Goal: Task Accomplishment & Management: Manage account settings

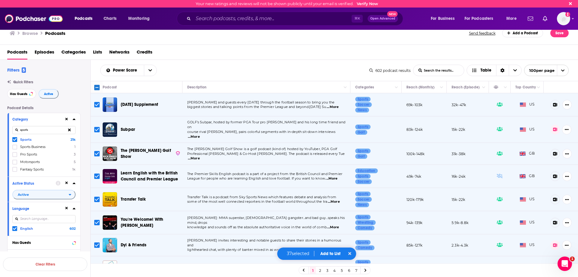
click at [236, 61] on div "Power Score List Search Input Search the results... Table 602 podcast results L…" at bounding box center [334, 70] width 487 height 21
click at [97, 89] on input "Toggle select all" at bounding box center [96, 87] width 5 height 5
checkbox input "false"
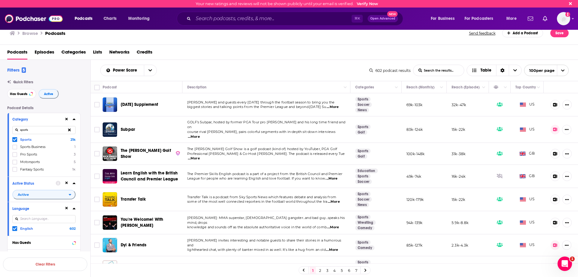
click at [310, 64] on div "Power Score List Search Input Search the results... Table 602 podcast results L…" at bounding box center [334, 70] width 487 height 21
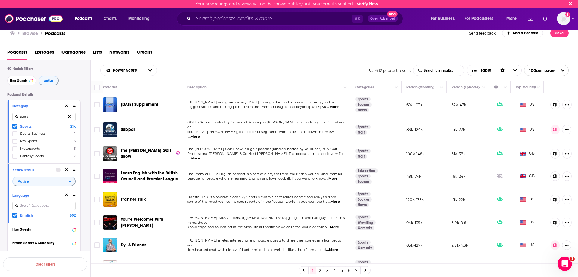
scroll to position [14, 0]
click at [429, 88] on button "Move" at bounding box center [423, 87] width 35 height 7
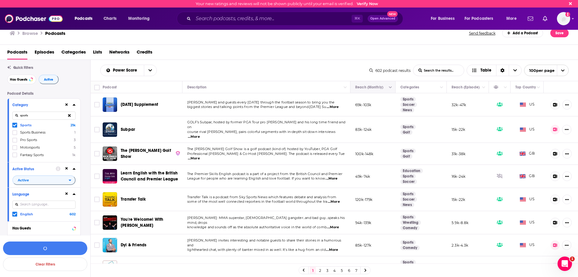
type input "1500000"
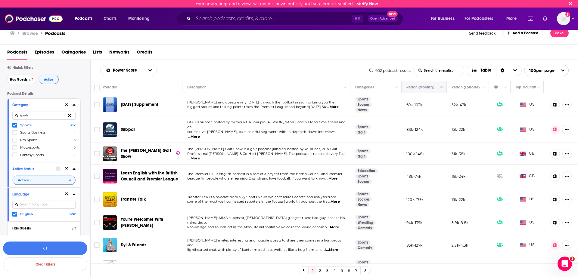
click at [440, 88] on icon "Column Actions" at bounding box center [441, 88] width 3 height 4
click at [453, 105] on div at bounding box center [448, 108] width 11 height 6
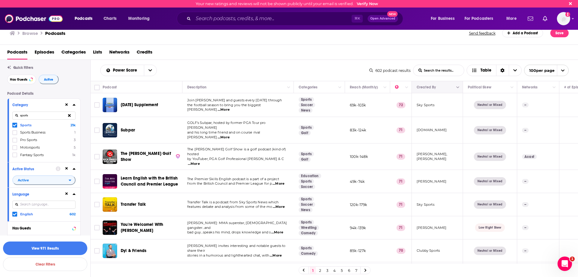
click at [460, 85] on button "Column Actions" at bounding box center [457, 87] width 7 height 7
click at [467, 95] on li "Hide Created By column" at bounding box center [485, 99] width 62 height 10
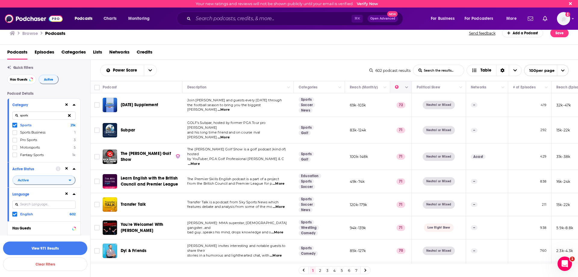
click at [406, 88] on icon "Column Actions" at bounding box center [406, 88] width 3 height 4
click at [417, 98] on div at bounding box center [413, 98] width 11 height 6
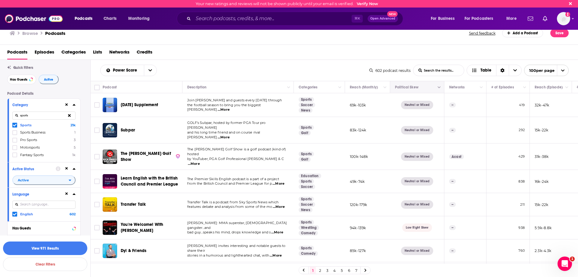
click at [438, 88] on icon "Column Actions" at bounding box center [438, 88] width 3 height 4
click at [444, 98] on icon at bounding box center [443, 98] width 6 height 6
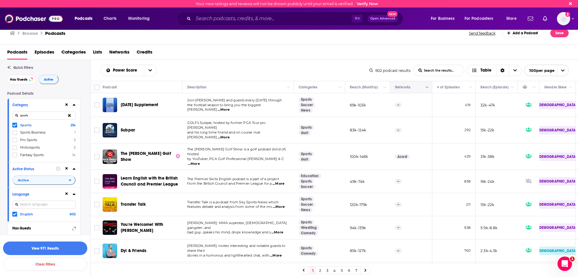
click at [430, 87] on button "Column Actions" at bounding box center [426, 87] width 7 height 7
click at [441, 100] on div "Hide Networks column" at bounding box center [452, 98] width 48 height 6
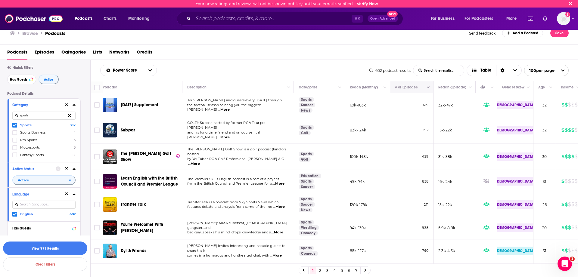
click at [426, 87] on button "Column Actions" at bounding box center [428, 87] width 7 height 7
click at [430, 103] on li "Hide # of Episodes column" at bounding box center [457, 99] width 65 height 10
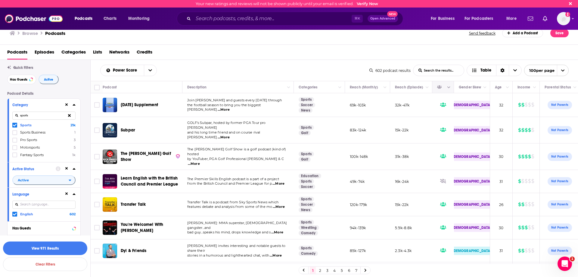
click at [450, 89] on icon "Column Actions" at bounding box center [448, 88] width 3 height 4
click at [459, 98] on div at bounding box center [455, 98] width 11 height 6
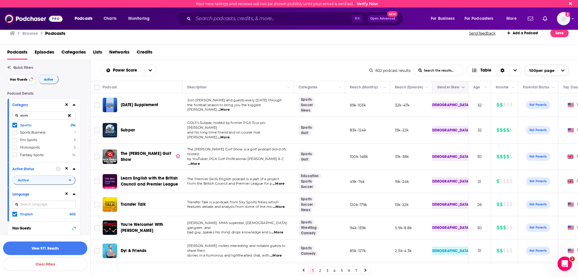
click at [465, 88] on button "Column Actions" at bounding box center [462, 87] width 7 height 7
click at [465, 88] on div at bounding box center [289, 138] width 578 height 277
click at [472, 101] on td "32" at bounding box center [479, 105] width 23 height 24
click at [462, 85] on button "Column Actions" at bounding box center [462, 87] width 7 height 7
click at [468, 96] on icon at bounding box center [467, 98] width 6 height 6
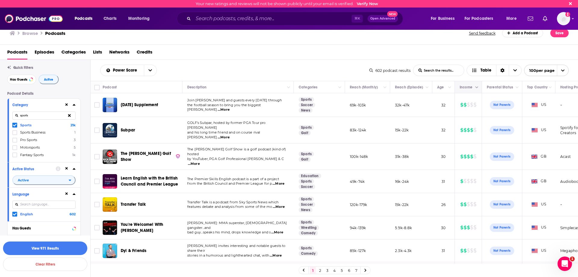
click at [480, 85] on button "Column Actions" at bounding box center [476, 87] width 7 height 7
click at [484, 97] on icon at bounding box center [481, 98] width 6 height 6
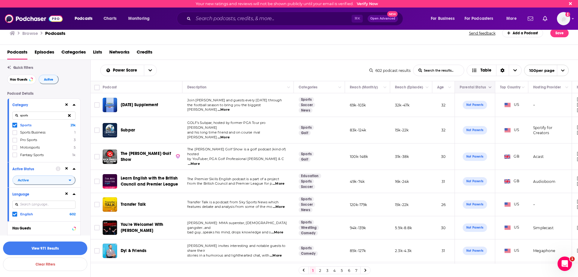
click at [488, 86] on icon "Column Actions" at bounding box center [489, 88] width 3 height 4
click at [495, 103] on li "Show all columns" at bounding box center [520, 108] width 69 height 10
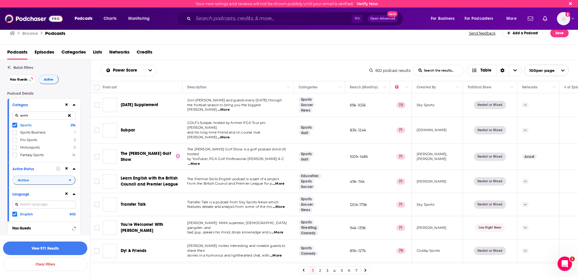
scroll to position [0, 416]
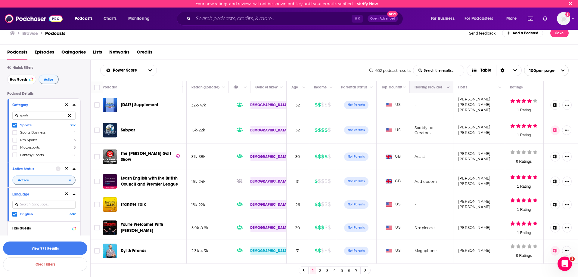
click at [451, 86] on button "Column Actions" at bounding box center [447, 87] width 7 height 7
click at [451, 86] on div at bounding box center [289, 138] width 578 height 277
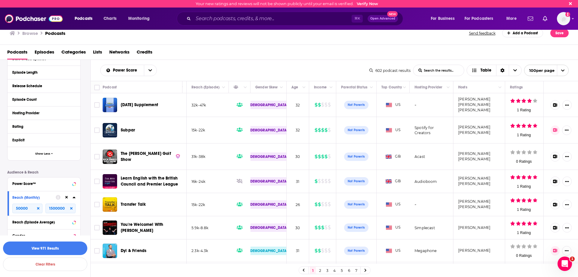
scroll to position [241, 0]
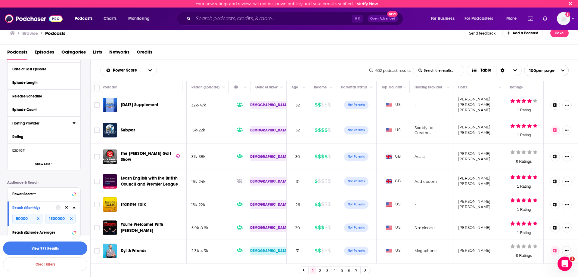
click at [34, 120] on button "Hosting Provider" at bounding box center [42, 123] width 60 height 8
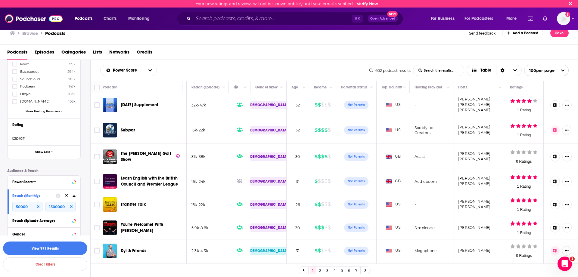
scroll to position [395, 0]
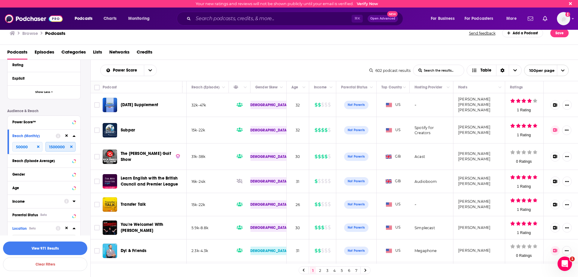
click at [65, 146] on input "1500000" at bounding box center [60, 147] width 30 height 10
type input "150000"
click at [86, 130] on div "Podcast Details Category sports Sports 21k Sports Business 1 Pro Sports 3 Motor…" at bounding box center [48, 96] width 83 height 771
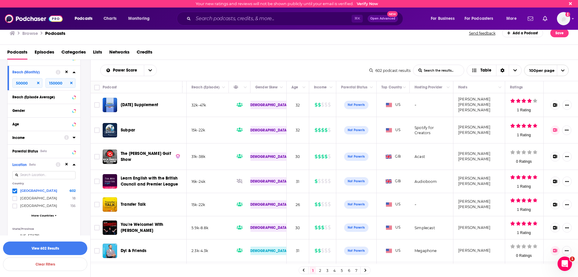
scroll to position [451, 0]
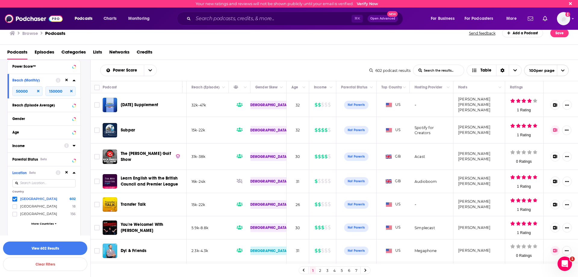
click at [73, 171] on icon at bounding box center [74, 172] width 3 height 5
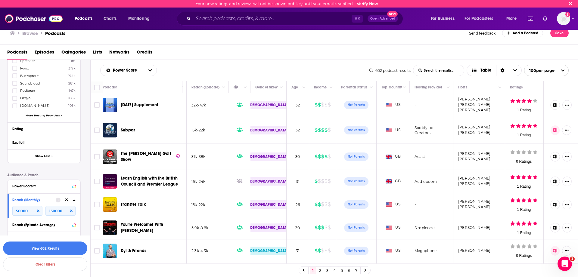
scroll to position [376, 0]
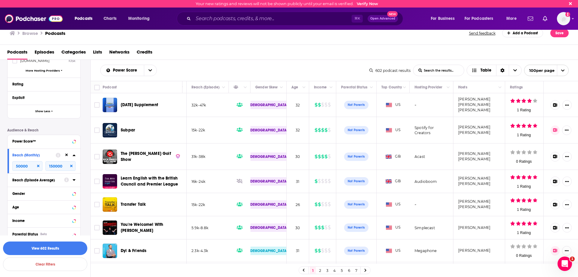
click at [38, 178] on div "Reach (Episode Average)" at bounding box center [36, 180] width 48 height 4
click at [43, 179] on div "Reach (Episode Average)" at bounding box center [36, 180] width 48 height 4
click at [74, 179] on icon at bounding box center [74, 180] width 3 height 2
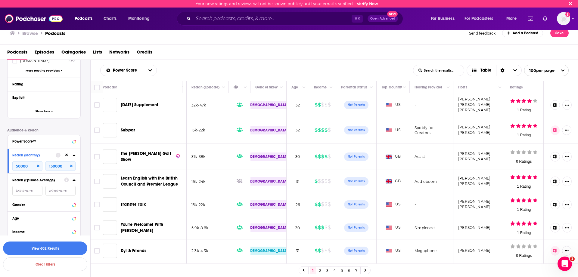
scroll to position [287, 0]
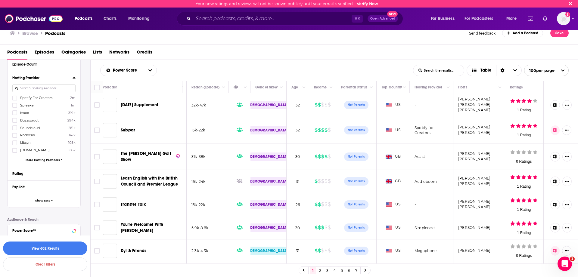
click at [73, 141] on span "108k" at bounding box center [72, 143] width 8 height 4
click at [15, 145] on input "multiSelectOption-Libsyn-6" at bounding box center [15, 145] width 0 height 0
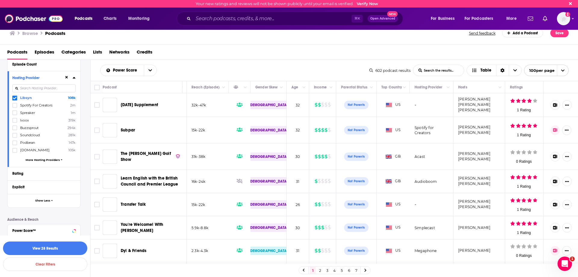
scroll to position [202, 0]
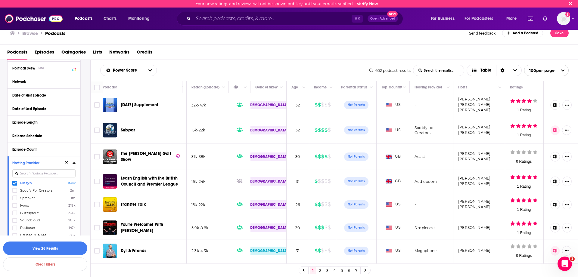
click at [12, 184] on span at bounding box center [14, 183] width 5 height 5
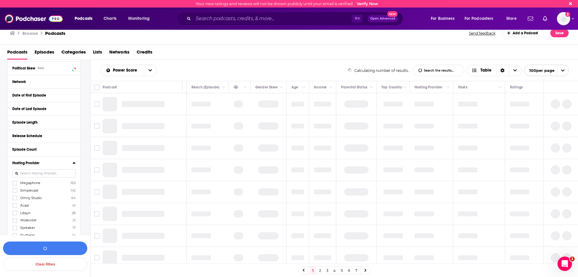
click at [73, 163] on icon at bounding box center [74, 163] width 3 height 2
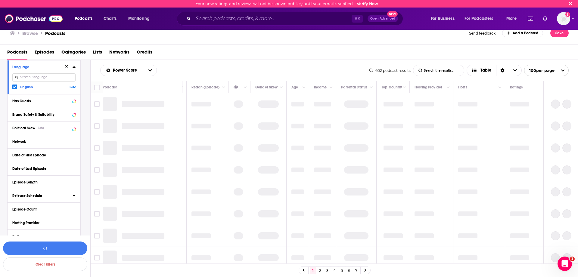
scroll to position [141, 0]
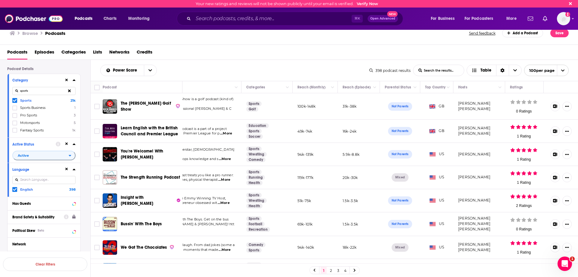
scroll to position [36, 0]
click at [32, 173] on div "Language" at bounding box center [36, 173] width 48 height 4
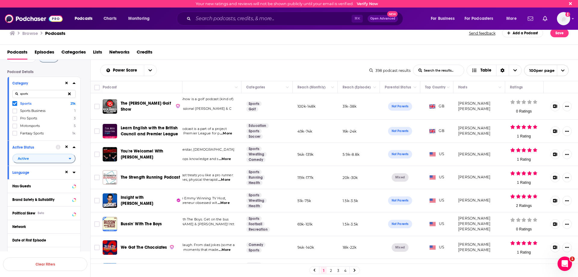
click at [37, 144] on button "Active Status" at bounding box center [33, 147] width 43 height 8
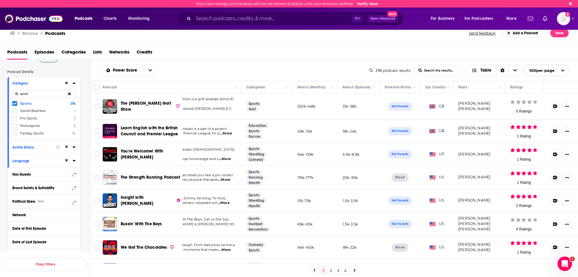
click at [45, 79] on div "Category sports Sports 21k Sports Business 1 Pro Sports 3 Motorsports 5 Fantasy…" at bounding box center [44, 109] width 73 height 64
click at [30, 82] on div "Category" at bounding box center [36, 83] width 48 height 4
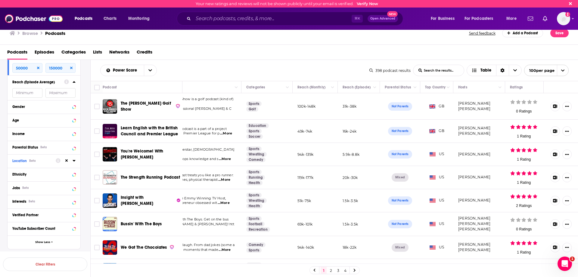
scroll to position [310, 0]
click at [57, 84] on div "Reach (Episode Average)" at bounding box center [36, 82] width 48 height 4
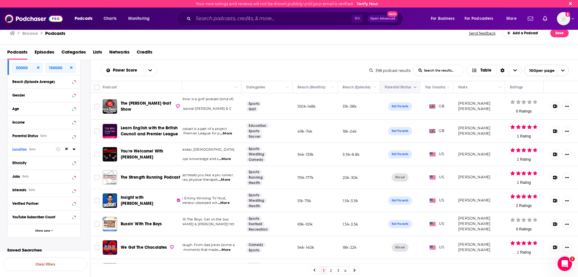
click at [415, 87] on icon "Column Actions" at bounding box center [414, 88] width 3 height 4
click at [427, 97] on div at bounding box center [421, 98] width 11 height 6
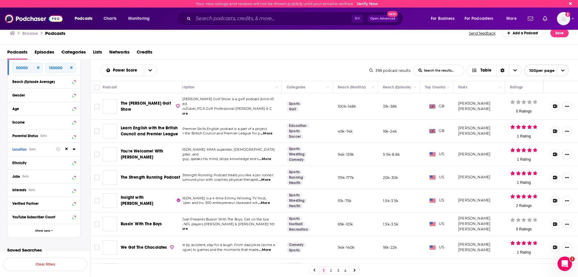
scroll to position [0, 12]
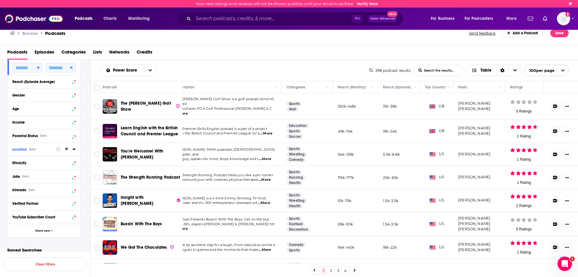
click at [59, 150] on icon at bounding box center [58, 149] width 5 height 5
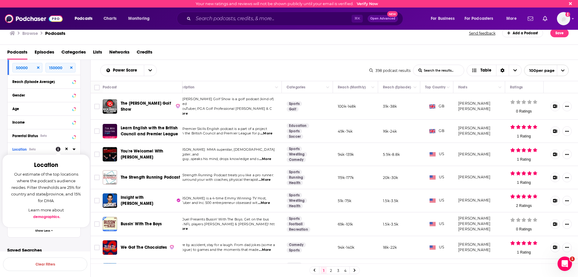
click at [45, 150] on div "Location Beta" at bounding box center [31, 149] width 39 height 4
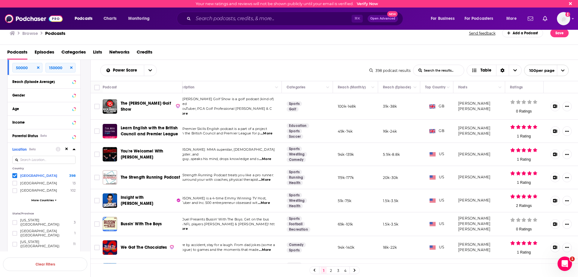
click at [15, 176] on icon at bounding box center [15, 176] width 4 height 4
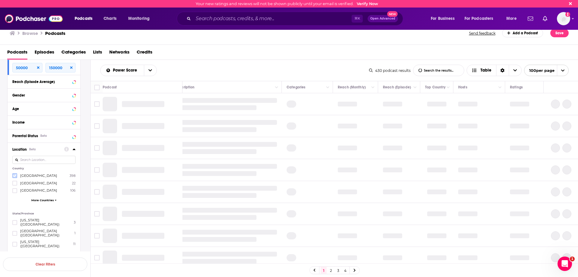
click at [15, 176] on icon at bounding box center [15, 176] width 4 height 4
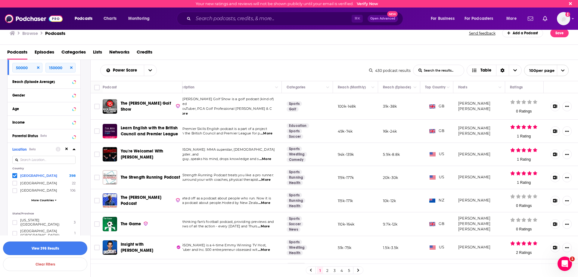
click at [61, 249] on button "View 398 Results" at bounding box center [45, 249] width 84 height 14
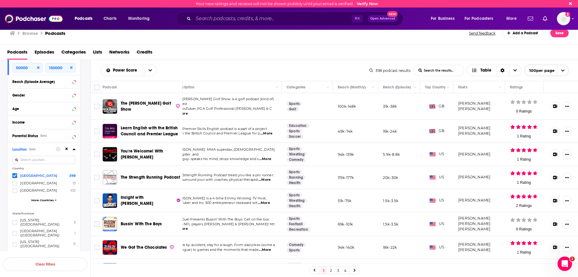
click at [43, 151] on div "Location Beta" at bounding box center [31, 149] width 39 height 4
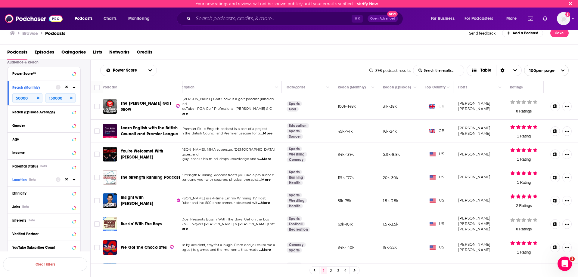
scroll to position [271, 0]
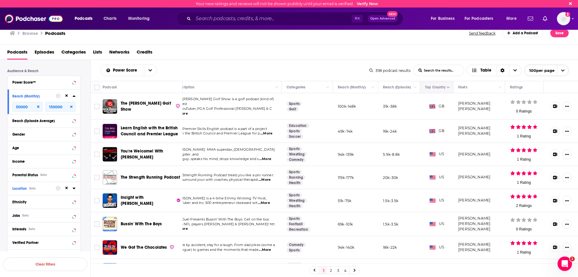
click at [450, 86] on button "Column Actions" at bounding box center [447, 87] width 7 height 7
click at [357, 60] on div at bounding box center [289, 138] width 578 height 277
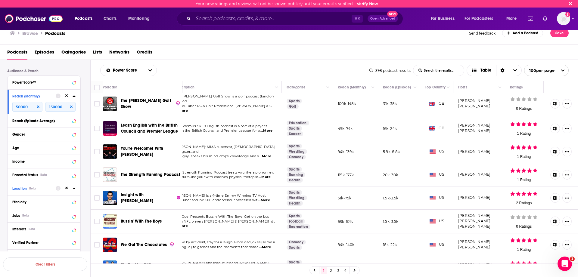
scroll to position [0, 12]
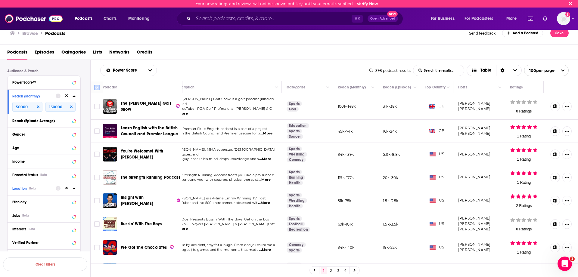
click at [95, 86] on input "Toggle select all" at bounding box center [96, 87] width 5 height 5
checkbox input "true"
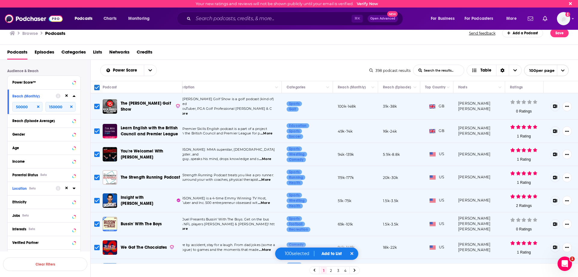
click at [336, 254] on button "Add to List" at bounding box center [332, 253] width 30 height 5
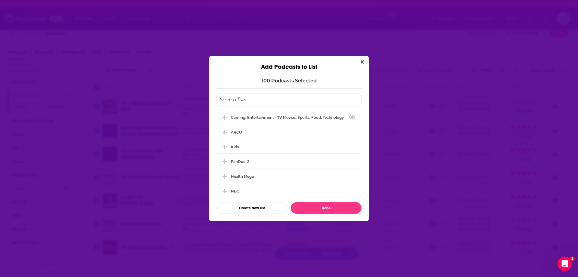
click at [269, 100] on input "Add Podcast To List" at bounding box center [288, 100] width 145 height 12
click at [220, 101] on input "Sports" at bounding box center [288, 100] width 145 height 12
type input "Dextero - Sports"
click at [267, 206] on button "Create New List" at bounding box center [251, 208] width 71 height 12
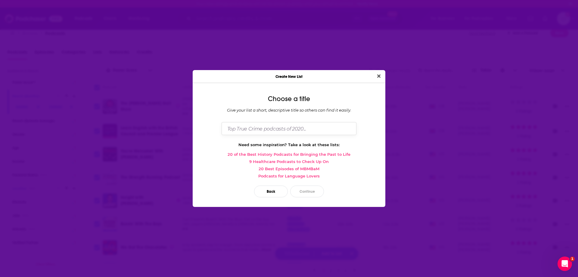
click at [289, 124] on input "Dialog" at bounding box center [288, 128] width 135 height 13
type input "T"
click at [245, 128] on input "Dextero Sports" at bounding box center [288, 128] width 135 height 13
type input "Dextero - Sports"
click at [309, 188] on button "Continue" at bounding box center [307, 192] width 34 height 12
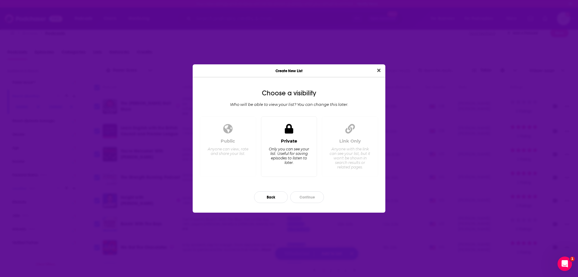
click at [286, 143] on div "Private" at bounding box center [289, 140] width 16 height 5
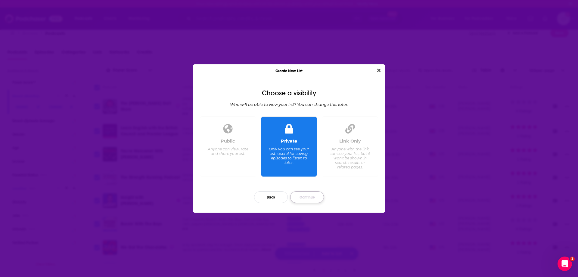
click at [310, 194] on button "Continue" at bounding box center [307, 197] width 34 height 12
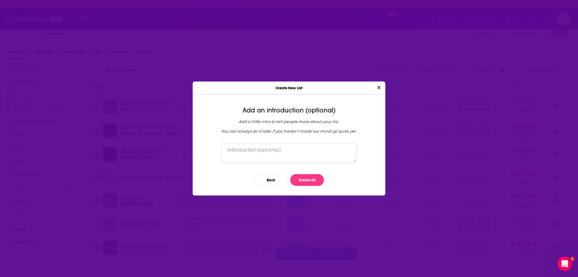
click at [294, 150] on textarea "Dialog" at bounding box center [288, 152] width 135 height 19
paste textarea "shows between 50-150K monthly downloads in the [GEOGRAPHIC_DATA]."
click at [294, 150] on textarea "Sports shows between 50-150K monthly downloads in the [GEOGRAPHIC_DATA]." at bounding box center [288, 152] width 135 height 19
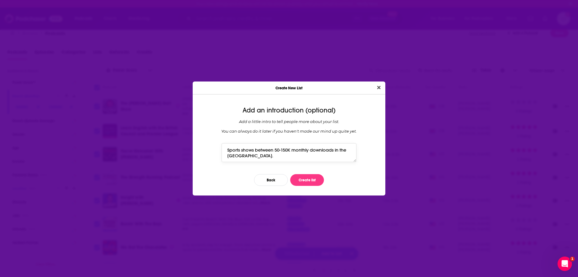
click at [294, 150] on textarea "Sports shows between 50-150K monthly downloads in the [GEOGRAPHIC_DATA]." at bounding box center [288, 152] width 135 height 19
click at [304, 154] on textarea "Sports shows between 50-150K monthly downloads in the [GEOGRAPHIC_DATA]." at bounding box center [288, 152] width 135 height 19
type textarea "Sports shows between 50-150K monthly downloads in the [GEOGRAPHIC_DATA]."
click at [311, 178] on button "Create list" at bounding box center [307, 180] width 34 height 12
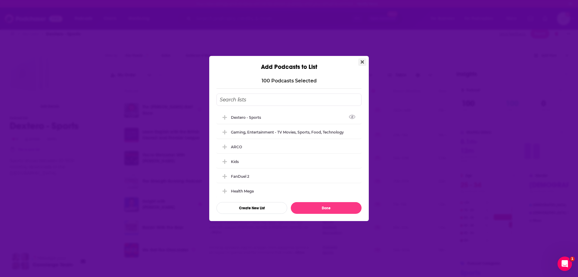
click at [362, 60] on icon "Close" at bounding box center [361, 62] width 3 height 5
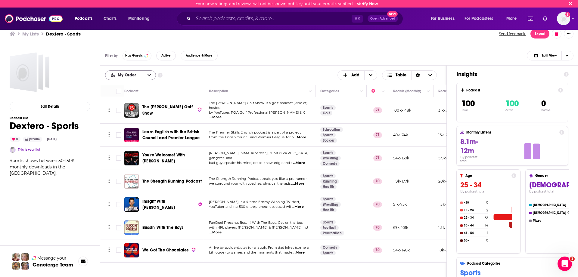
click at [142, 76] on span "My Order" at bounding box center [124, 75] width 38 height 4
click at [142, 107] on div "Power Score" at bounding box center [130, 105] width 51 height 10
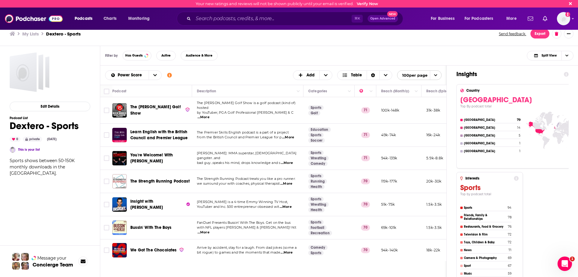
scroll to position [439, 0]
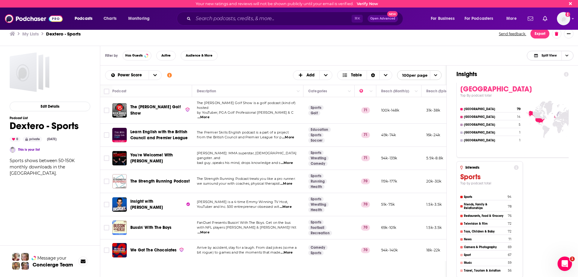
click at [560, 55] on span "Split View" at bounding box center [544, 55] width 33 height 8
click at [554, 74] on span "Podcast Only" at bounding box center [554, 75] width 30 height 3
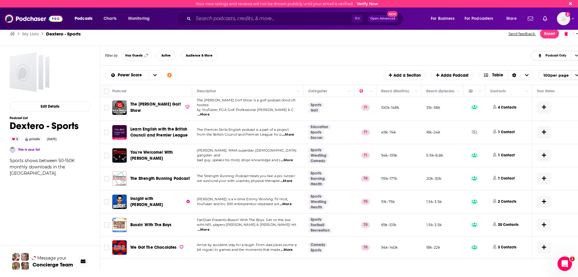
scroll to position [0, 0]
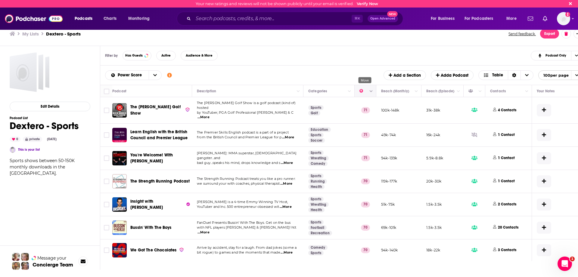
click at [362, 91] on icon "Move" at bounding box center [364, 91] width 7 height 7
click at [170, 73] on icon "Show additional information" at bounding box center [169, 75] width 5 height 5
click at [152, 77] on button "open menu" at bounding box center [155, 75] width 13 height 9
click at [203, 75] on div "Power Score My Order Alphabetical Power Score Customize Your List Order Select …" at bounding box center [343, 75] width 477 height 10
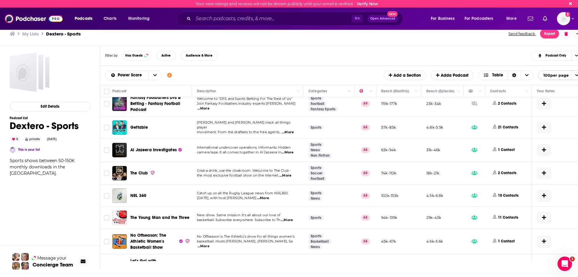
scroll to position [247, 0]
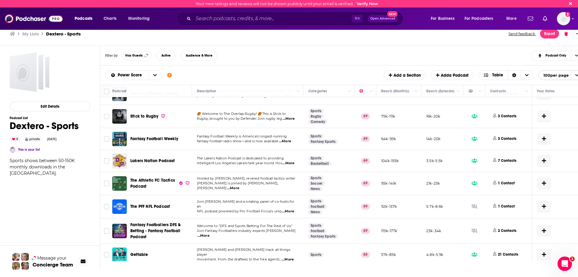
click at [31, 33] on h3 "My Lists" at bounding box center [30, 34] width 17 height 6
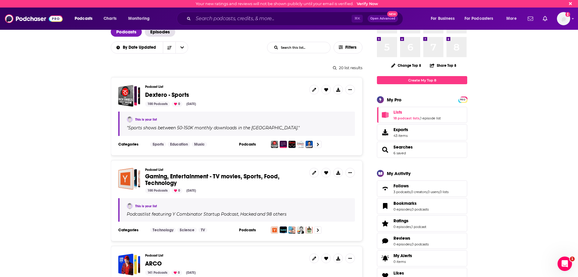
scroll to position [42, 0]
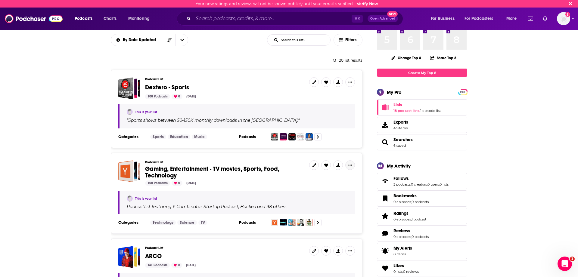
click at [354, 164] on button "Show More Button" at bounding box center [350, 165] width 10 height 10
click at [351, 162] on button "Show More Button" at bounding box center [350, 165] width 10 height 10
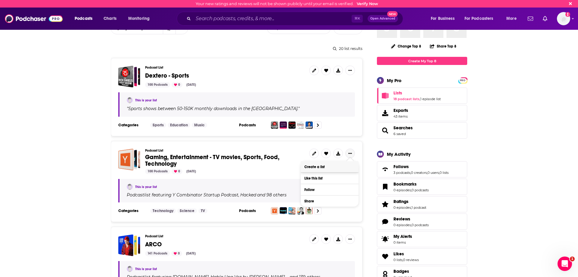
scroll to position [56, 0]
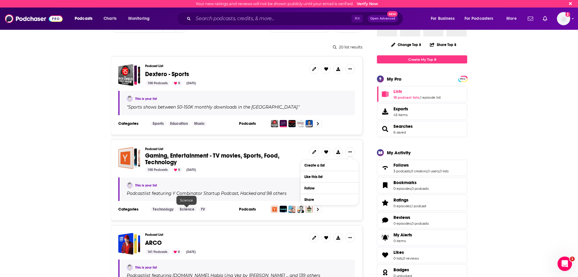
click at [183, 215] on div "Podcast List Gaming, Entertainment - TV movies, Sports, Food, Technology 100 Po…" at bounding box center [237, 180] width 252 height 81
click at [313, 150] on icon at bounding box center [314, 152] width 4 height 4
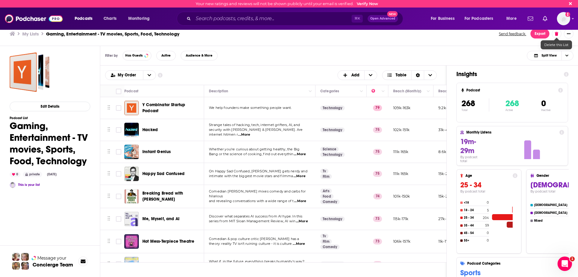
click at [557, 33] on icon at bounding box center [556, 34] width 3 height 4
click at [541, 67] on button "Delete List" at bounding box center [538, 68] width 35 height 10
click at [557, 34] on icon at bounding box center [556, 34] width 3 height 4
click at [548, 70] on button "Delete List" at bounding box center [538, 68] width 35 height 10
click at [31, 34] on h3 "My Lists" at bounding box center [30, 34] width 17 height 6
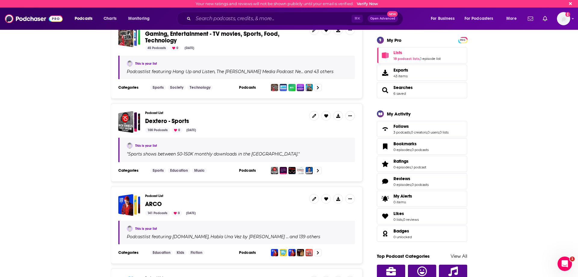
scroll to position [93, 0]
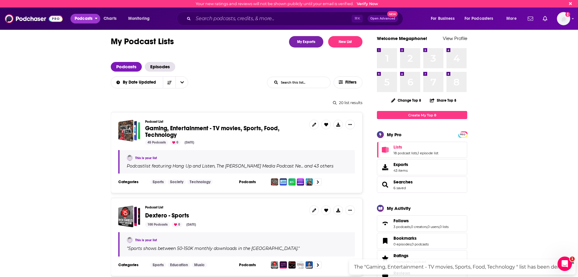
click at [85, 18] on span "Podcasts" at bounding box center [84, 18] width 18 height 8
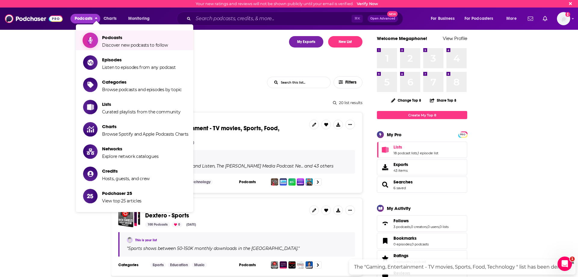
click at [113, 36] on span "Podcasts" at bounding box center [135, 38] width 66 height 6
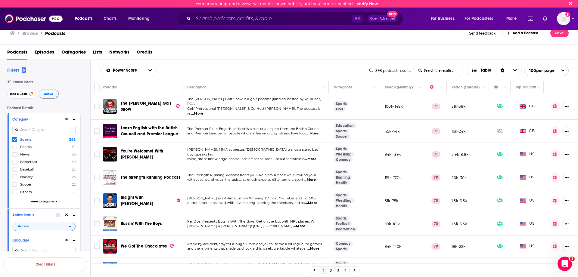
click at [182, 66] on div "Power Score List Search Input Search the results... Table" at bounding box center [234, 70] width 269 height 11
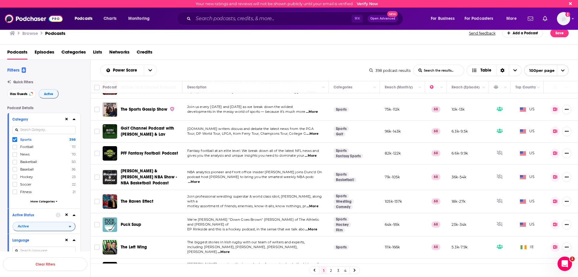
scroll to position [692, 0]
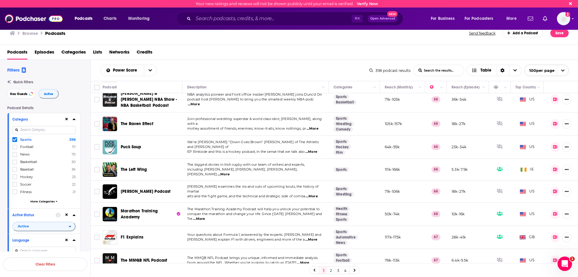
click at [329, 270] on link "2" at bounding box center [331, 270] width 6 height 7
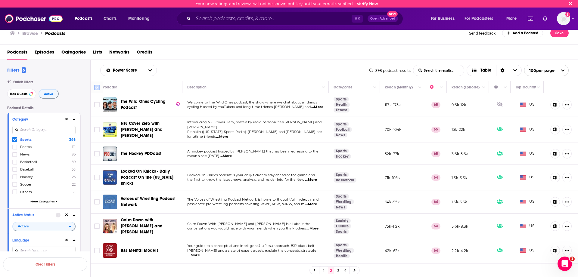
click at [96, 85] on input "Toggle select all" at bounding box center [96, 87] width 5 height 5
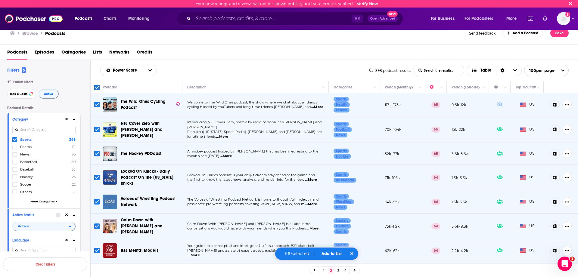
click at [332, 255] on button "Add to List" at bounding box center [332, 253] width 30 height 5
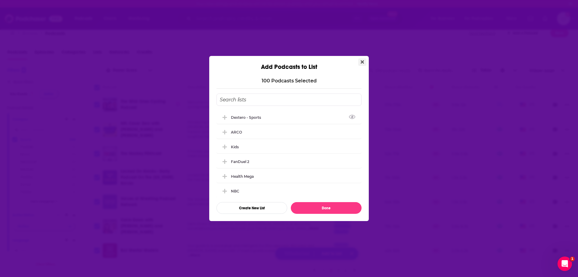
click at [362, 61] on icon "Close" at bounding box center [361, 62] width 3 height 5
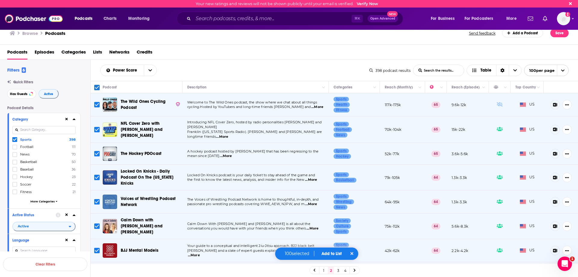
click at [236, 52] on div "Podcasts Episodes Categories Lists Networks Credits" at bounding box center [290, 53] width 566 height 12
click at [194, 79] on div "Power Score List Search Input Search the results... Table 398 podcast results L…" at bounding box center [334, 70] width 487 height 21
click at [209, 76] on div "Power Score List Search Input Search the results... Table" at bounding box center [234, 70] width 269 height 11
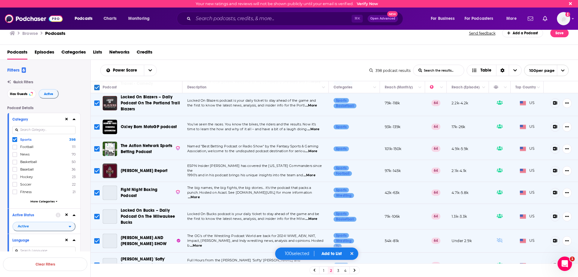
scroll to position [367, 0]
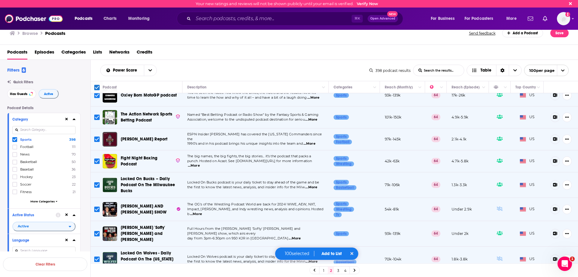
click at [17, 142] on span at bounding box center [14, 139] width 5 height 5
checkbox input "false"
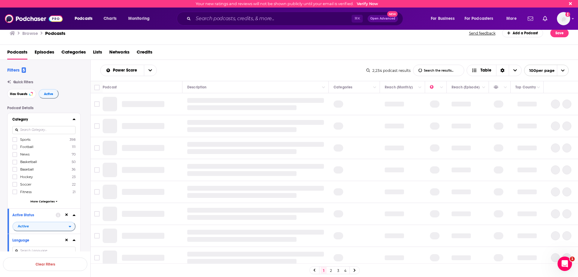
click at [39, 131] on input at bounding box center [43, 130] width 63 height 8
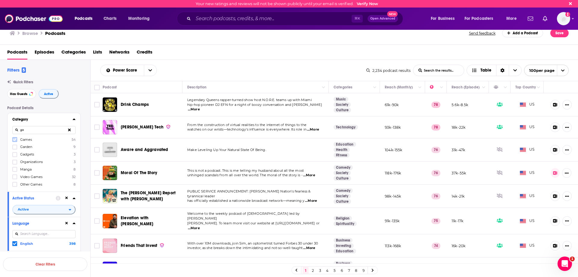
click at [15, 140] on icon at bounding box center [15, 139] width 4 height 3
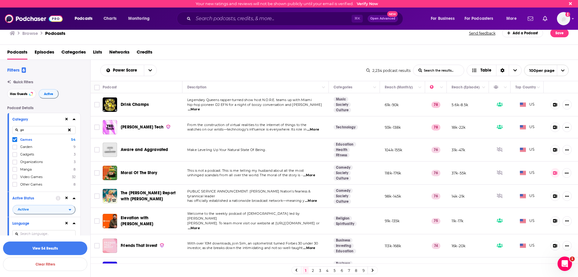
click at [46, 132] on input "ga" at bounding box center [43, 130] width 63 height 8
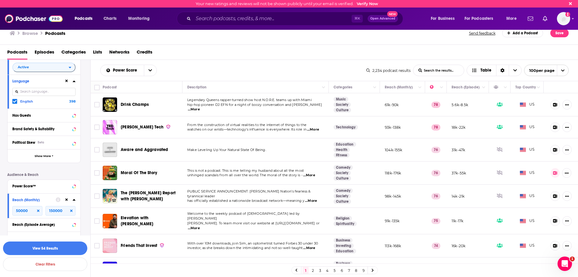
scroll to position [157, 0]
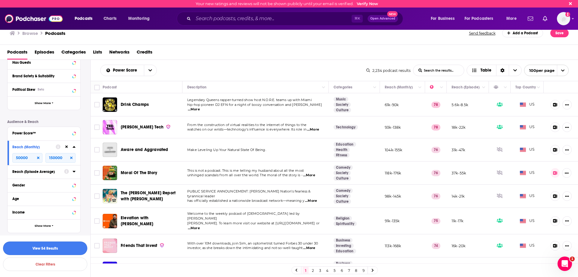
type input "gaming"
click at [52, 252] on button "View 54 Results" at bounding box center [45, 249] width 84 height 14
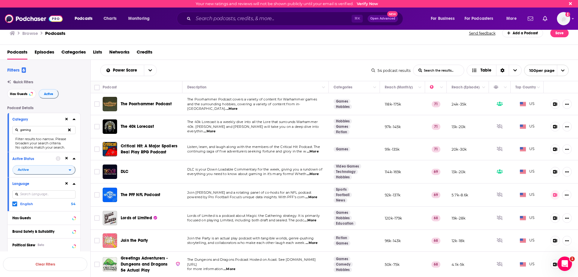
click at [230, 68] on div "Power Score List Search Input Search the results... Table" at bounding box center [235, 70] width 271 height 11
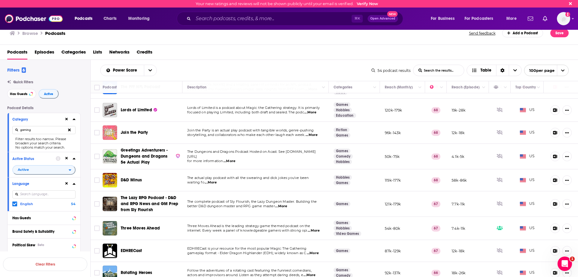
scroll to position [71, 0]
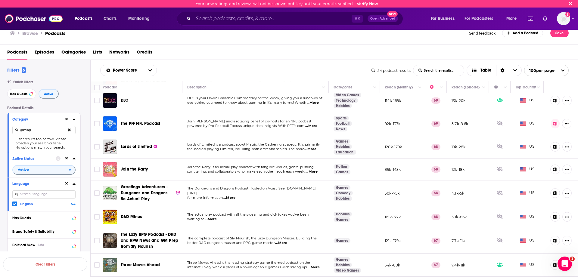
click at [54, 130] on input "gaming" at bounding box center [43, 130] width 63 height 8
click at [70, 130] on icon at bounding box center [69, 129] width 3 height 3
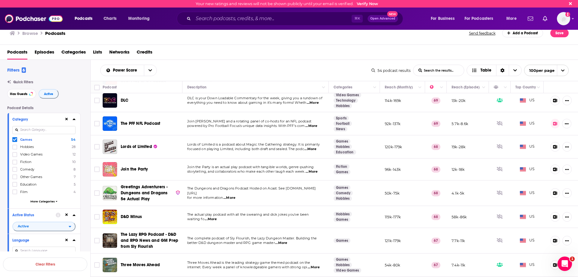
click at [48, 127] on input at bounding box center [43, 130] width 63 height 8
click at [42, 199] on div "Games 54 Hobbies 28 Video Games 12 Fiction 10 Comedy 8 Other Games 7 Education …" at bounding box center [43, 171] width 63 height 69
click at [42, 200] on span "More Categories" at bounding box center [42, 201] width 24 height 3
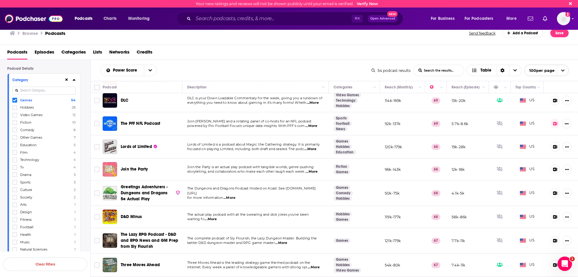
scroll to position [0, 0]
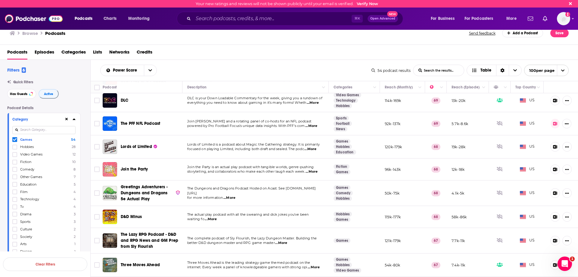
click at [292, 57] on div "Podcasts Episodes Categories Lists Networks Credits" at bounding box center [290, 53] width 566 height 12
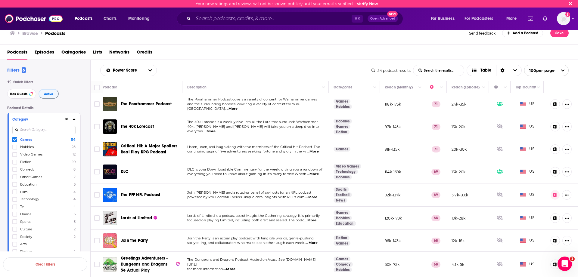
click at [351, 165] on link "Video Games" at bounding box center [347, 166] width 28 height 5
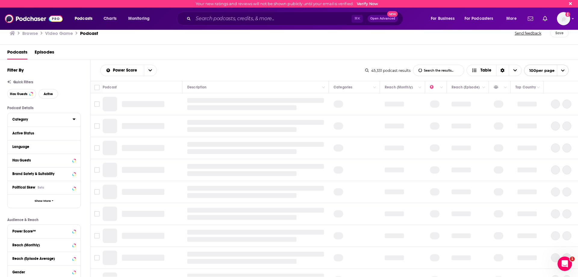
click at [56, 117] on button "Category" at bounding box center [42, 120] width 60 height 8
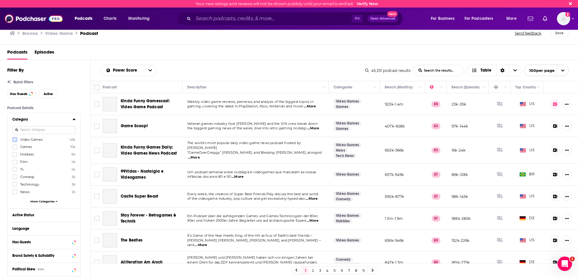
click at [15, 140] on icon at bounding box center [15, 140] width 4 height 4
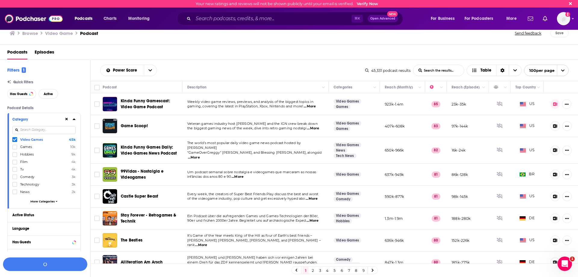
click at [33, 128] on input at bounding box center [43, 130] width 63 height 8
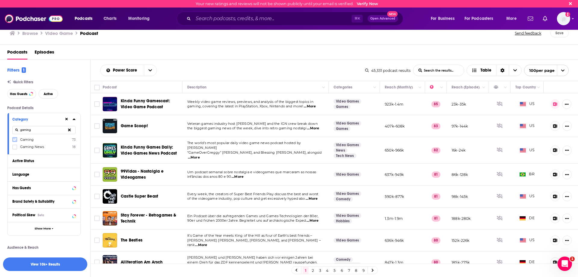
type input "gaming"
click at [15, 140] on icon at bounding box center [15, 139] width 4 height 3
click at [49, 119] on div "Category" at bounding box center [36, 119] width 48 height 4
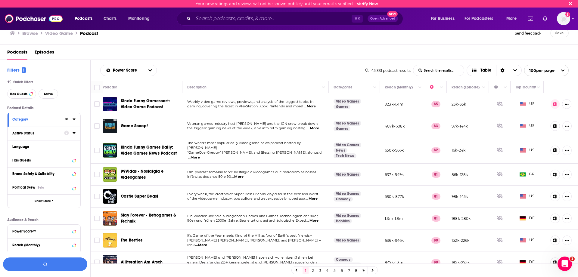
click at [55, 134] on div "Active Status" at bounding box center [36, 133] width 48 height 4
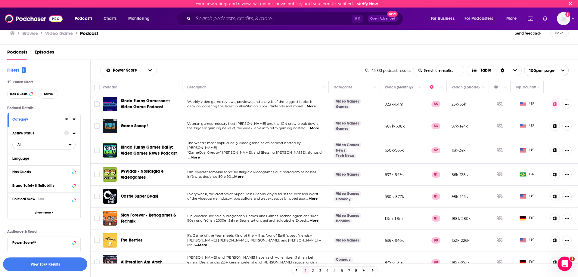
click at [29, 146] on span "All" at bounding box center [41, 145] width 56 height 8
click at [32, 163] on span "Active" at bounding box center [31, 164] width 32 height 3
click at [88, 94] on div "Has Guests Active" at bounding box center [48, 94] width 83 height 10
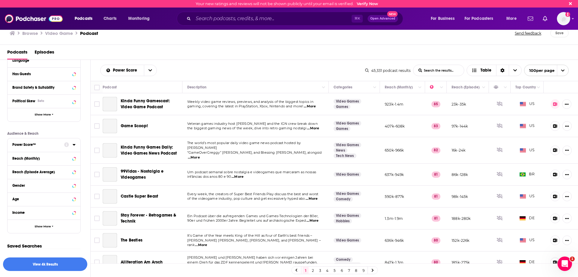
scroll to position [99, 0]
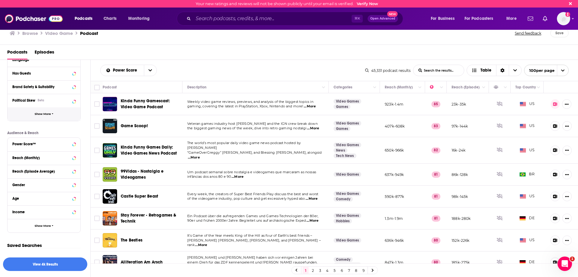
click at [47, 113] on span "Show More" at bounding box center [43, 114] width 16 height 3
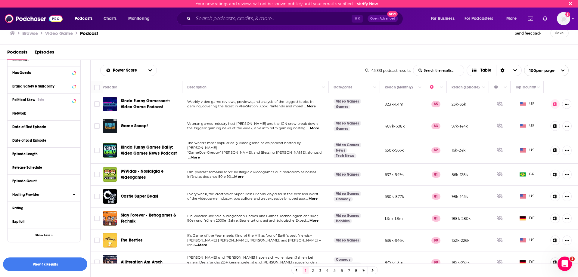
click at [42, 194] on div "Hosting Provider" at bounding box center [40, 195] width 56 height 4
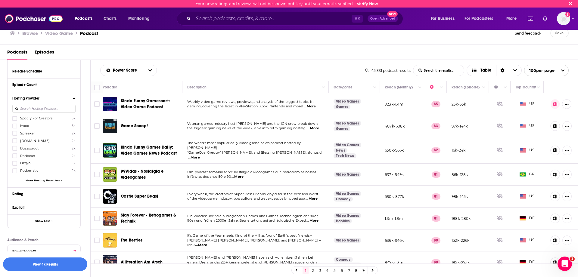
scroll to position [194, 0]
click at [15, 128] on icon at bounding box center [15, 127] width 4 height 3
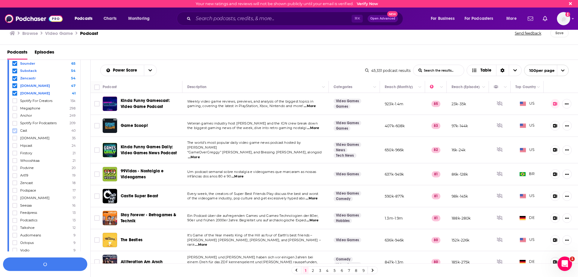
click at [15, 129] on icon at bounding box center [15, 130] width 4 height 3
click at [15, 136] on icon at bounding box center [15, 138] width 4 height 4
click at [15, 144] on icon at bounding box center [15, 145] width 4 height 3
click at [15, 151] on icon at bounding box center [15, 153] width 4 height 4
click at [15, 159] on icon at bounding box center [15, 160] width 4 height 3
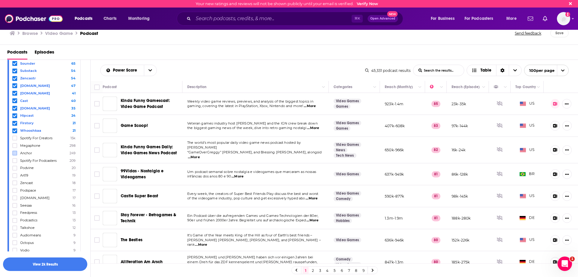
click at [15, 122] on div "Ivoox 5k Spreaker 2k Rss.com 2k Buzzsprout 2k Podbean 2k Libsyn 1k Podomatic 1k…" at bounding box center [43, 185] width 63 height 712
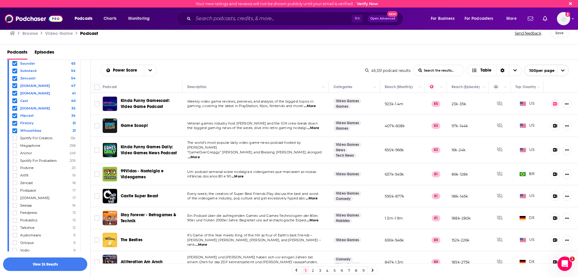
click at [15, 129] on icon at bounding box center [15, 131] width 4 height 4
click at [14, 166] on icon at bounding box center [15, 168] width 4 height 4
click at [15, 174] on icon at bounding box center [15, 176] width 4 height 4
click at [14, 182] on icon at bounding box center [15, 183] width 4 height 3
click at [14, 189] on icon at bounding box center [15, 191] width 4 height 4
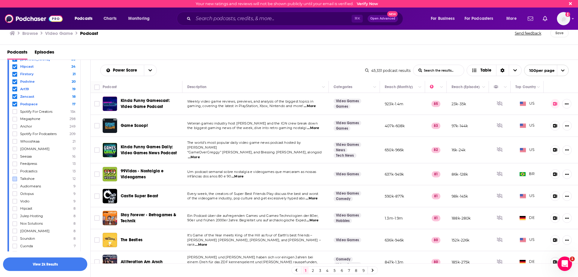
scroll to position [533, 0]
click at [15, 146] on icon at bounding box center [15, 148] width 4 height 4
click at [15, 154] on icon at bounding box center [15, 155] width 4 height 3
click at [15, 161] on icon at bounding box center [15, 162] width 4 height 3
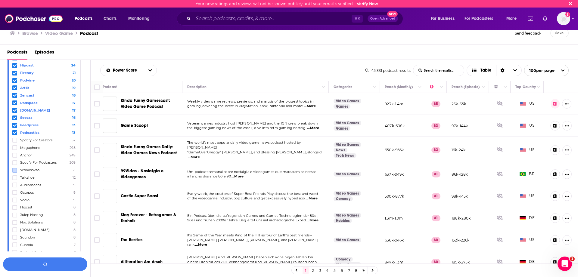
click at [15, 168] on label at bounding box center [14, 170] width 5 height 5
click at [14, 79] on icon at bounding box center [15, 81] width 4 height 4
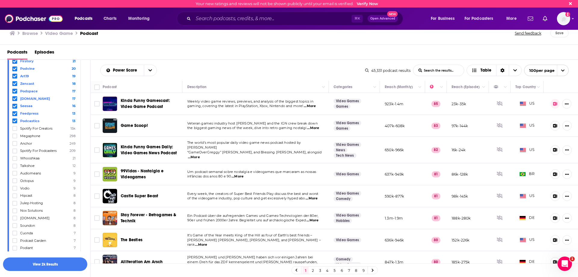
scroll to position [539, 0]
click at [14, 170] on icon at bounding box center [15, 172] width 4 height 4
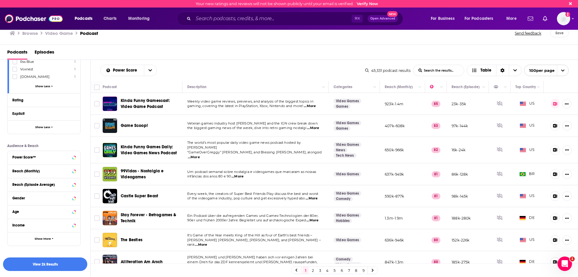
scroll to position [932, 0]
click at [43, 167] on button "Reach (Monthly)" at bounding box center [38, 171] width 52 height 8
click at [14, 177] on input "number" at bounding box center [27, 182] width 30 height 10
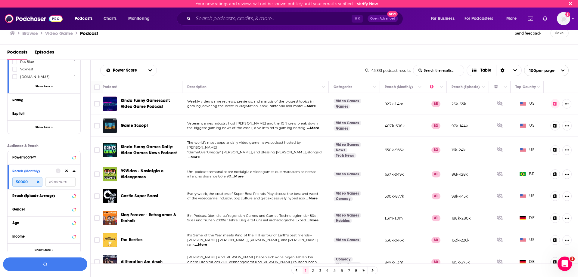
type input "50000"
click at [63, 177] on input "number" at bounding box center [60, 182] width 30 height 10
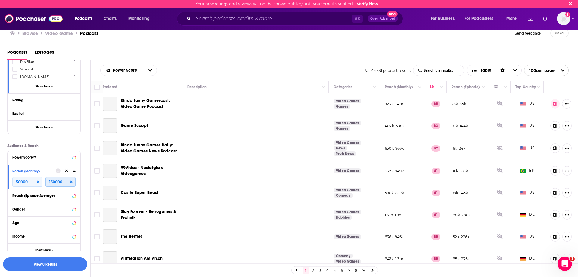
type input "150000"
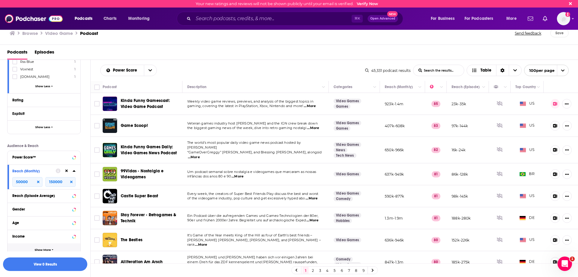
click at [42, 249] on span "Show More" at bounding box center [43, 250] width 16 height 3
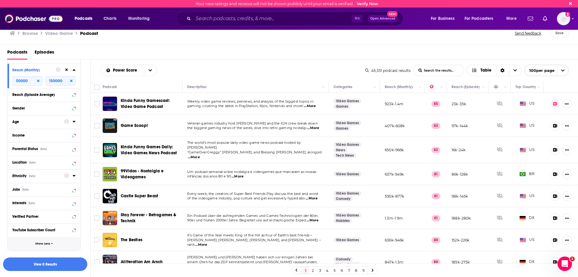
scroll to position [1034, 0]
click at [35, 158] on button "Location Beta" at bounding box center [38, 162] width 52 height 8
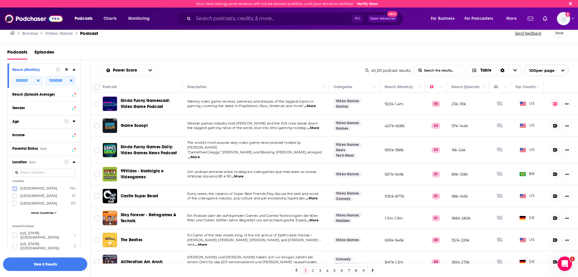
click at [15, 187] on icon at bounding box center [15, 189] width 4 height 4
click at [50, 160] on div "Location Beta" at bounding box center [31, 162] width 39 height 4
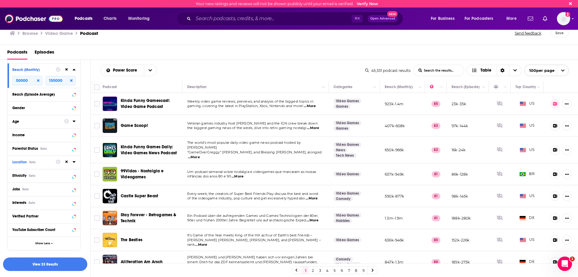
scroll to position [1039, 0]
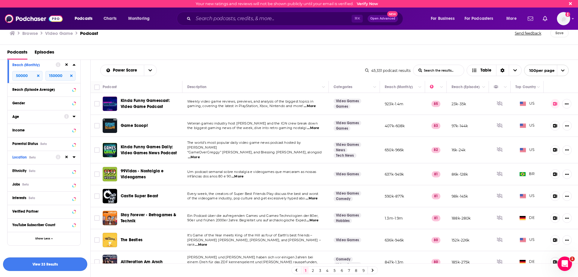
click at [45, 265] on button "View 33 Results" at bounding box center [45, 265] width 84 height 14
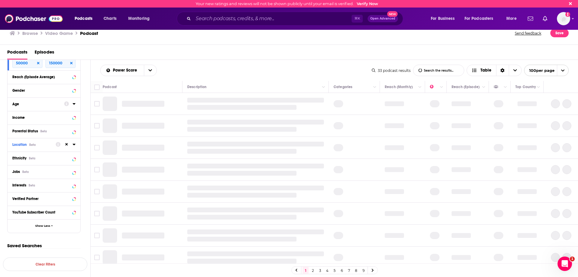
scroll to position [431, 0]
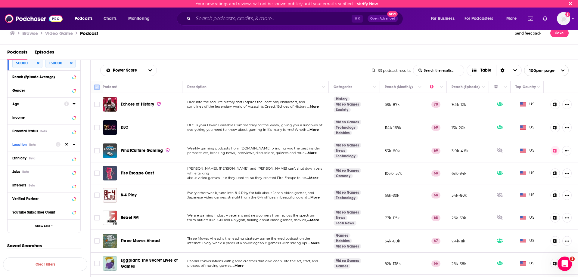
click at [95, 86] on input "Toggle select all" at bounding box center [96, 87] width 5 height 5
checkbox input "true"
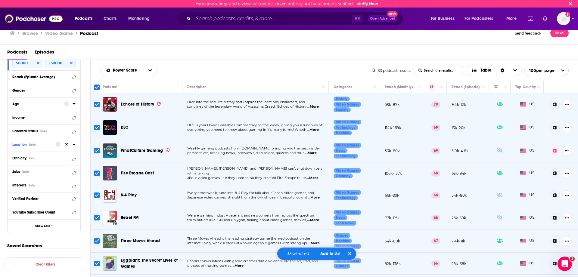
click at [326, 255] on button "Add to List" at bounding box center [330, 253] width 30 height 5
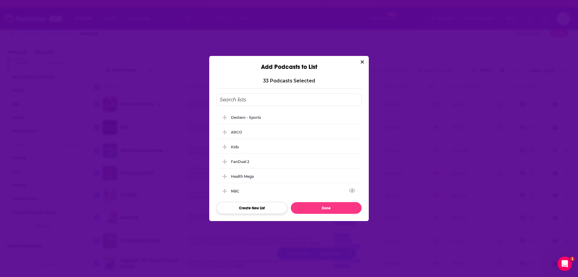
click at [254, 206] on button "Create New List" at bounding box center [251, 208] width 71 height 12
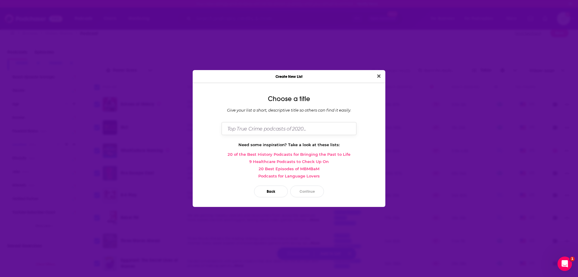
click at [305, 128] on input "Dialog" at bounding box center [288, 128] width 135 height 13
type input "E"
type input "Dextero Gaming"
click at [301, 194] on button "Continue" at bounding box center [307, 192] width 34 height 12
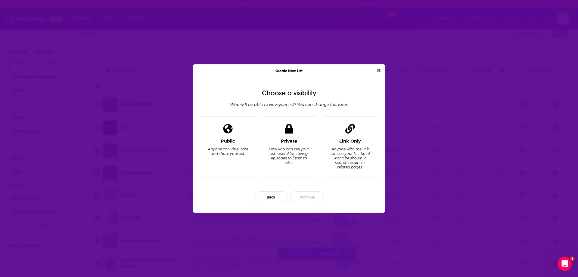
click at [282, 168] on div "Private Only you can see your list. Useful for saving episodes to listen to lat…" at bounding box center [289, 154] width 46 height 33
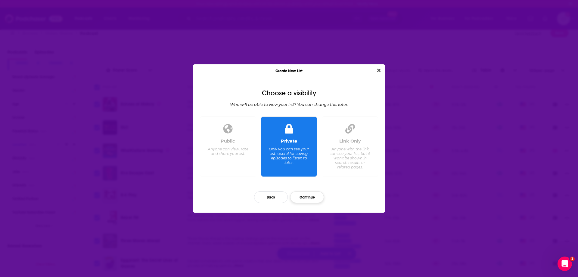
click at [307, 198] on button "Continue" at bounding box center [307, 197] width 34 height 12
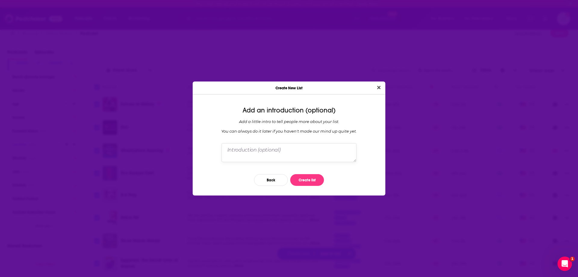
click at [293, 157] on textarea "Dialog" at bounding box center [288, 152] width 135 height 19
paste textarea "Gaming"
type textarea "Gaming"
paste textarea "Gaming"
paste textarea "shows between 50-150K monthly downloads in the [GEOGRAPHIC_DATA]."
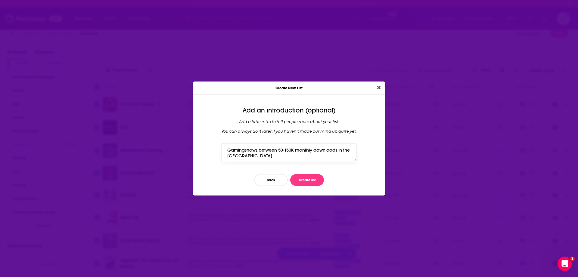
click at [246, 150] on textarea "Gamingshows between 50-150K monthly downloads in the US." at bounding box center [288, 152] width 135 height 19
click at [259, 158] on textarea "Gaming shows between 50-150K monthly downloads in the [GEOGRAPHIC_DATA]." at bounding box center [288, 152] width 135 height 19
type textarea "Gaming shows between 50-150K monthly downloads in the [GEOGRAPHIC_DATA]."
click at [316, 179] on button "Create list" at bounding box center [307, 180] width 34 height 12
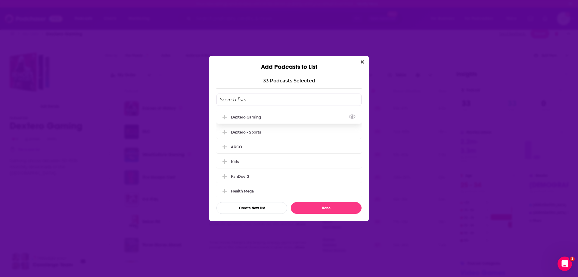
click at [254, 118] on div "Dextero Gaming" at bounding box center [248, 117] width 34 height 5
click at [317, 205] on button "Done" at bounding box center [326, 208] width 71 height 12
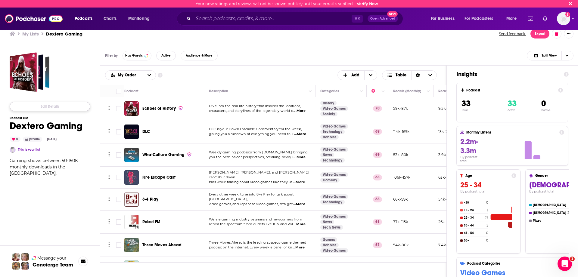
click at [60, 107] on button "Edit Details" at bounding box center [50, 107] width 81 height 10
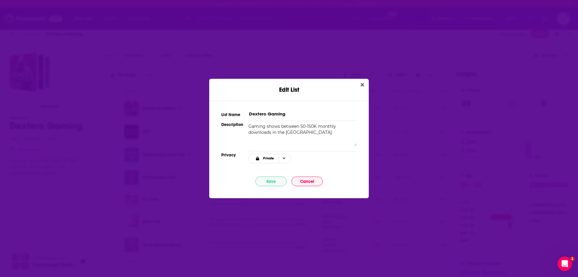
click at [268, 111] on input "Dextero Gaming" at bounding box center [302, 114] width 108 height 6
type input "Dextero - Gaming"
click at [270, 183] on button "Save" at bounding box center [270, 182] width 31 height 10
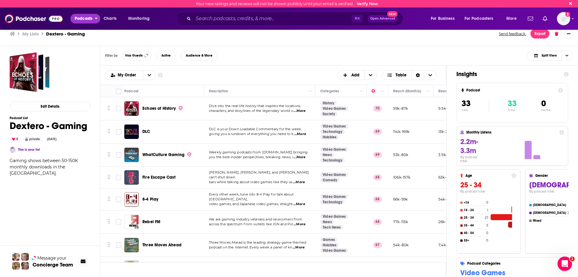
click at [90, 20] on span "Podcasts" at bounding box center [84, 18] width 18 height 8
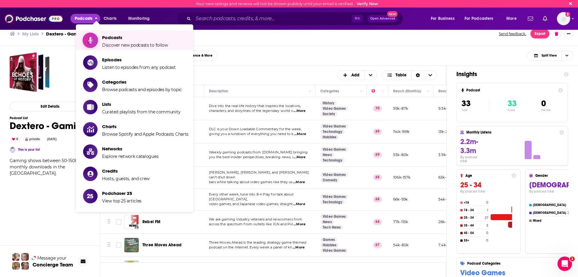
click at [107, 40] on span "Podcasts Discover new podcasts to follow" at bounding box center [135, 40] width 66 height 15
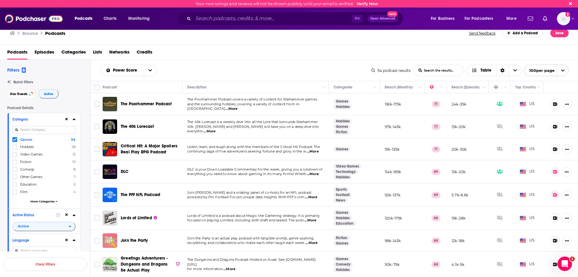
click at [14, 139] on icon at bounding box center [15, 140] width 4 height 4
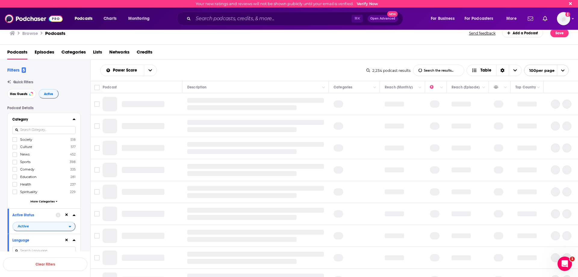
click at [22, 52] on span "Podcasts" at bounding box center [17, 53] width 20 height 12
click at [54, 263] on button "Clear Filters" at bounding box center [45, 265] width 84 height 14
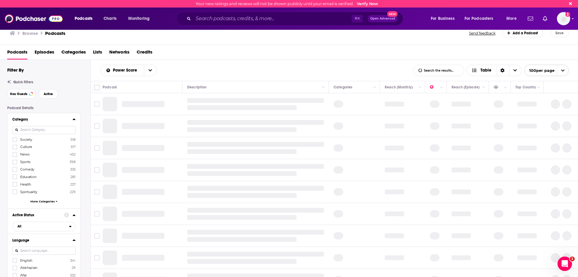
click at [82, 71] on div "Filter By" at bounding box center [48, 70] width 83 height 6
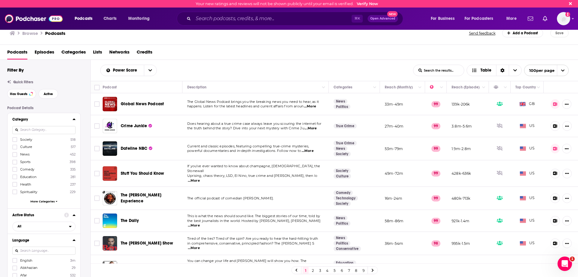
scroll to position [36, 0]
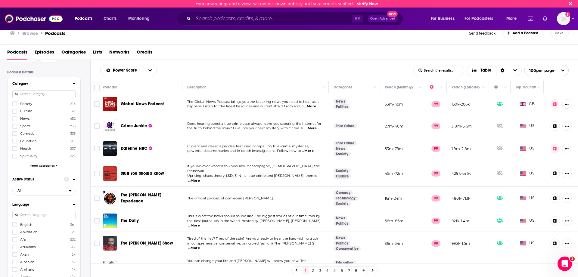
click at [37, 95] on input at bounding box center [43, 94] width 63 height 8
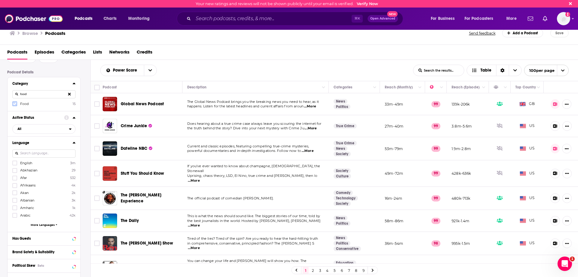
type input "food"
click at [17, 104] on label at bounding box center [14, 103] width 5 height 5
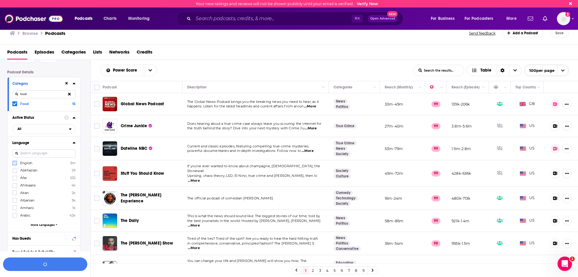
click at [15, 163] on icon at bounding box center [15, 163] width 4 height 4
click at [61, 144] on button "Language" at bounding box center [38, 143] width 52 height 8
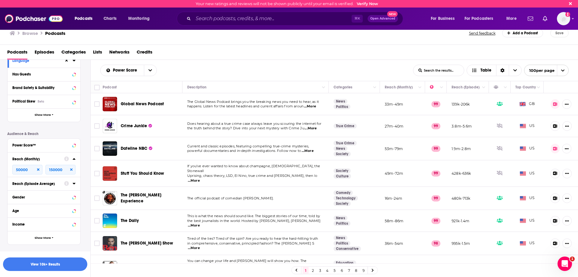
scroll to position [131, 0]
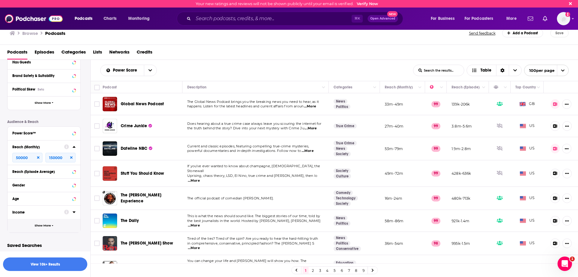
click at [28, 227] on button "Show More" at bounding box center [44, 226] width 73 height 14
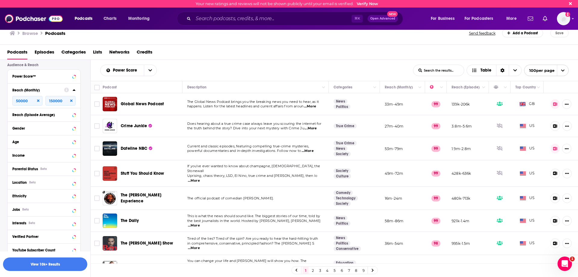
scroll to position [191, 0]
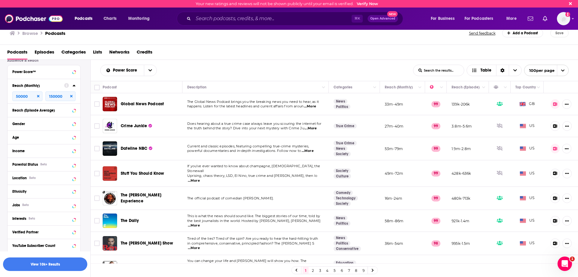
click at [35, 183] on div "Location Beta" at bounding box center [44, 178] width 73 height 14
click at [36, 178] on div "Location Beta" at bounding box center [36, 178] width 48 height 4
click at [16, 204] on icon at bounding box center [15, 204] width 4 height 4
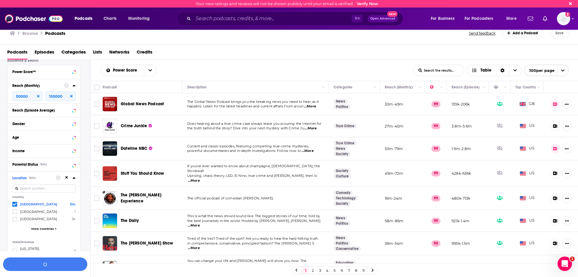
click at [42, 180] on div "Location Beta" at bounding box center [31, 178] width 39 height 4
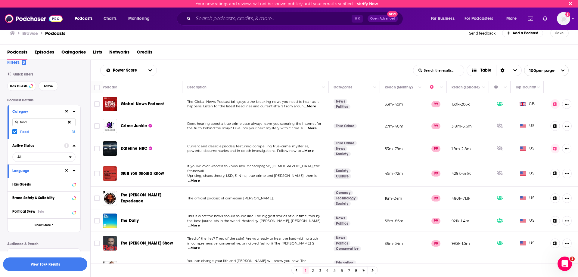
scroll to position [0, 0]
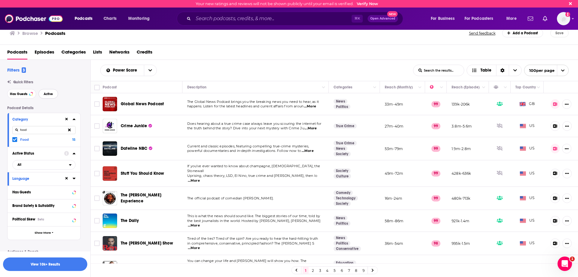
click at [50, 92] on button "Active" at bounding box center [49, 94] width 20 height 10
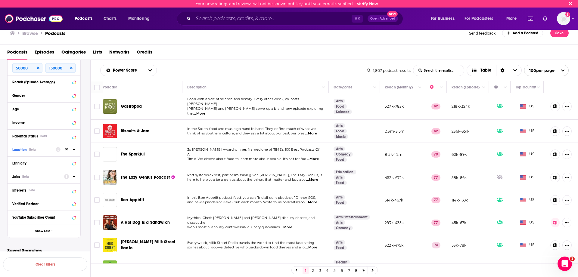
scroll to position [226, 0]
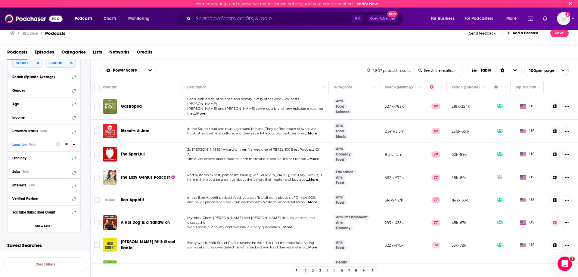
click at [69, 239] on div "Filters 4 Quick Filters Has Guests Active Podcast Details Category food Food 15…" at bounding box center [48, 42] width 83 height 400
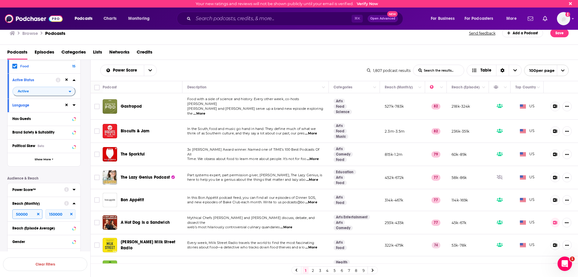
scroll to position [77, 0]
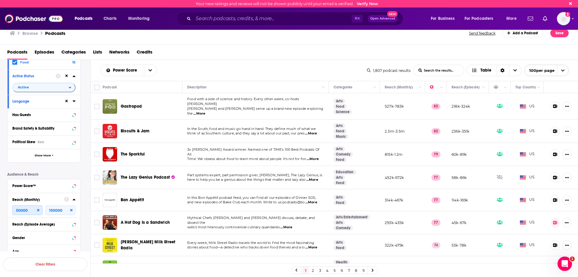
click at [21, 210] on input "50000" at bounding box center [27, 211] width 30 height 10
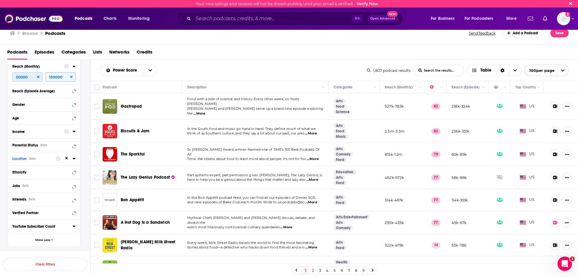
scroll to position [226, 0]
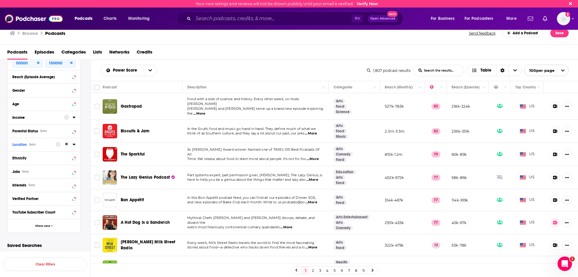
click at [56, 244] on p "Saved Searches" at bounding box center [43, 246] width 73 height 6
click at [33, 248] on p "Saved Searches" at bounding box center [43, 246] width 73 height 6
click at [38, 259] on button "Clear Filters" at bounding box center [45, 265] width 84 height 14
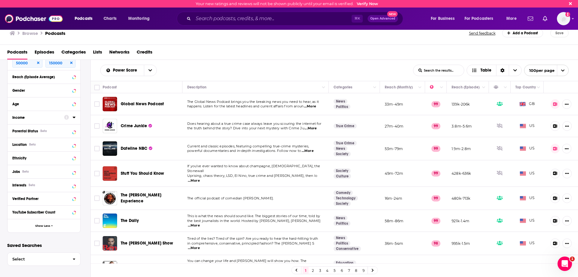
scroll to position [176, 0]
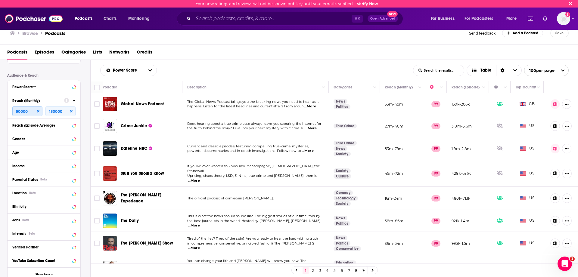
click at [30, 110] on input "50000" at bounding box center [27, 112] width 30 height 10
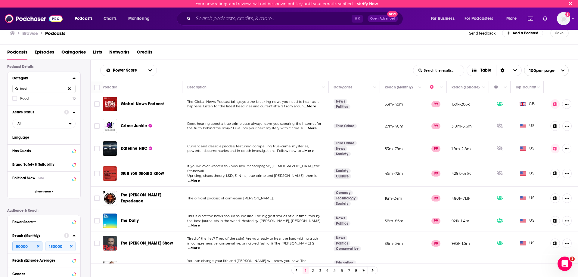
scroll to position [0, 0]
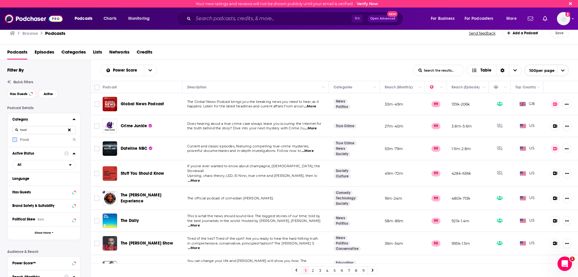
click at [13, 139] on icon at bounding box center [15, 140] width 4 height 4
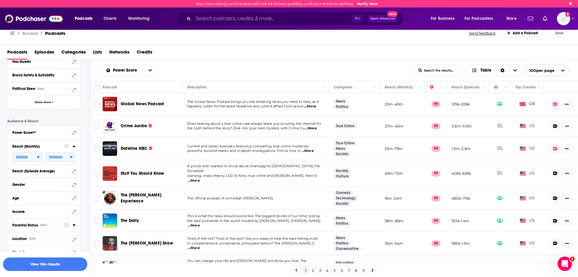
scroll to position [190, 0]
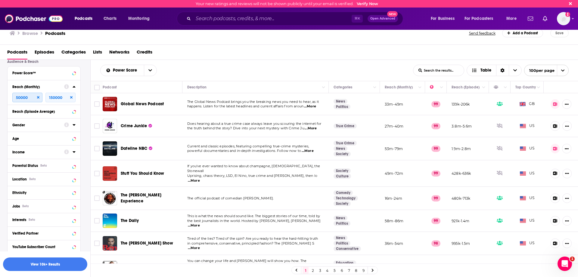
click at [29, 100] on input "50000" at bounding box center [27, 98] width 30 height 10
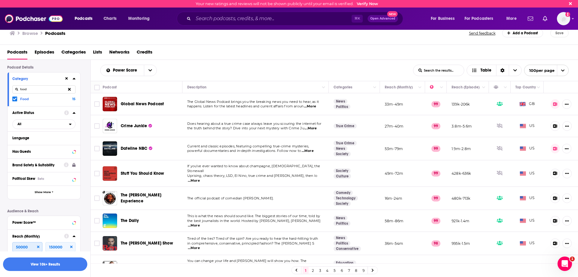
scroll to position [0, 0]
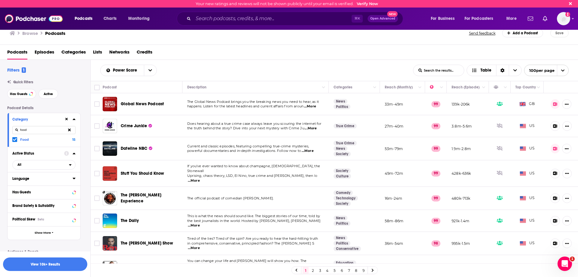
click at [30, 177] on div "Language" at bounding box center [40, 179] width 56 height 4
click at [17, 198] on label at bounding box center [14, 198] width 5 height 5
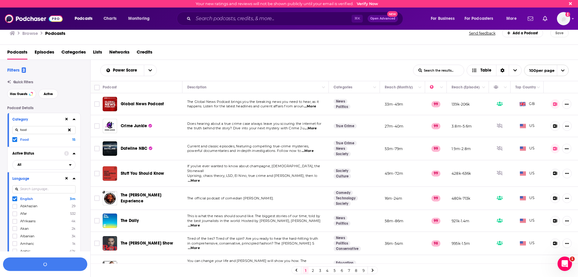
click at [37, 176] on button "Language" at bounding box center [38, 179] width 52 height 8
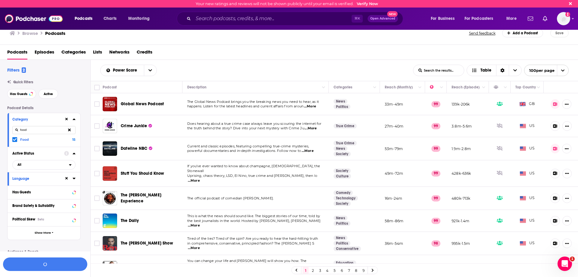
click at [44, 152] on div "Active Status" at bounding box center [36, 153] width 48 height 4
click at [57, 154] on div "Active Status" at bounding box center [41, 153] width 59 height 4
click at [55, 167] on span "All" at bounding box center [41, 165] width 56 height 8
click at [40, 186] on span "Active" at bounding box center [30, 184] width 30 height 3
click at [46, 154] on div "Active Status" at bounding box center [31, 153] width 39 height 4
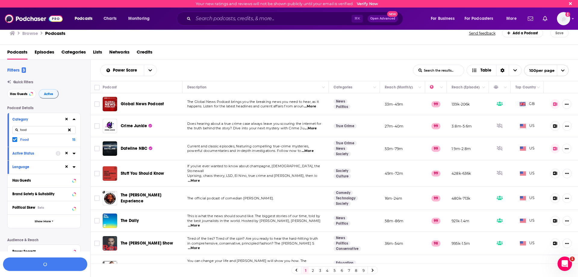
scroll to position [41, 0]
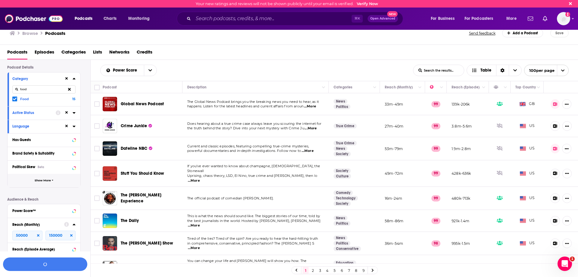
click at [47, 181] on span "Show More" at bounding box center [43, 180] width 16 height 3
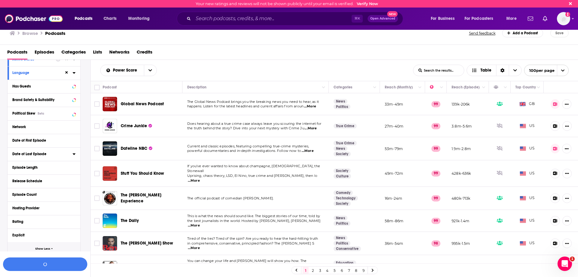
scroll to position [99, 0]
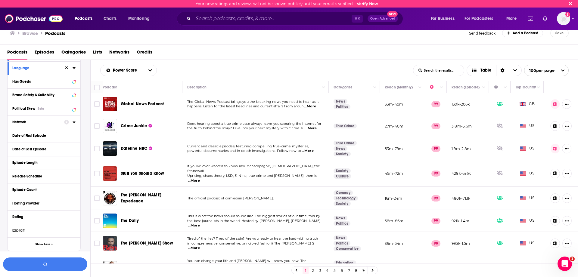
click at [38, 122] on div "Network" at bounding box center [36, 122] width 48 height 4
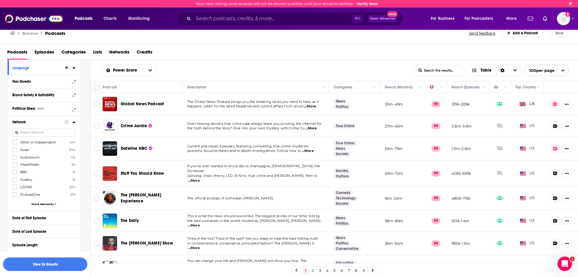
click at [48, 201] on div "Other or Independent 6m Acast 84k Audioboom 11k iHeartRadio 5k BBC 1k Audacy 1k…" at bounding box center [43, 174] width 63 height 69
click at [48, 206] on div "Other or Independent 6m Acast 84k Audioboom 11k iHeartRadio 5k BBC 1k Audacy 1k…" at bounding box center [43, 174] width 63 height 69
click at [48, 204] on span "More Networks" at bounding box center [43, 203] width 22 height 3
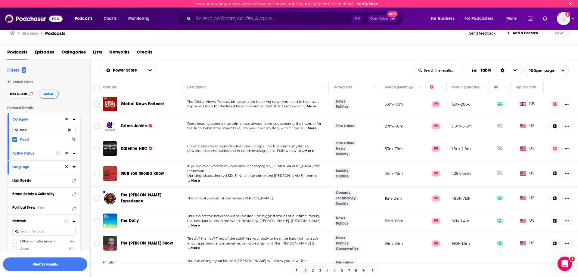
scroll to position [60, 0]
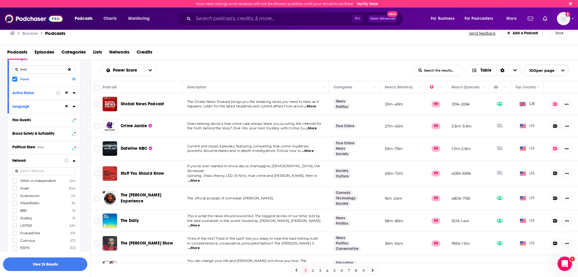
click at [51, 161] on div "Network" at bounding box center [36, 161] width 48 height 4
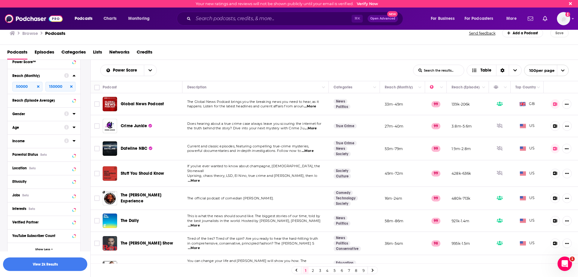
scroll to position [313, 0]
click at [42, 167] on div "Location Beta" at bounding box center [36, 166] width 48 height 4
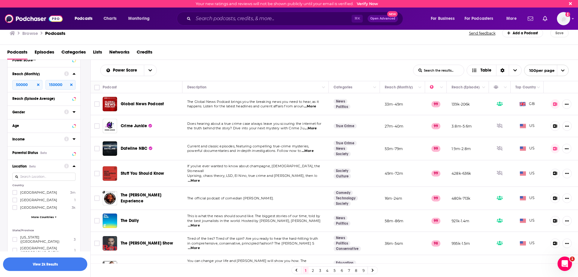
click at [14, 192] on icon at bounding box center [15, 193] width 4 height 4
click at [47, 168] on div "Location Beta" at bounding box center [31, 166] width 39 height 4
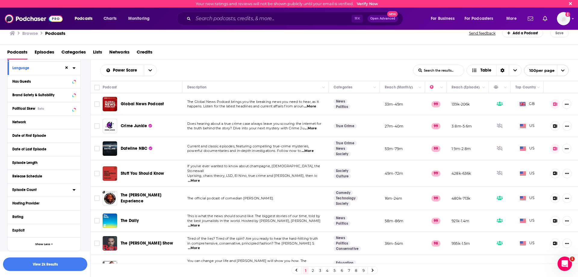
scroll to position [89, 0]
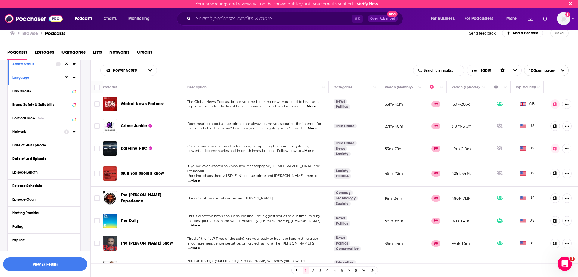
click at [41, 131] on div "Network" at bounding box center [36, 132] width 48 height 4
click at [22, 151] on span "Other or Independent" at bounding box center [38, 152] width 36 height 4
click at [15, 154] on input "multiSelectOption-unaffiliated-0" at bounding box center [15, 154] width 0 height 0
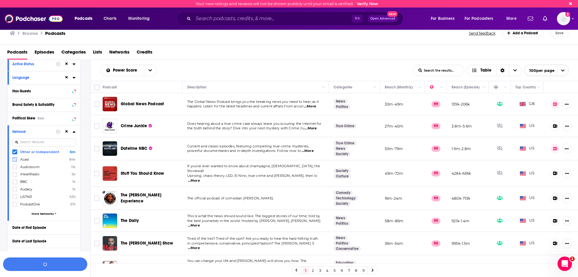
click at [14, 158] on label at bounding box center [14, 159] width 5 height 5
click at [14, 166] on icon at bounding box center [15, 167] width 4 height 4
click at [14, 175] on icon at bounding box center [15, 175] width 4 height 4
click at [15, 184] on label at bounding box center [14, 182] width 5 height 5
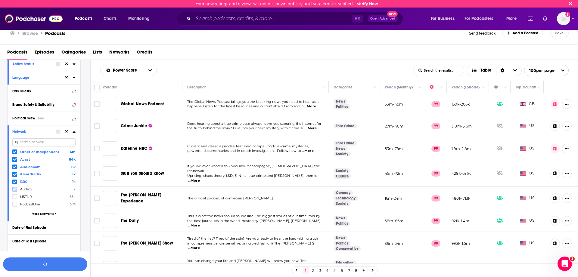
click at [15, 191] on label at bounding box center [14, 189] width 5 height 5
click at [44, 212] on span "More Networks" at bounding box center [43, 213] width 22 height 3
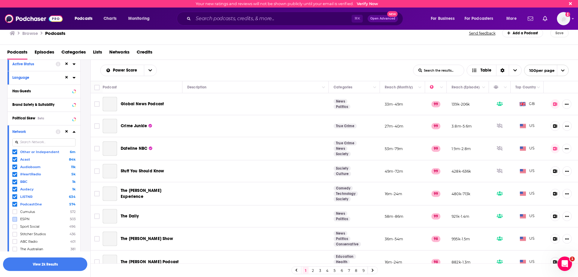
click at [12, 209] on label at bounding box center [14, 211] width 5 height 5
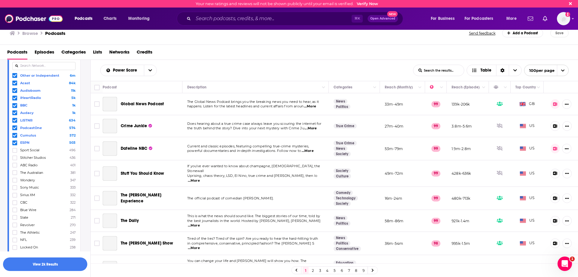
scroll to position [0, 0]
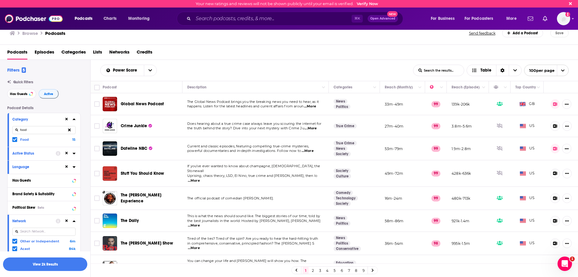
click at [35, 133] on input "food" at bounding box center [43, 130] width 63 height 8
click at [59, 120] on div "Category" at bounding box center [36, 119] width 48 height 4
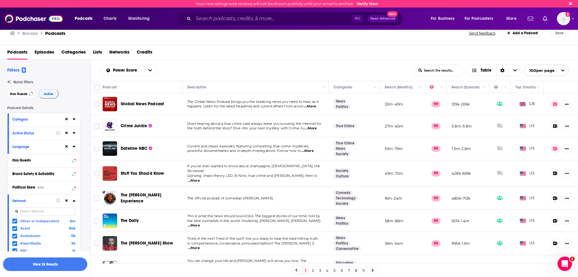
click at [44, 121] on div "Category" at bounding box center [36, 119] width 48 height 4
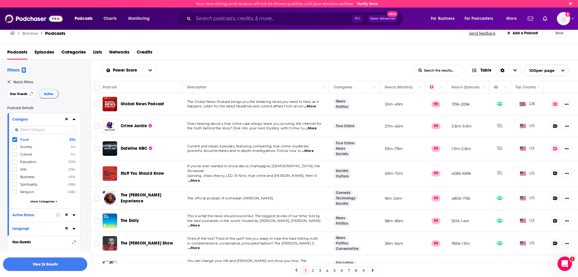
click at [42, 131] on input at bounding box center [43, 130] width 63 height 8
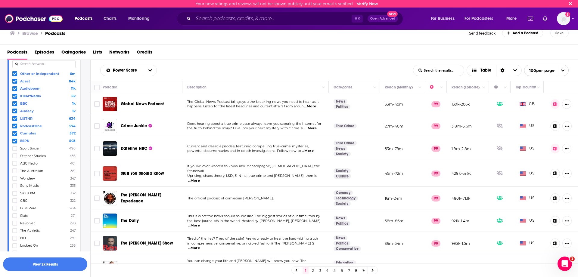
scroll to position [260, 0]
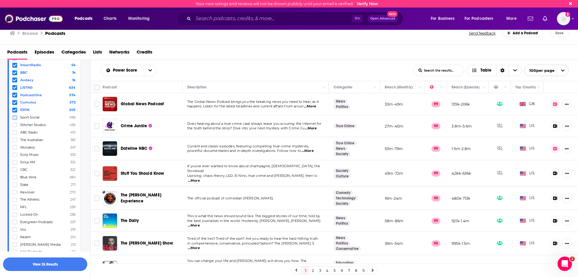
click at [15, 116] on icon at bounding box center [15, 117] width 4 height 3
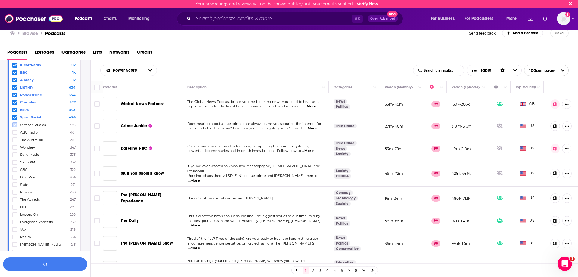
click at [15, 123] on icon at bounding box center [15, 125] width 4 height 4
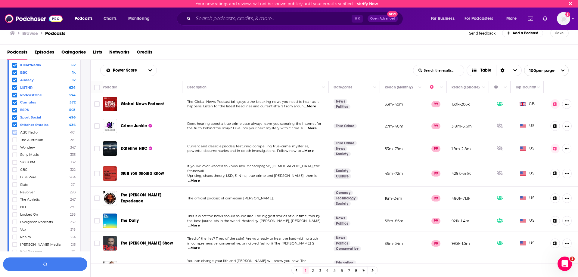
click at [16, 131] on icon at bounding box center [15, 133] width 4 height 4
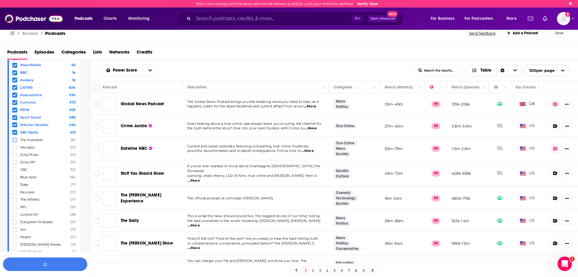
click at [16, 139] on icon at bounding box center [15, 140] width 4 height 3
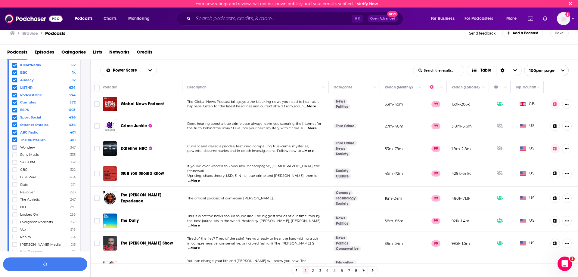
click at [15, 146] on icon at bounding box center [15, 148] width 4 height 4
click at [15, 154] on label at bounding box center [14, 155] width 5 height 5
click at [14, 176] on label at bounding box center [14, 177] width 5 height 5
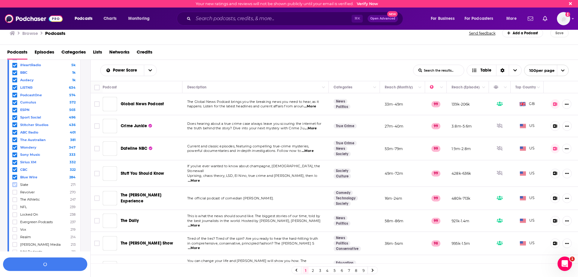
click at [14, 183] on icon at bounding box center [15, 185] width 4 height 4
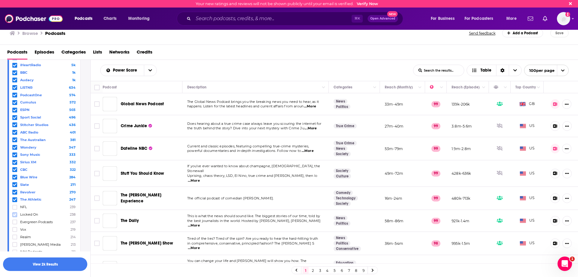
click at [15, 213] on icon at bounding box center [15, 214] width 4 height 3
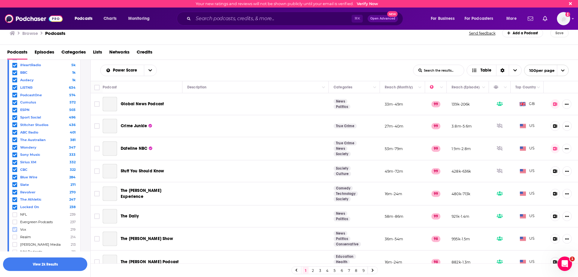
click at [14, 228] on icon at bounding box center [15, 230] width 4 height 4
click at [14, 250] on label at bounding box center [14, 252] width 5 height 5
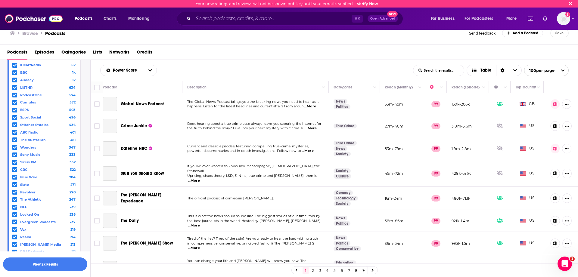
click at [15, 258] on icon at bounding box center [15, 259] width 4 height 3
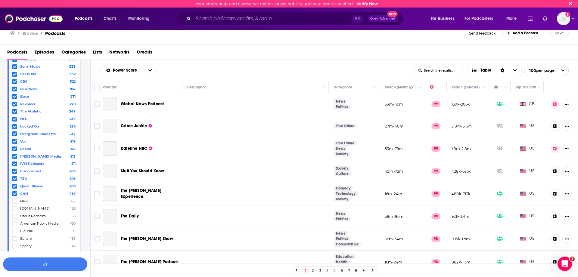
click at [14, 222] on icon at bounding box center [15, 223] width 4 height 3
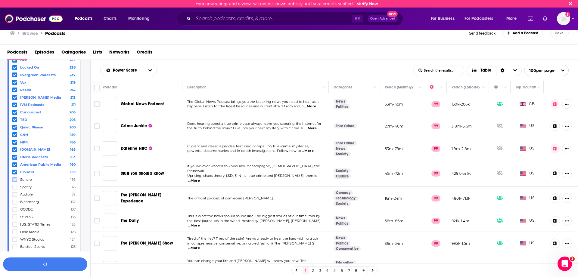
click at [14, 178] on icon at bounding box center [15, 180] width 4 height 4
click at [14, 207] on label at bounding box center [14, 209] width 5 height 5
click at [14, 215] on label at bounding box center [14, 217] width 5 height 5
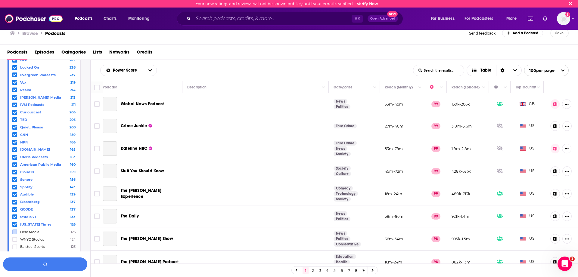
click at [14, 230] on label at bounding box center [14, 232] width 5 height 5
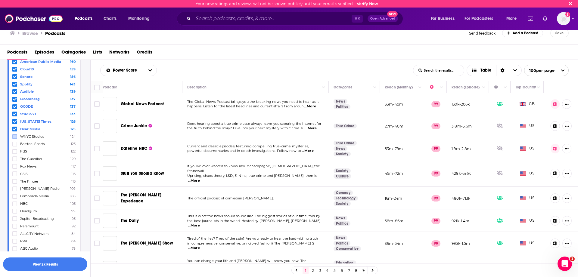
scroll to position [518, 0]
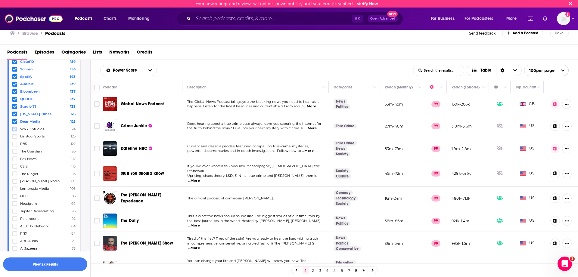
click at [15, 127] on icon at bounding box center [15, 129] width 4 height 4
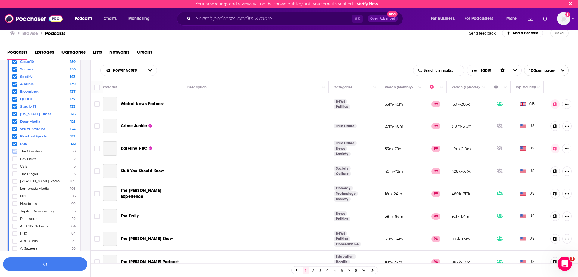
click at [15, 150] on icon at bounding box center [15, 151] width 4 height 3
click at [15, 165] on icon at bounding box center [15, 167] width 4 height 4
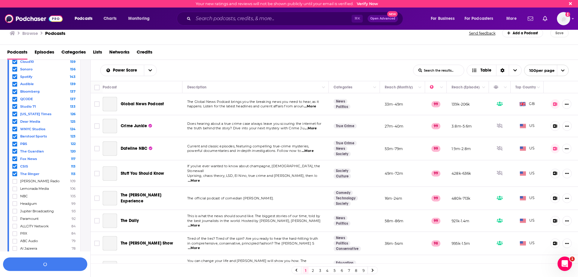
scroll to position [568, 0]
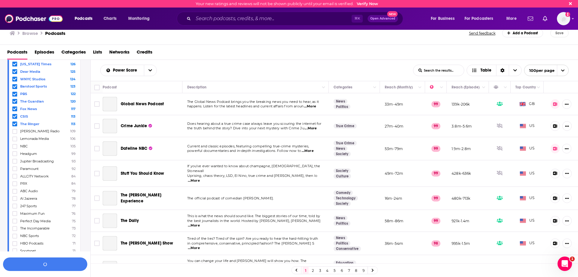
click at [15, 122] on icon at bounding box center [15, 124] width 4 height 4
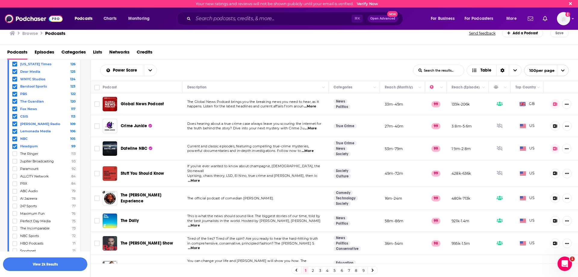
click at [39, 259] on button "View 2k Results" at bounding box center [45, 265] width 84 height 14
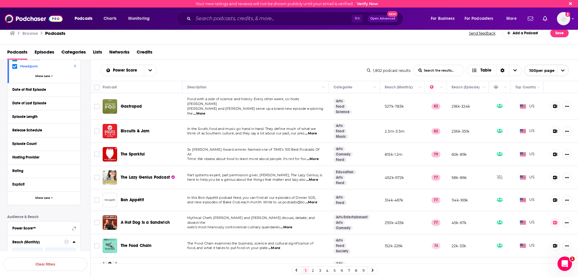
scroll to position [331, 0]
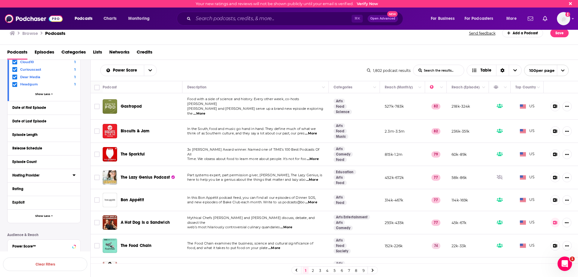
click at [44, 175] on div "Hosting Provider" at bounding box center [40, 175] width 56 height 4
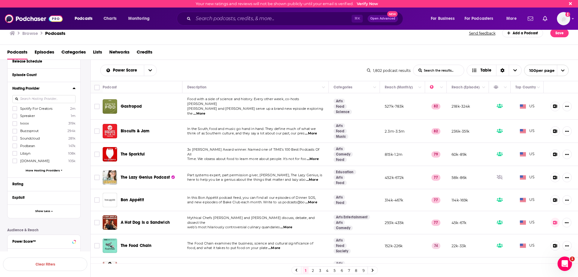
scroll to position [423, 0]
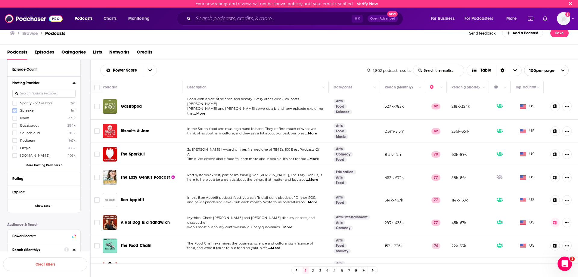
click at [15, 109] on icon at bounding box center [15, 111] width 4 height 4
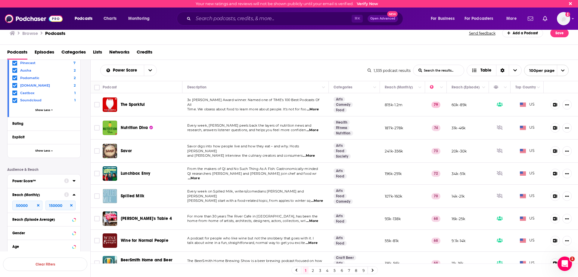
click at [43, 193] on div "Reach (Monthly)" at bounding box center [36, 195] width 48 height 4
click at [47, 193] on div "Reach (Monthly)" at bounding box center [36, 195] width 48 height 4
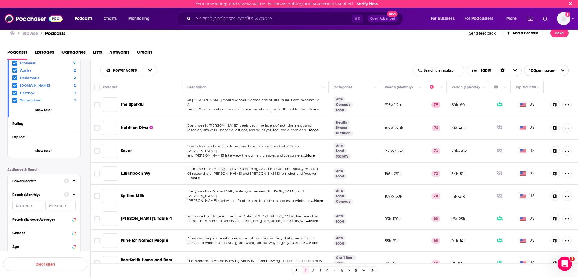
click at [52, 193] on div "Reach (Monthly)" at bounding box center [36, 195] width 48 height 4
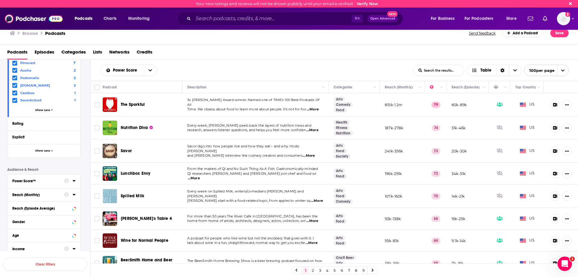
click at [57, 193] on div "Reach (Monthly)" at bounding box center [36, 195] width 48 height 4
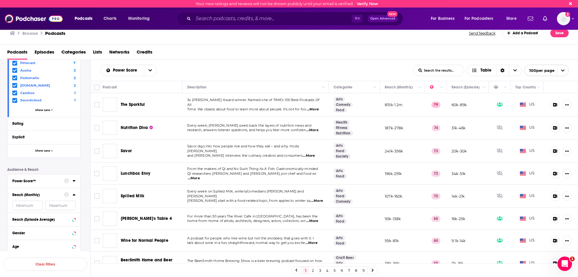
click at [29, 201] on input "number" at bounding box center [27, 206] width 30 height 10
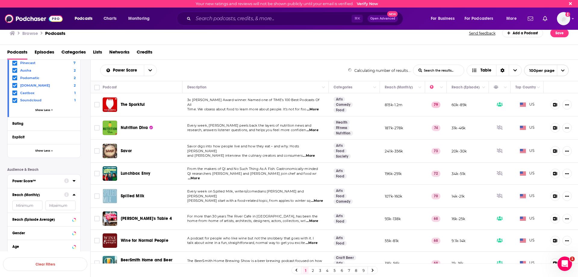
click at [32, 201] on input "number" at bounding box center [27, 206] width 30 height 10
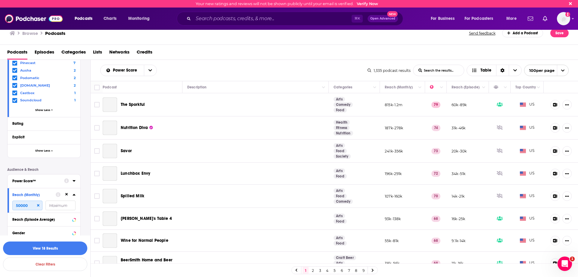
type input "50000"
click at [59, 205] on input "number" at bounding box center [60, 206] width 30 height 10
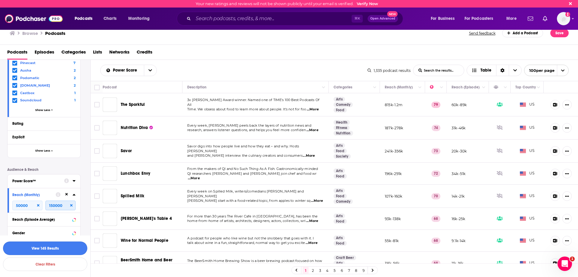
type input "150000"
click at [56, 249] on button "View 145 Results" at bounding box center [45, 249] width 84 height 14
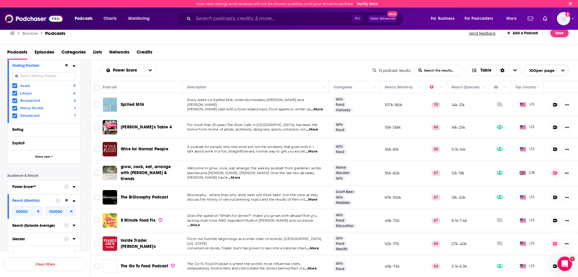
scroll to position [286, 0]
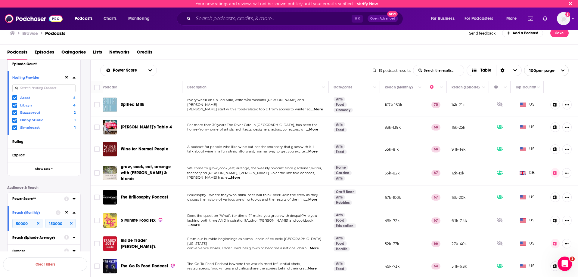
click at [37, 76] on div "Hosting Provider" at bounding box center [36, 78] width 48 height 4
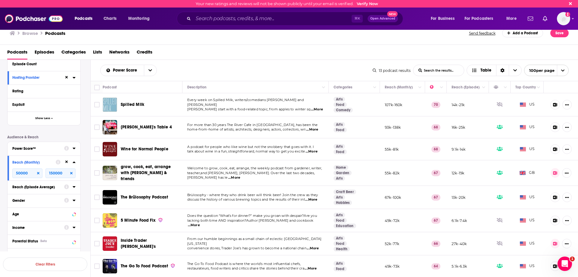
click at [37, 76] on div "Hosting Provider" at bounding box center [36, 78] width 48 height 4
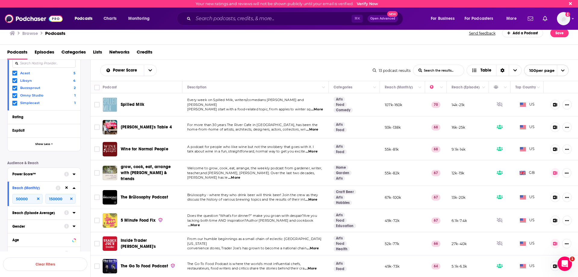
scroll to position [286, 0]
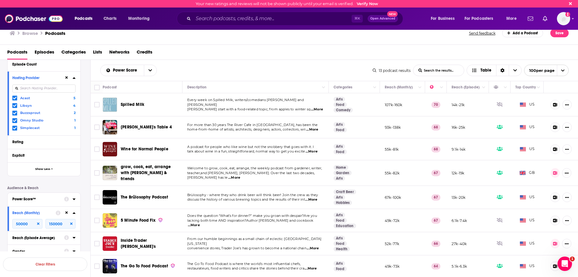
click at [66, 78] on icon at bounding box center [66, 78] width 3 height 4
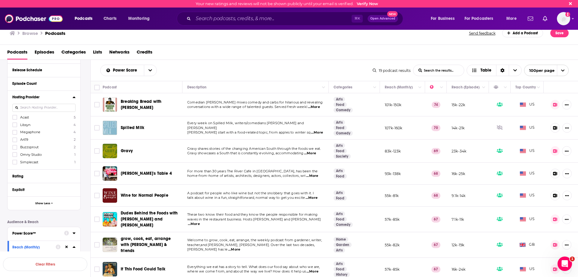
scroll to position [261, 0]
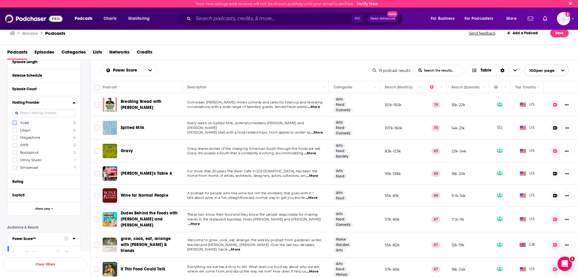
click at [16, 122] on icon at bounding box center [15, 123] width 4 height 4
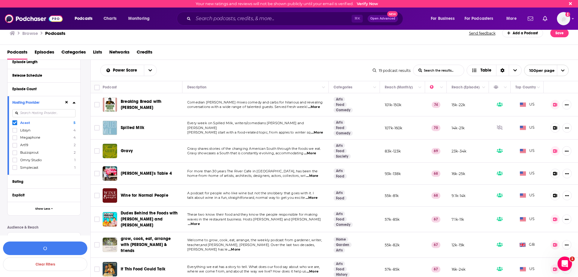
click at [16, 127] on div "Acast 5 Libsyn 4 Megaphone 4 Art19 2 Buzzsprout 2 Omny Studio 1 Simplecast 1" at bounding box center [43, 145] width 63 height 50
click at [16, 130] on icon at bounding box center [15, 130] width 4 height 4
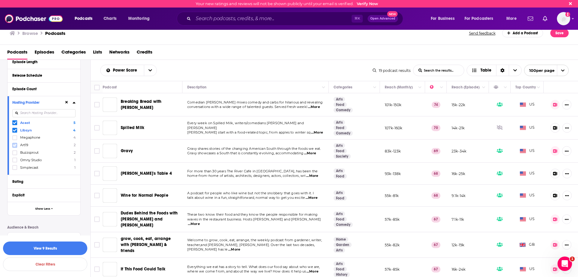
click at [15, 144] on icon at bounding box center [15, 145] width 4 height 3
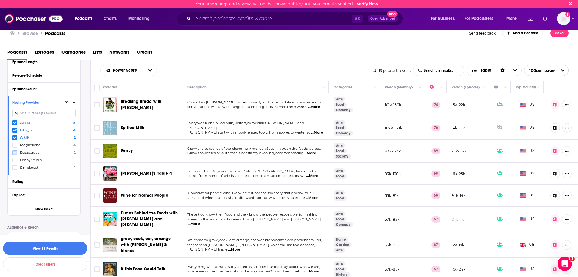
click at [14, 152] on icon at bounding box center [15, 153] width 4 height 4
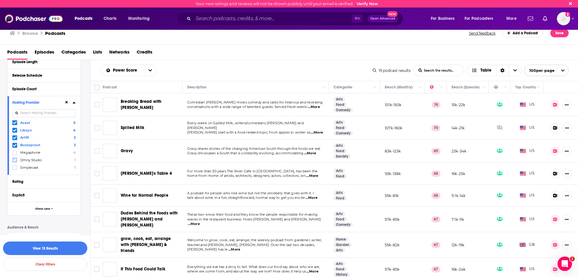
click at [14, 159] on icon at bounding box center [15, 160] width 4 height 4
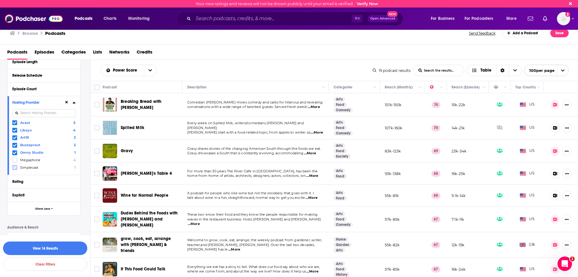
click at [14, 166] on icon at bounding box center [15, 168] width 4 height 4
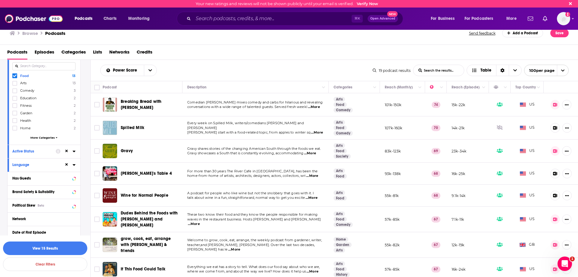
scroll to position [26, 0]
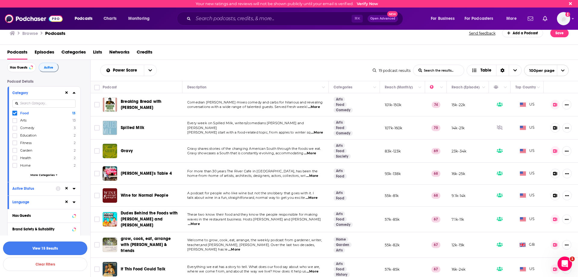
click at [48, 246] on button "View 15 Results" at bounding box center [45, 249] width 84 height 14
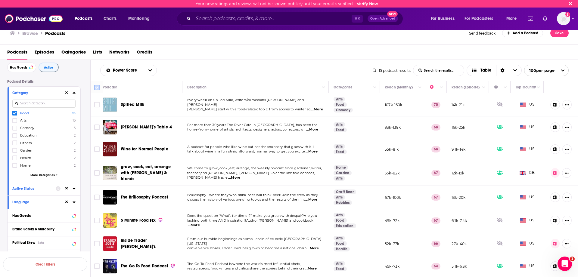
click at [96, 86] on input "Toggle select all" at bounding box center [96, 87] width 5 height 5
checkbox input "true"
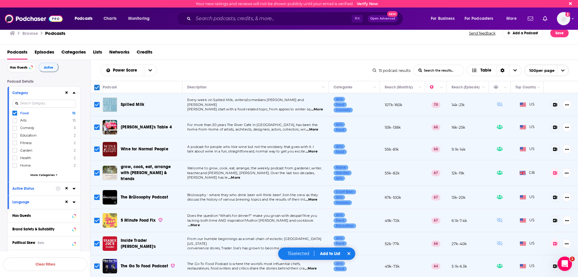
click at [328, 254] on button "Add to List" at bounding box center [330, 253] width 30 height 5
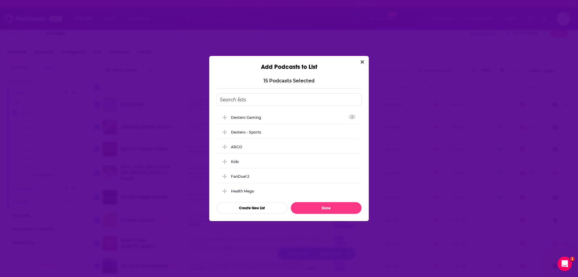
click at [254, 101] on input "Add Podcast To List" at bounding box center [288, 100] width 145 height 12
type input "Dextero - Food"
click at [257, 212] on button "Create New List" at bounding box center [251, 208] width 71 height 12
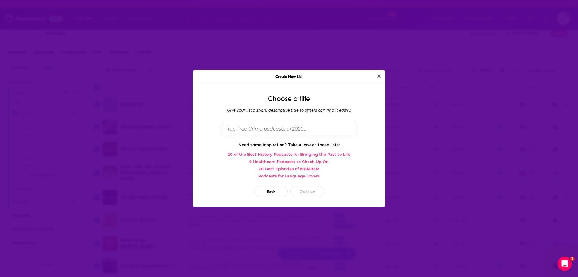
click at [269, 125] on input "Dialog" at bounding box center [288, 128] width 135 height 13
type input "Dextero - Food"
click at [305, 195] on button "Continue" at bounding box center [307, 192] width 34 height 12
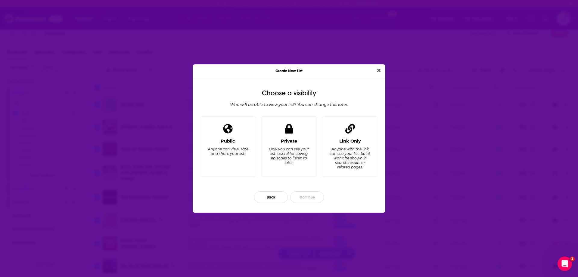
click at [290, 153] on div "Only you can see your list. Useful for saving episodes to listen to later." at bounding box center [288, 156] width 41 height 18
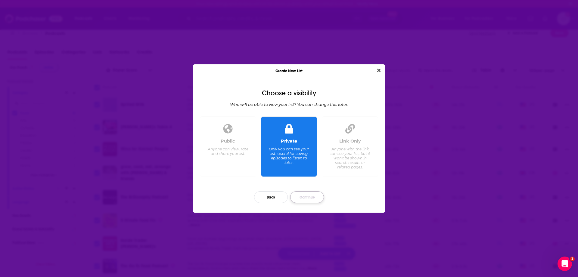
click at [311, 193] on button "Continue" at bounding box center [307, 197] width 34 height 12
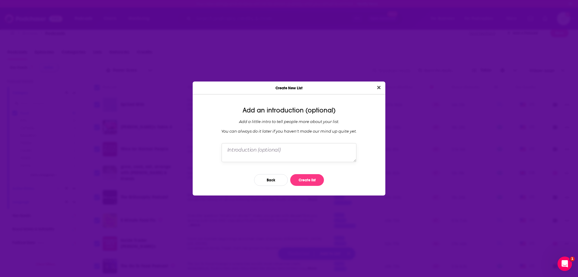
click at [281, 154] on textarea "Dialog" at bounding box center [288, 152] width 135 height 19
paste textarea "shows between 50-150K monthly downloads in the [GEOGRAPHIC_DATA]."
type textarea "Food shows between 50-150K monthly downloads in the [GEOGRAPHIC_DATA]."
click at [309, 179] on button "Create list" at bounding box center [307, 180] width 34 height 12
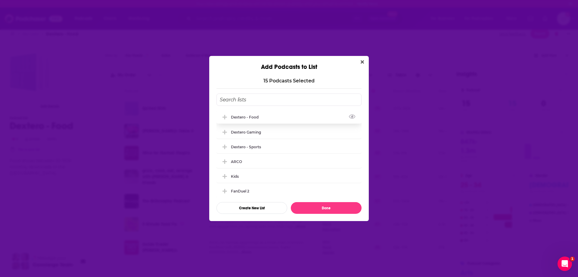
click at [254, 121] on div "Dextero - Food" at bounding box center [288, 116] width 145 height 13
click at [328, 208] on button "Done" at bounding box center [326, 208] width 71 height 12
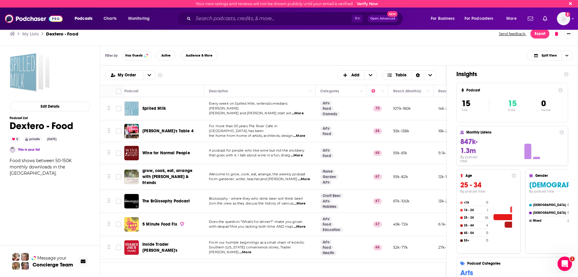
click at [34, 33] on h3 "My Lists" at bounding box center [30, 34] width 17 height 6
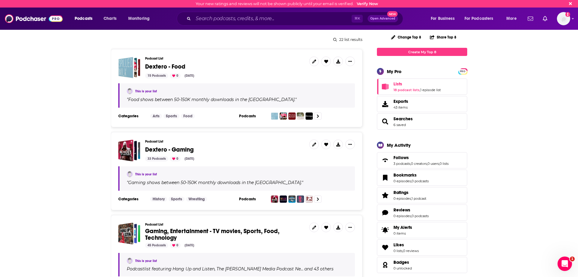
scroll to position [79, 0]
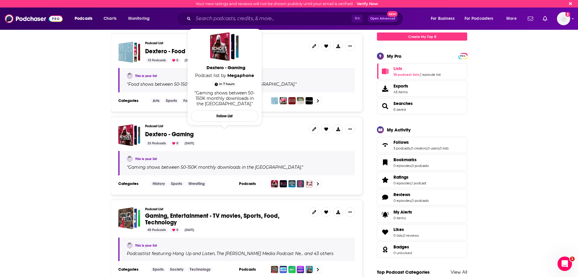
click at [156, 133] on span "Dextero - Gaming" at bounding box center [169, 135] width 48 height 8
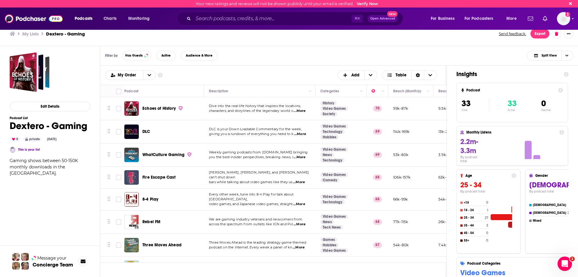
click at [29, 34] on h3 "My Lists" at bounding box center [30, 34] width 17 height 6
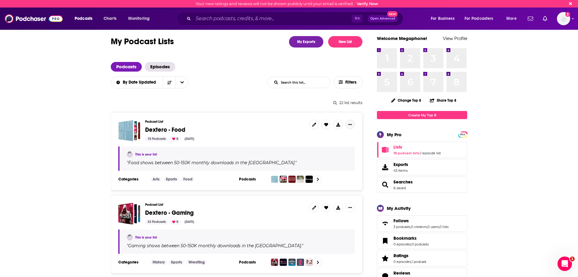
click at [349, 124] on icon "Show More Button" at bounding box center [350, 124] width 4 height 1
click at [310, 172] on button "Share" at bounding box center [330, 172] width 58 height 11
click at [349, 147] on icon "Show additional menu" at bounding box center [352, 148] width 12 height 5
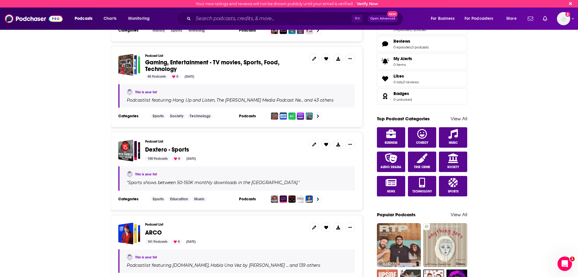
scroll to position [254, 0]
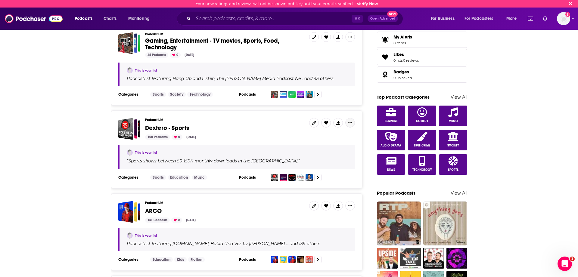
click at [351, 120] on button "Show More Button" at bounding box center [350, 123] width 10 height 10
click at [328, 170] on button "Share" at bounding box center [330, 170] width 58 height 11
click at [357, 147] on icon "Show additional menu" at bounding box center [352, 146] width 12 height 5
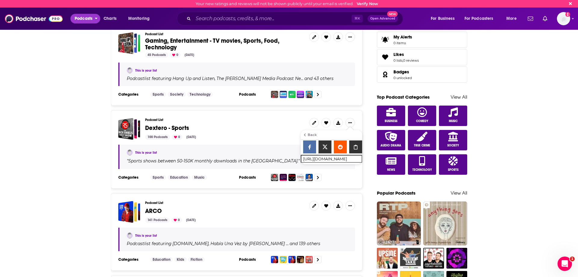
click at [80, 14] on button "Podcasts" at bounding box center [85, 19] width 30 height 10
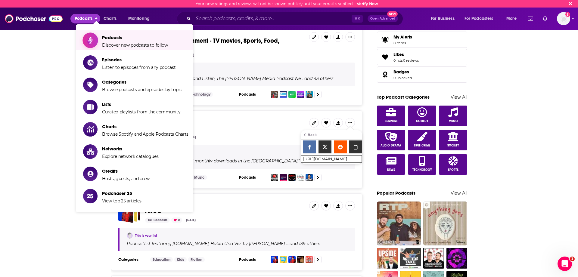
click at [97, 36] on span "Show item sub-menu" at bounding box center [90, 40] width 46 height 46
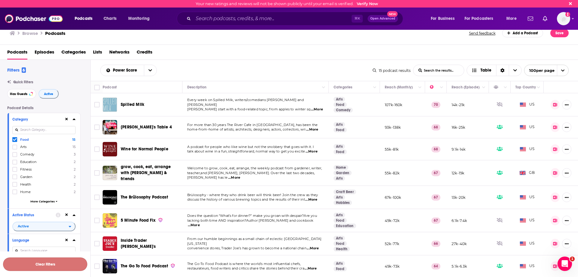
click at [47, 261] on button "Clear Filters" at bounding box center [45, 265] width 84 height 14
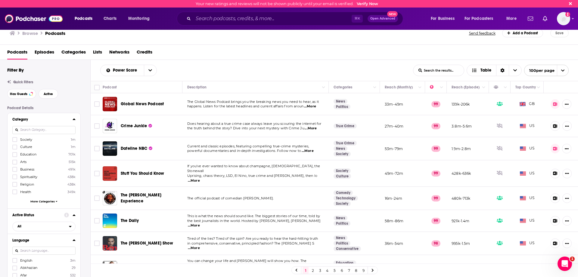
click at [30, 133] on input at bounding box center [43, 130] width 63 height 8
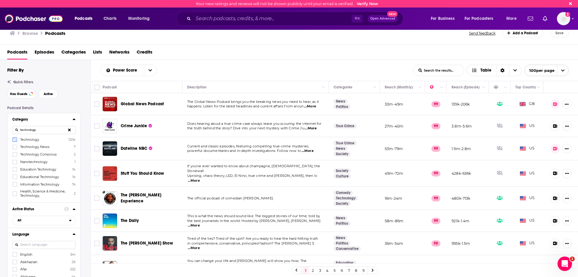
type input "technology"
click at [12, 140] on label at bounding box center [14, 139] width 5 height 5
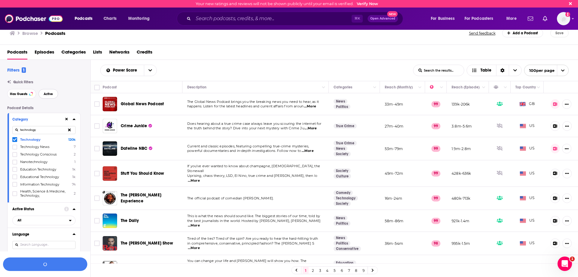
click at [47, 92] on span "Active" at bounding box center [48, 93] width 9 height 3
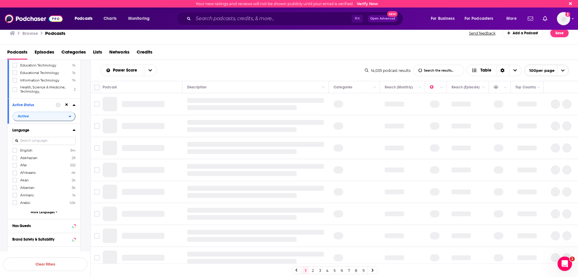
scroll to position [106, 0]
click at [14, 147] on icon at bounding box center [15, 149] width 4 height 4
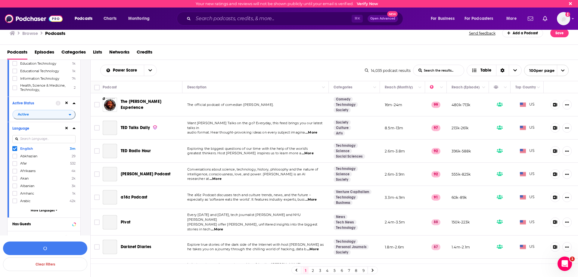
scroll to position [225, 0]
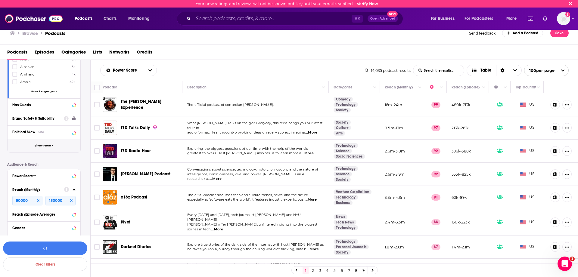
click at [49, 144] on span "Show More" at bounding box center [43, 145] width 16 height 3
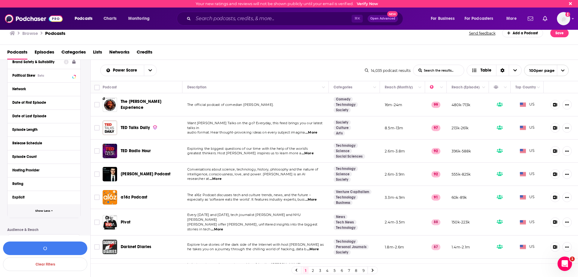
scroll to position [298, 0]
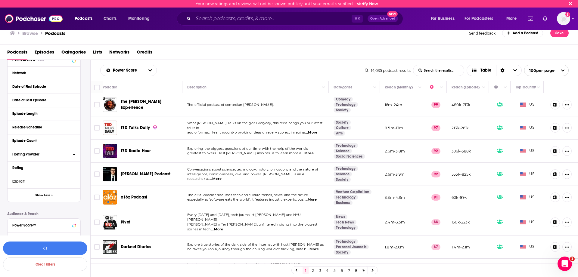
click at [41, 152] on div "Hosting Provider" at bounding box center [40, 154] width 56 height 4
click at [48, 155] on div "Hosting Provider" at bounding box center [40, 154] width 56 height 4
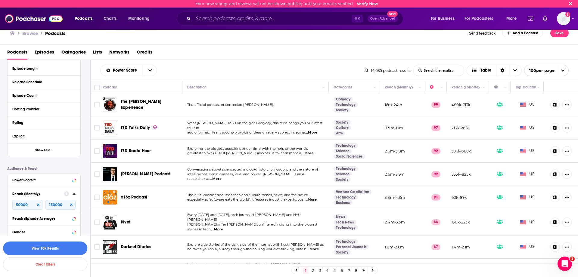
scroll to position [353, 0]
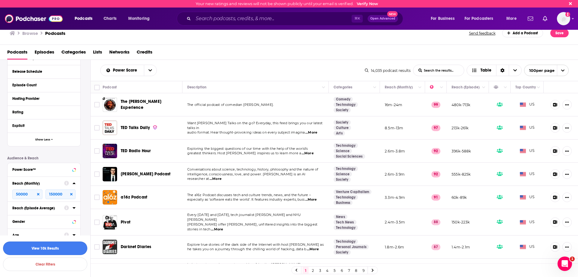
click at [43, 249] on button "View 10k Results" at bounding box center [45, 249] width 84 height 14
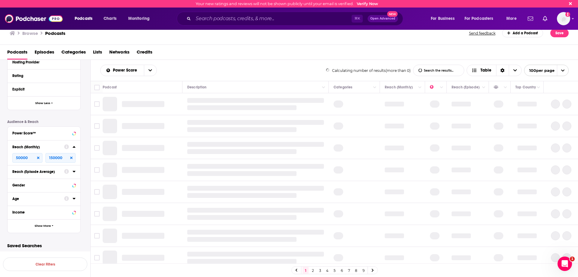
scroll to position [293, 0]
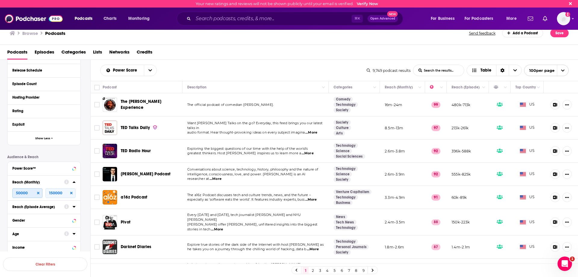
click at [31, 196] on input "50000" at bounding box center [27, 193] width 30 height 10
click at [30, 193] on input "50000" at bounding box center [27, 193] width 30 height 10
click at [38, 193] on icon at bounding box center [38, 193] width 2 height 2
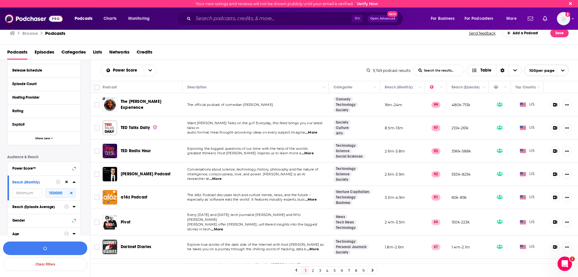
click at [72, 192] on icon at bounding box center [71, 193] width 2 height 4
click at [23, 193] on input "number" at bounding box center [27, 193] width 30 height 10
click at [60, 192] on input "number" at bounding box center [60, 193] width 30 height 10
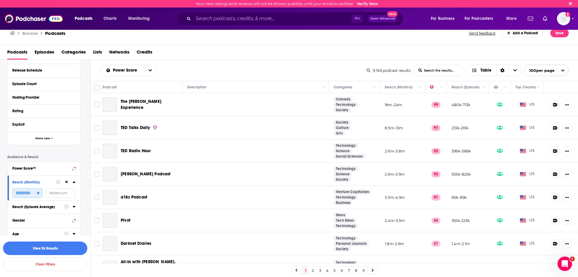
click at [32, 192] on input "500000" at bounding box center [27, 193] width 30 height 10
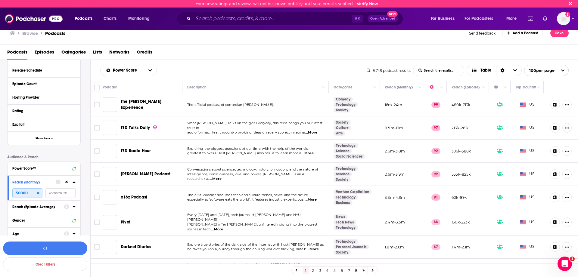
type input "50000"
click at [62, 193] on input "number" at bounding box center [60, 193] width 30 height 10
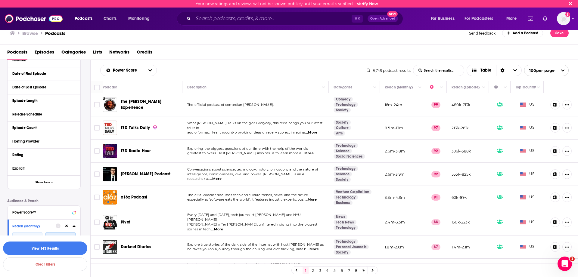
scroll to position [328, 0]
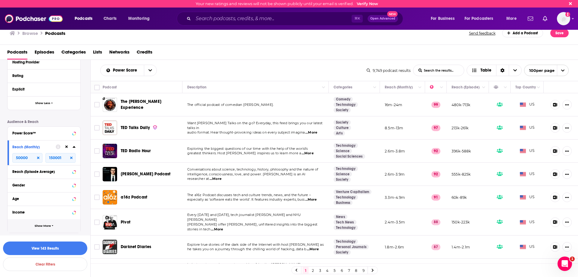
click at [31, 222] on button "Show More" at bounding box center [44, 226] width 73 height 14
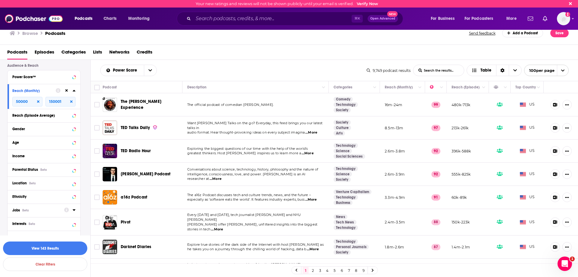
scroll to position [392, 0]
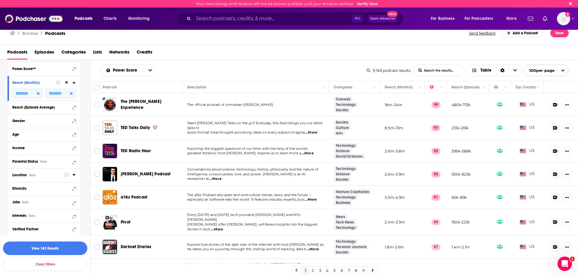
click at [32, 177] on div "Beta" at bounding box center [32, 175] width 7 height 4
click at [14, 201] on icon at bounding box center [15, 201] width 4 height 4
click at [46, 175] on div "Location Beta" at bounding box center [31, 175] width 39 height 4
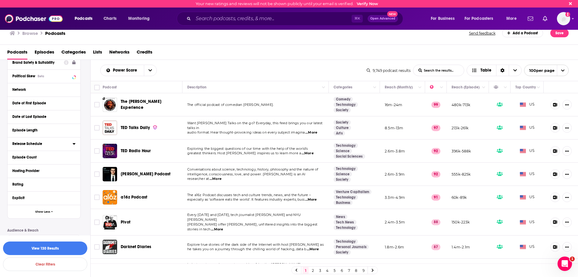
scroll to position [245, 0]
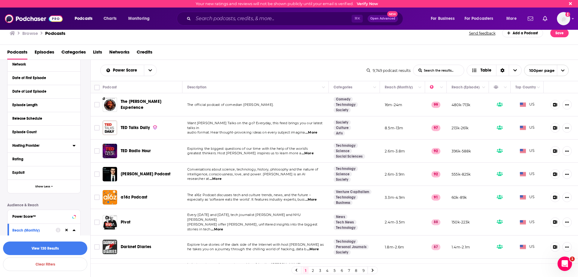
click at [36, 143] on button "Hosting Provider" at bounding box center [42, 146] width 60 height 8
click at [53, 147] on div "Hosting Provider" at bounding box center [40, 146] width 56 height 4
click at [63, 243] on button "View 130 Results" at bounding box center [45, 249] width 84 height 14
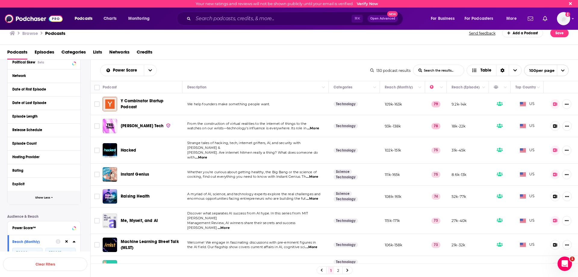
scroll to position [210, 0]
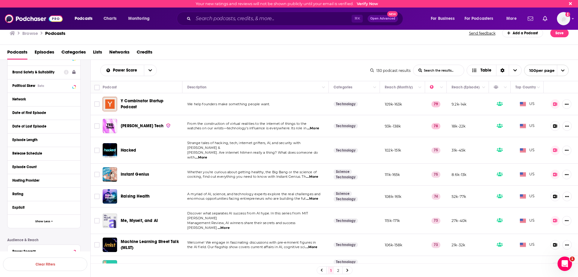
click at [42, 183] on button "Hosting Provider" at bounding box center [43, 181] width 63 height 8
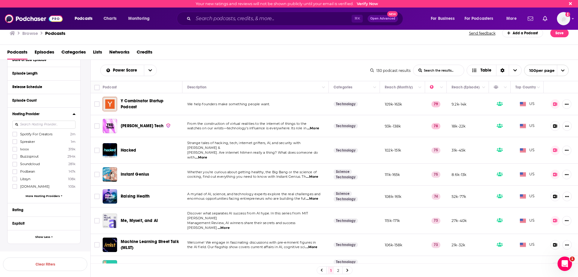
scroll to position [280, 0]
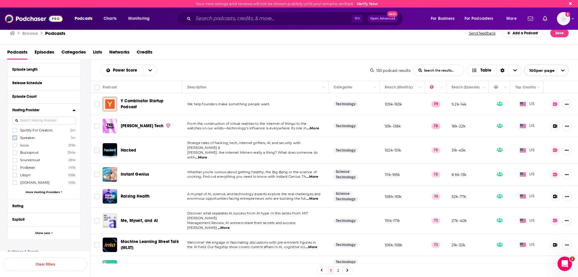
click at [16, 136] on icon at bounding box center [15, 138] width 4 height 4
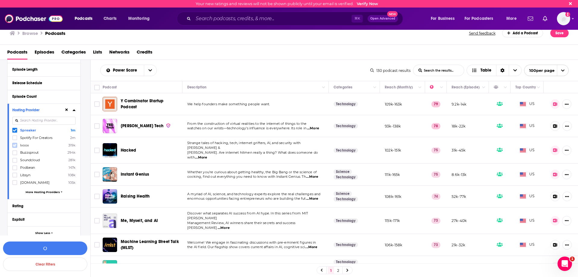
click at [15, 144] on icon at bounding box center [15, 146] width 4 height 4
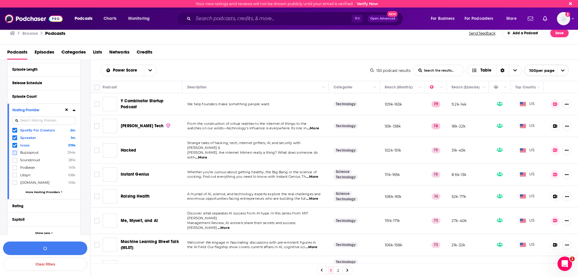
click at [14, 152] on icon at bounding box center [15, 153] width 4 height 4
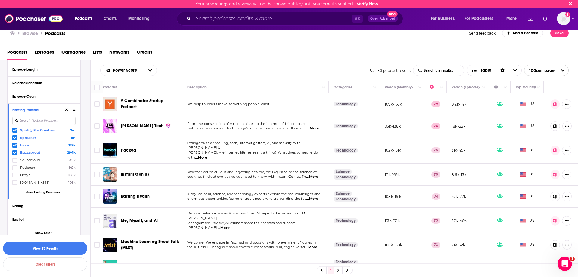
click at [14, 129] on icon at bounding box center [15, 130] width 4 height 4
click at [15, 160] on icon at bounding box center [15, 160] width 4 height 3
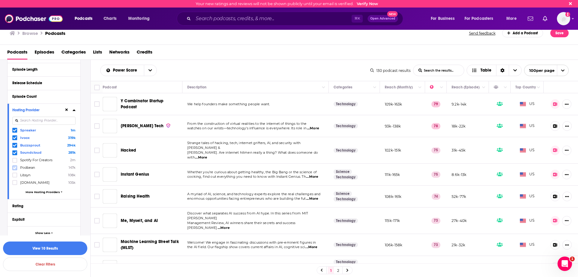
click at [15, 167] on icon at bounding box center [15, 167] width 4 height 3
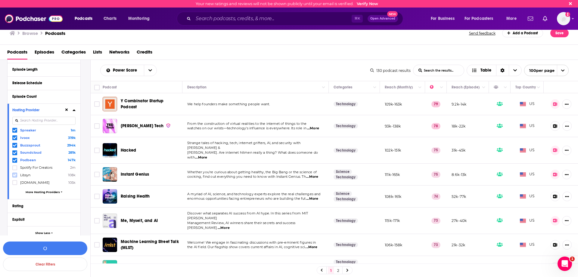
click at [14, 175] on icon at bounding box center [15, 175] width 4 height 3
click at [16, 181] on icon at bounding box center [15, 182] width 4 height 3
click at [48, 191] on span "More Hosting Providers" at bounding box center [43, 191] width 34 height 3
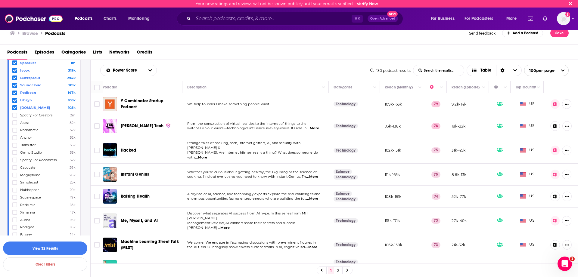
scroll to position [349, 0]
click at [15, 120] on icon at bounding box center [15, 122] width 4 height 4
click at [16, 128] on icon at bounding box center [15, 129] width 4 height 4
click at [15, 142] on icon at bounding box center [15, 144] width 4 height 4
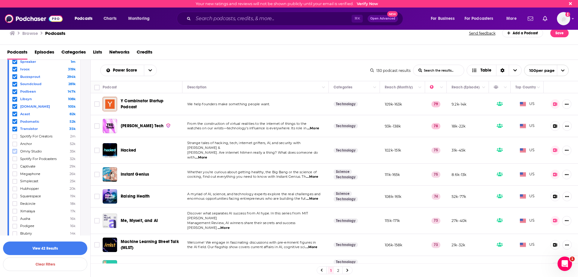
click at [15, 150] on icon at bounding box center [15, 151] width 4 height 3
click at [15, 166] on label at bounding box center [14, 166] width 5 height 5
click at [14, 180] on icon at bounding box center [15, 181] width 4 height 3
click at [68, 249] on button "View 59 Results" at bounding box center [45, 249] width 84 height 14
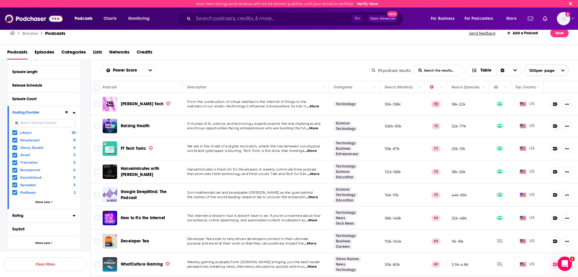
scroll to position [267, 0]
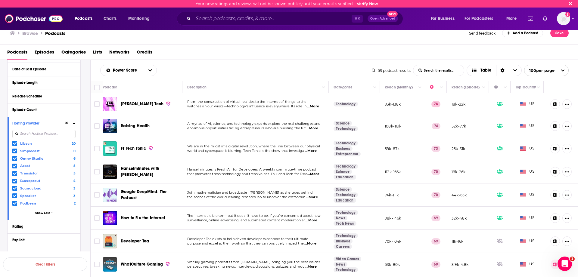
click at [39, 209] on div "Libsyn 20 Simplecast 11 Omny Studio 6 Acast 5 Transistor 5 Buzzsprout 4 Soundcl…" at bounding box center [43, 179] width 63 height 77
click at [52, 137] on input at bounding box center [43, 134] width 63 height 8
click at [52, 133] on input at bounding box center [43, 134] width 63 height 8
click at [46, 209] on div "Libsyn 20 Simplecast 11 Omny Studio 6 Acast 5 Transistor 5 Buzzsprout 4 Soundcl…" at bounding box center [43, 179] width 63 height 77
click at [46, 211] on span "Show Less" at bounding box center [42, 212] width 15 height 3
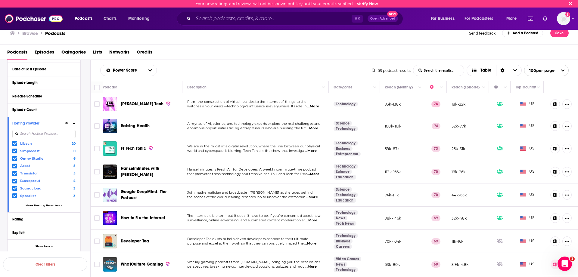
click at [45, 206] on div "Libsyn 20 Simplecast 11 Omny Studio 6 Acast 5 Transistor 5 Buzzsprout 4 Soundcl…" at bounding box center [43, 175] width 63 height 69
click at [45, 204] on span "More Hosting Providers" at bounding box center [43, 205] width 34 height 3
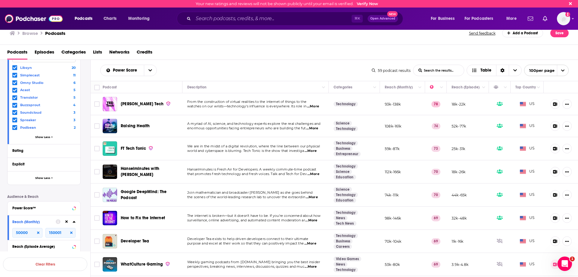
scroll to position [361, 0]
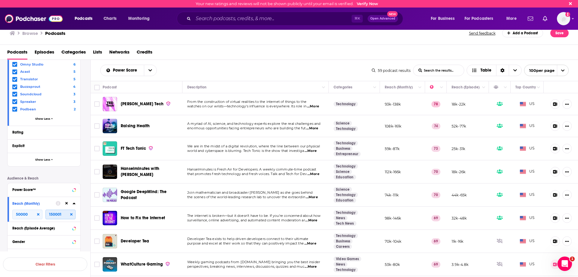
click at [63, 212] on input "150001" at bounding box center [60, 215] width 30 height 10
type input "150000"
click at [62, 245] on button "View 59 Results" at bounding box center [45, 249] width 84 height 14
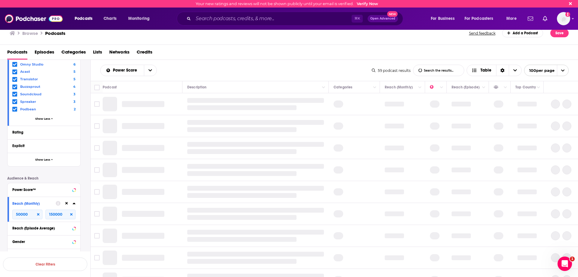
scroll to position [291, 0]
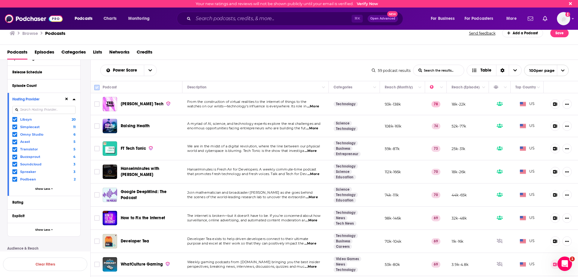
click at [94, 88] on input "Toggle select all" at bounding box center [96, 87] width 5 height 5
checkbox input "true"
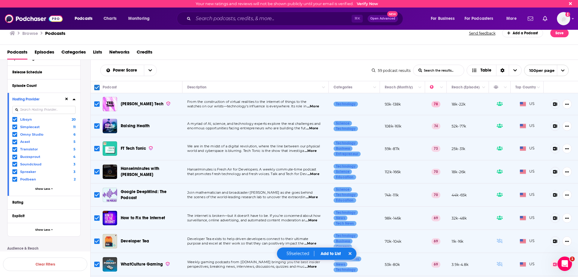
click at [322, 253] on button "Add to List" at bounding box center [331, 253] width 30 height 5
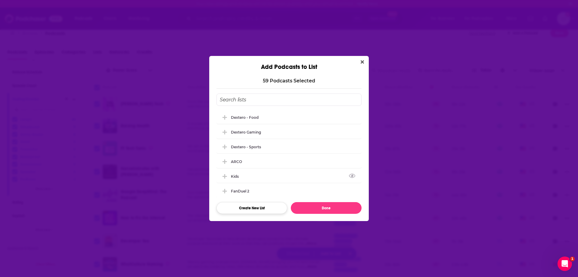
click at [260, 209] on button "Create New List" at bounding box center [251, 208] width 71 height 12
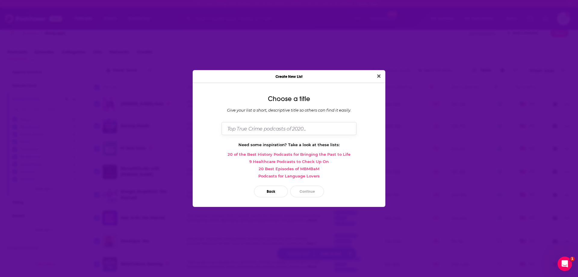
click at [274, 129] on input "Dialog" at bounding box center [288, 128] width 135 height 13
type input "Dextero - Technology"
click at [303, 190] on button "Continue" at bounding box center [307, 192] width 34 height 12
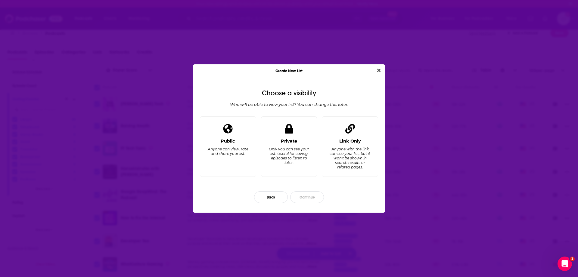
click at [295, 163] on div "Only you can see your list. Useful for saving episodes to listen to later." at bounding box center [288, 156] width 41 height 18
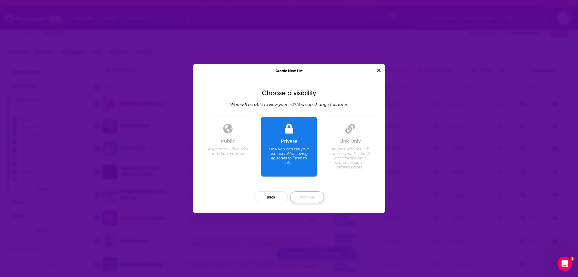
click at [311, 192] on button "Continue" at bounding box center [307, 197] width 34 height 12
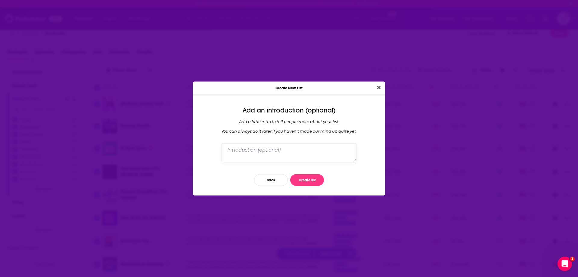
click at [275, 148] on textarea "Dialog" at bounding box center [288, 152] width 135 height 19
click at [257, 153] on textarea "Technology shows" at bounding box center [288, 152] width 135 height 19
paste textarea "between 50-150K monthly downloads in the [GEOGRAPHIC_DATA]."
type textarea "Technology shows between 50-150K monthly downloads in the [GEOGRAPHIC_DATA]."
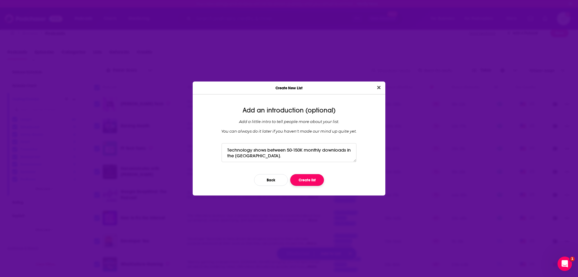
click at [307, 178] on button "Create list" at bounding box center [307, 180] width 34 height 12
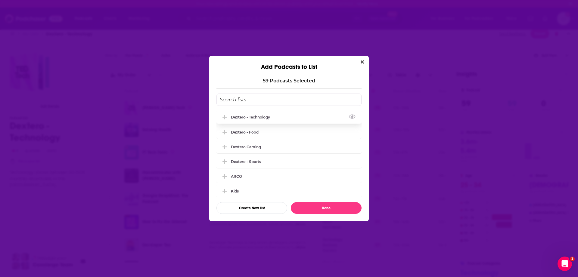
click at [257, 115] on div "Dextero - Technology" at bounding box center [252, 117] width 43 height 5
click at [331, 213] on button "Done" at bounding box center [326, 208] width 71 height 12
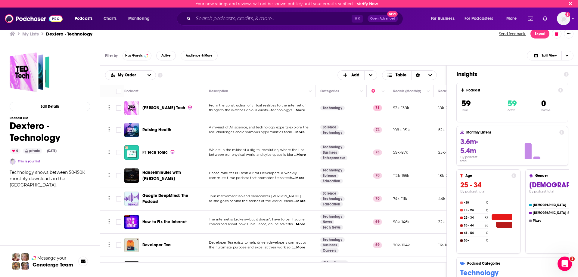
click at [253, 66] on div "Podcasts Add My Order Customize Your List Order Select the “My Order” sort and …" at bounding box center [273, 75] width 346 height 19
click at [546, 53] on span "Split View" at bounding box center [544, 55] width 33 height 8
click at [546, 76] on span "Podcast Only" at bounding box center [554, 75] width 30 height 3
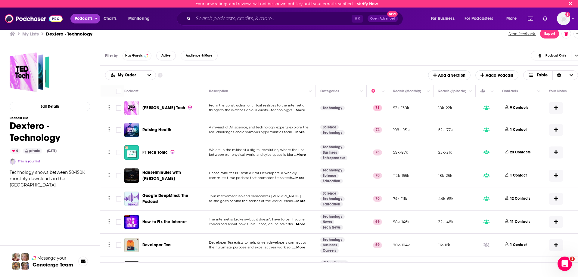
click at [87, 20] on span "Podcasts" at bounding box center [84, 18] width 18 height 8
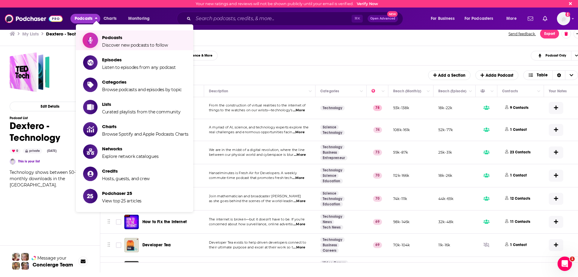
click at [113, 39] on span "Podcasts" at bounding box center [135, 38] width 66 height 6
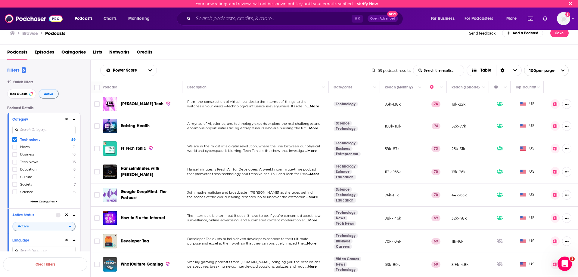
click at [15, 140] on icon at bounding box center [15, 140] width 4 height 4
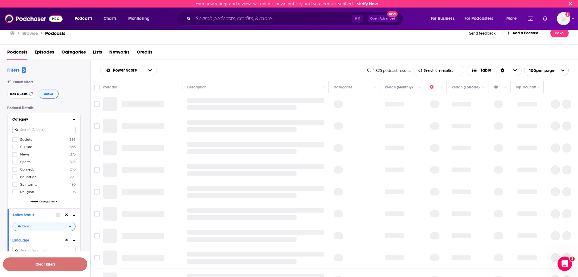
click at [48, 263] on button "Clear Filters" at bounding box center [45, 265] width 84 height 14
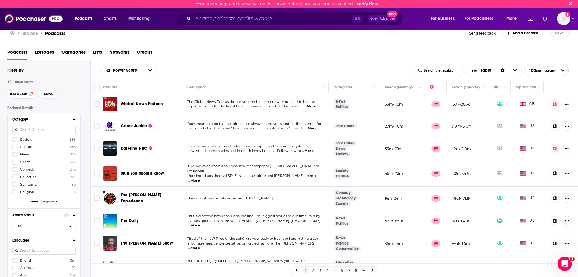
click at [42, 128] on input at bounding box center [43, 130] width 63 height 8
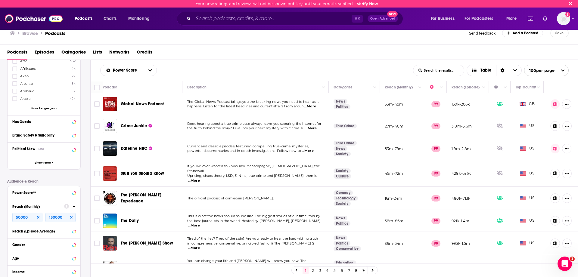
scroll to position [218, 0]
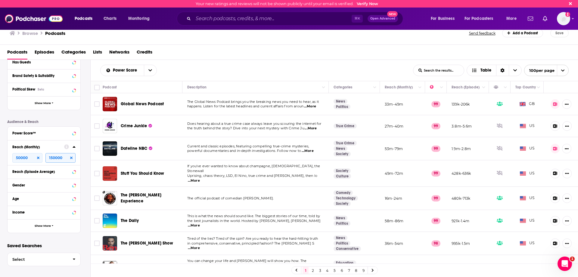
type input "tv"
click at [70, 156] on input "150000" at bounding box center [60, 158] width 30 height 10
click at [72, 157] on icon at bounding box center [71, 158] width 2 height 4
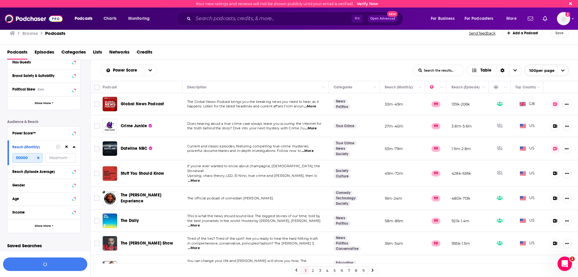
click at [40, 158] on input "50000" at bounding box center [27, 158] width 30 height 10
click at [39, 157] on icon at bounding box center [38, 158] width 2 height 4
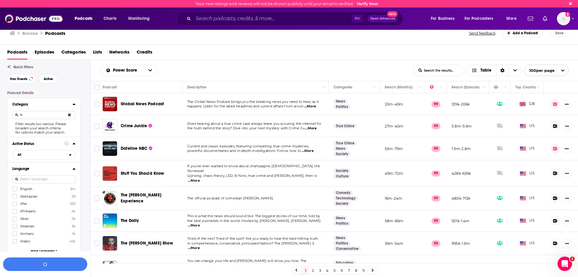
scroll to position [0, 0]
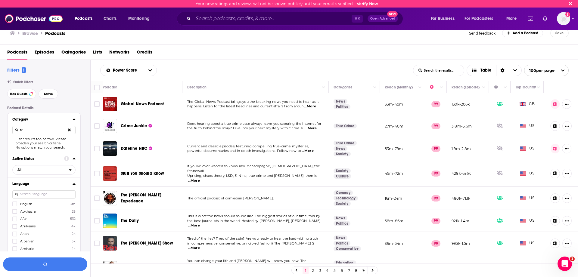
click at [41, 129] on input "tv" at bounding box center [43, 130] width 63 height 8
click at [71, 129] on button at bounding box center [69, 130] width 12 height 14
click at [49, 263] on button "View 10k+ Results" at bounding box center [45, 265] width 84 height 14
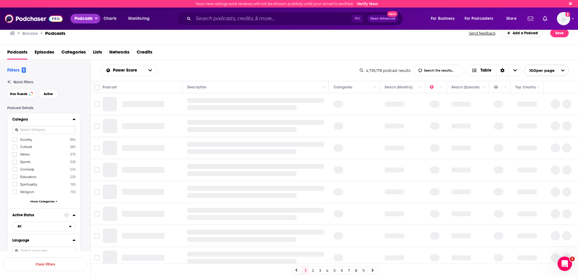
click at [83, 18] on span "Podcasts" at bounding box center [84, 18] width 18 height 8
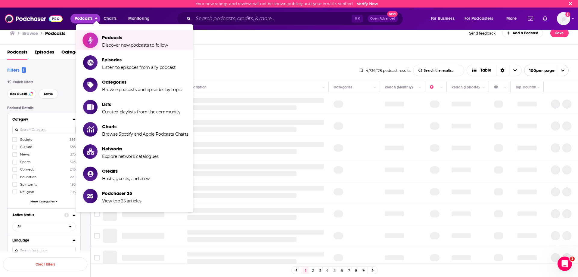
click at [106, 41] on span "Podcasts Discover new podcasts to follow" at bounding box center [135, 40] width 66 height 15
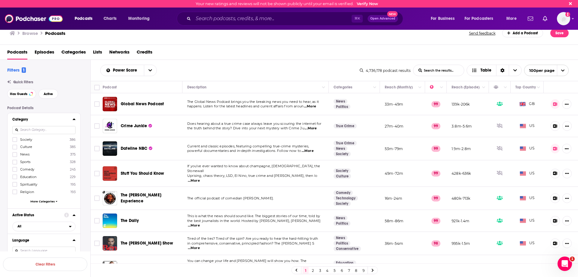
click at [223, 63] on div "Power Score List Search Input Search the results... Table 4,736,178 podcast res…" at bounding box center [334, 70] width 487 height 21
click at [26, 128] on input at bounding box center [43, 130] width 63 height 8
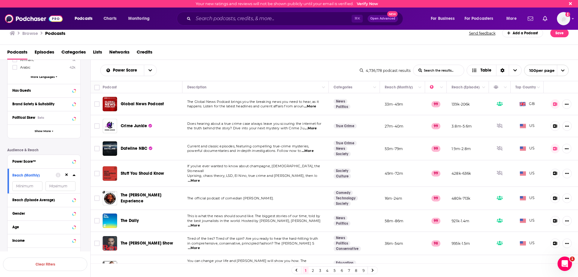
scroll to position [212, 0]
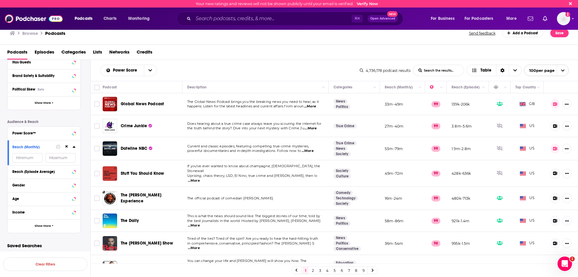
type input "tv"
click at [65, 147] on icon at bounding box center [66, 147] width 3 height 4
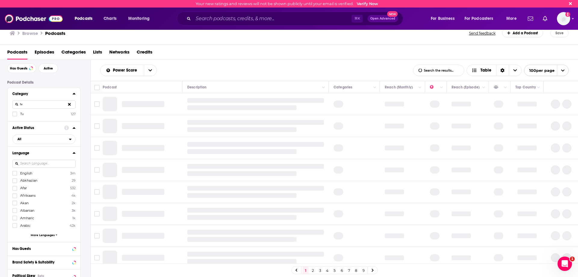
scroll to position [0, 0]
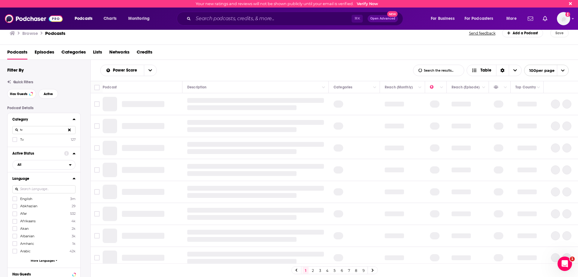
click at [71, 132] on button at bounding box center [69, 130] width 12 height 14
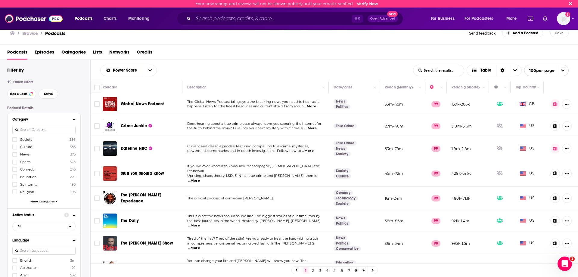
click at [38, 134] on input at bounding box center [43, 130] width 63 height 8
type input "t"
click at [84, 22] on span "Podcasts" at bounding box center [84, 18] width 18 height 8
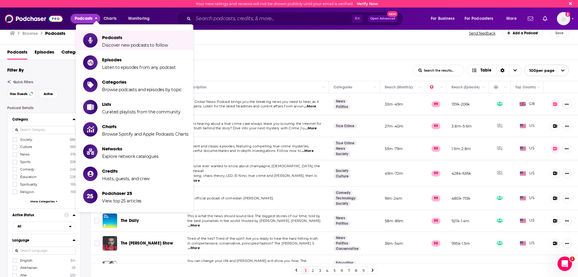
click at [267, 54] on div "Podcasts Episodes Categories Lists Networks Credits" at bounding box center [290, 53] width 566 height 12
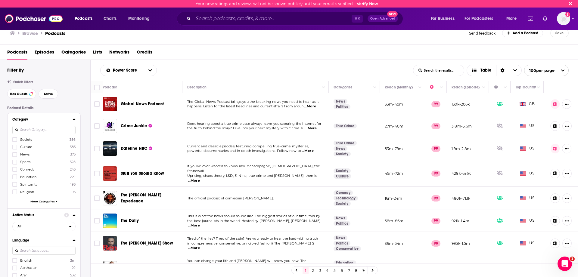
click at [49, 201] on span "More Categories" at bounding box center [42, 201] width 24 height 3
click at [42, 130] on input at bounding box center [43, 130] width 63 height 8
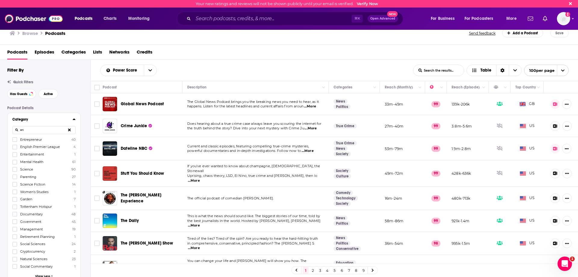
type input "e"
click at [76, 90] on div "Has Guests Active" at bounding box center [48, 94] width 83 height 10
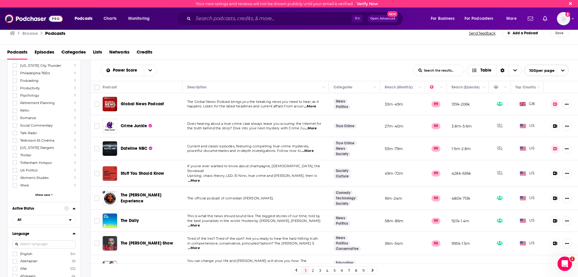
scroll to position [1489, 0]
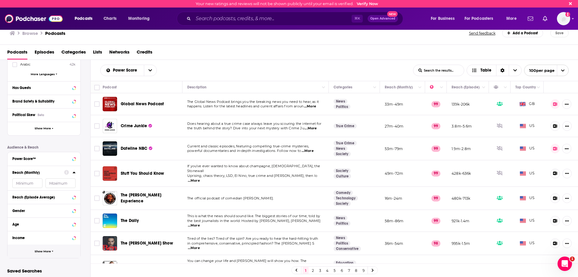
click at [40, 250] on span "Show More" at bounding box center [43, 251] width 16 height 3
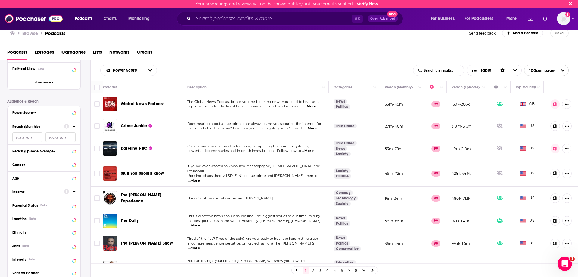
scroll to position [1584, 0]
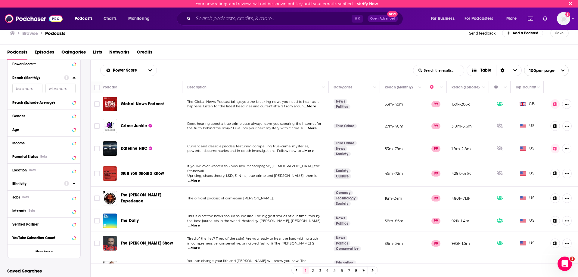
click at [38, 168] on div "Location Beta" at bounding box center [41, 170] width 59 height 4
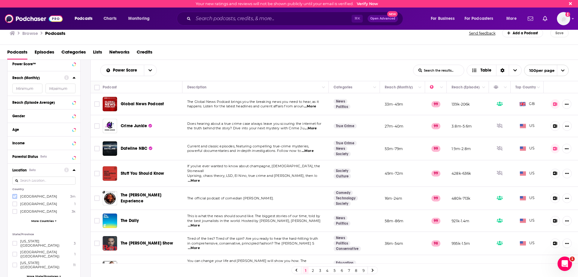
click at [14, 194] on label at bounding box center [14, 196] width 5 height 5
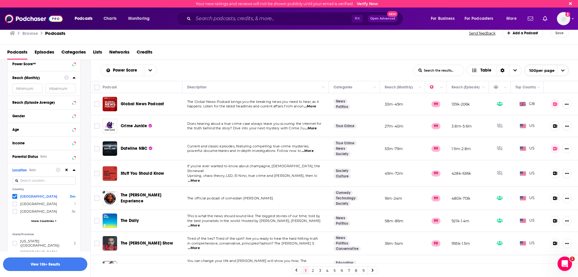
click at [65, 263] on button "View 10k+ Results" at bounding box center [45, 265] width 84 height 14
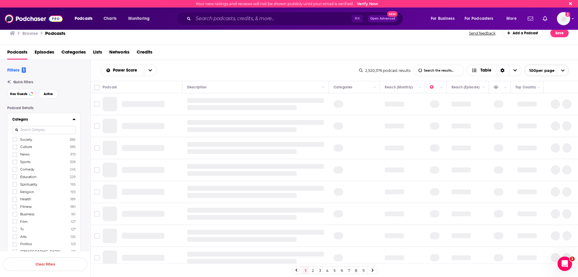
click at [33, 122] on div "Category" at bounding box center [40, 119] width 56 height 4
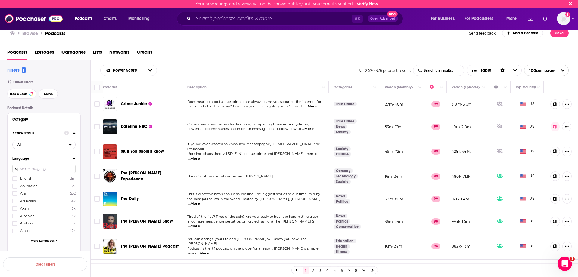
click at [43, 143] on span "All" at bounding box center [41, 145] width 56 height 8
click at [40, 164] on span "Active" at bounding box center [30, 164] width 30 height 3
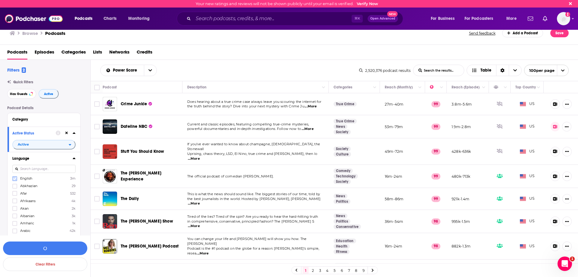
click at [14, 180] on icon at bounding box center [15, 178] width 4 height 3
click at [51, 246] on button "View 10k+ Results" at bounding box center [45, 249] width 84 height 14
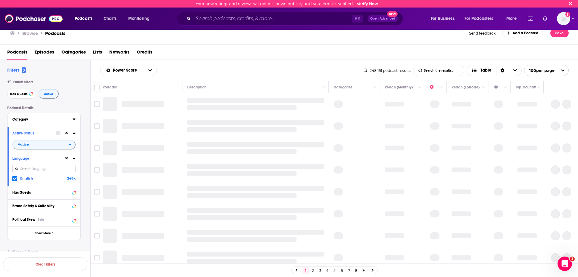
click at [58, 118] on div "Category" at bounding box center [40, 119] width 56 height 4
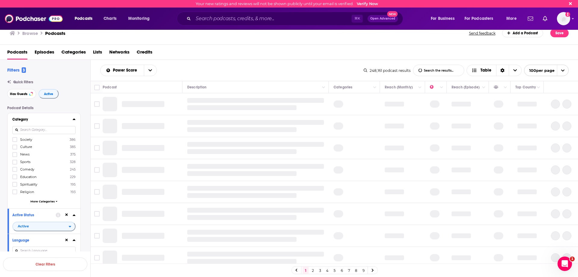
click at [57, 134] on input at bounding box center [43, 130] width 63 height 8
click at [56, 132] on input at bounding box center [43, 130] width 63 height 8
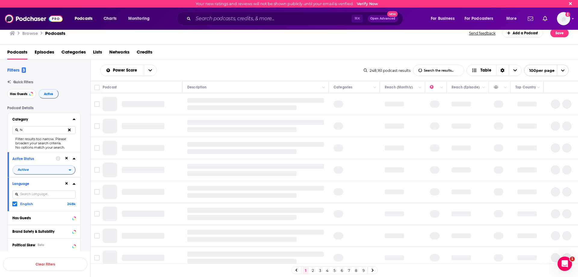
type input "t"
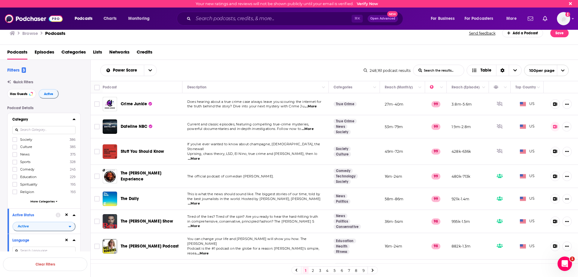
click at [100, 51] on span "Lists" at bounding box center [97, 53] width 9 height 12
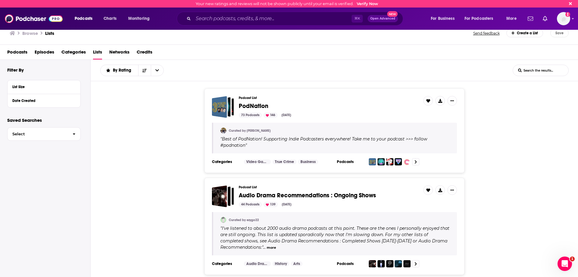
click at [21, 49] on span "Podcasts" at bounding box center [17, 53] width 20 height 12
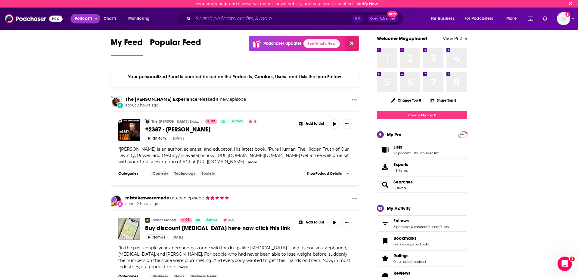
click at [86, 19] on span "Podcasts" at bounding box center [84, 18] width 18 height 8
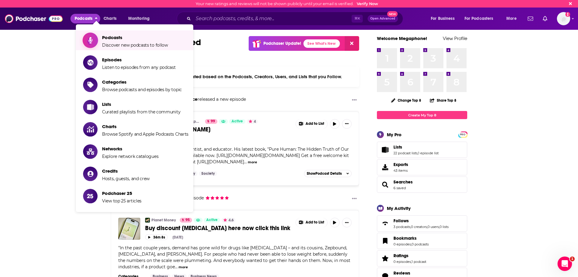
click at [100, 36] on link "Podcasts Discover new podcasts to follow" at bounding box center [135, 40] width 105 height 15
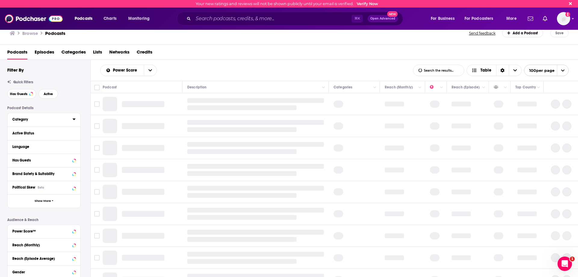
click at [70, 119] on button "Category" at bounding box center [42, 120] width 60 height 8
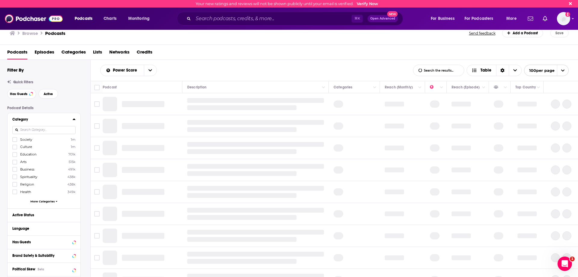
click at [66, 127] on input at bounding box center [43, 130] width 63 height 8
click at [66, 129] on input at bounding box center [43, 130] width 63 height 8
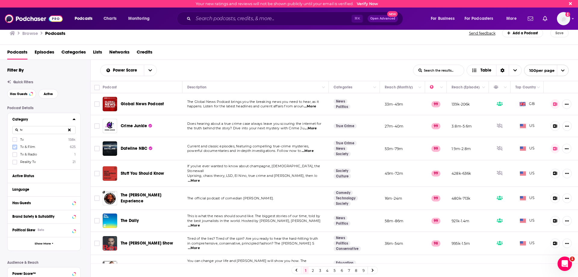
type input "tv"
click at [14, 148] on icon at bounding box center [15, 147] width 4 height 3
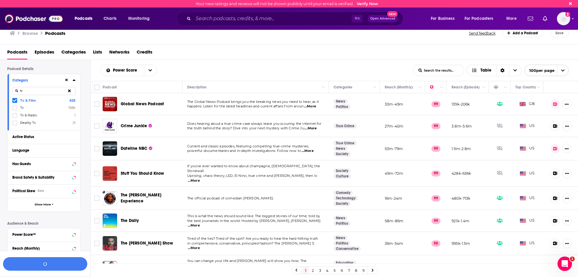
scroll to position [64, 0]
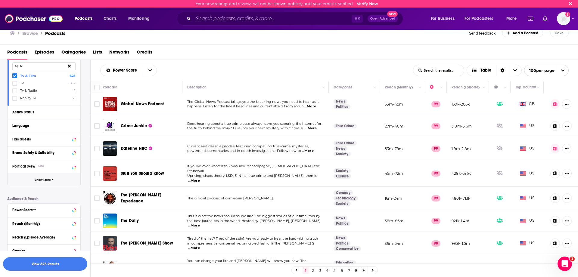
click at [37, 177] on button "Show More" at bounding box center [44, 180] width 73 height 14
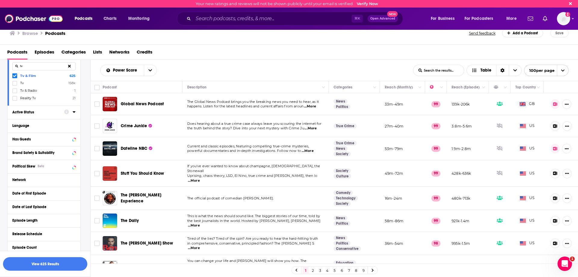
click at [38, 111] on div "Active Status" at bounding box center [36, 112] width 48 height 4
click at [43, 111] on div "Active Status" at bounding box center [36, 112] width 48 height 4
click at [74, 112] on icon at bounding box center [74, 112] width 3 height 2
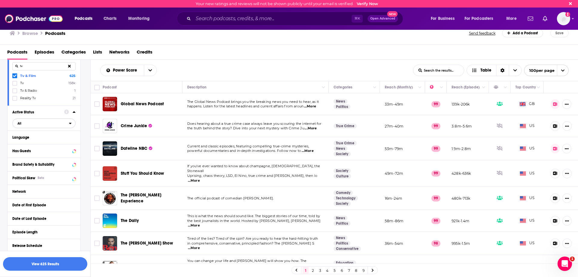
click at [36, 126] on span "All" at bounding box center [41, 123] width 56 height 8
click at [35, 144] on span "Active" at bounding box center [30, 142] width 30 height 3
click at [86, 91] on div "Podcast Details Category tv Tv & Film 625 Tv 158k Tv & Radio 1 Reality Tv 21 Ac…" at bounding box center [48, 237] width 83 height 390
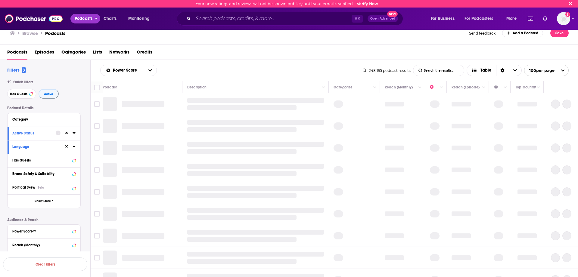
click at [82, 16] on span "Podcasts" at bounding box center [84, 18] width 18 height 8
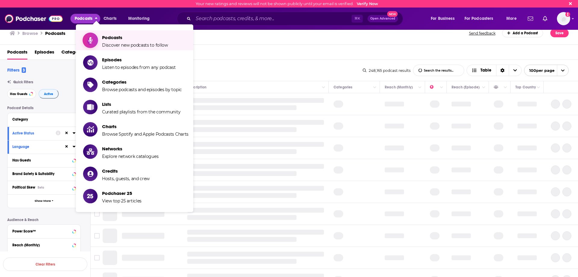
click at [89, 39] on icon "Show item sub-menu" at bounding box center [90, 40] width 4 height 7
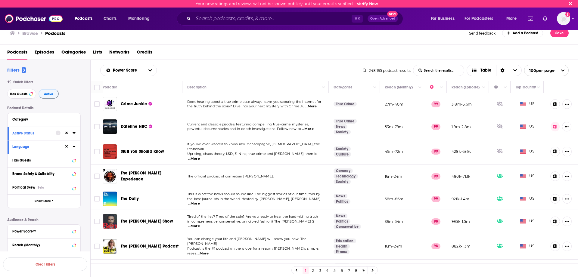
click at [45, 134] on div "Active Status" at bounding box center [31, 133] width 39 height 4
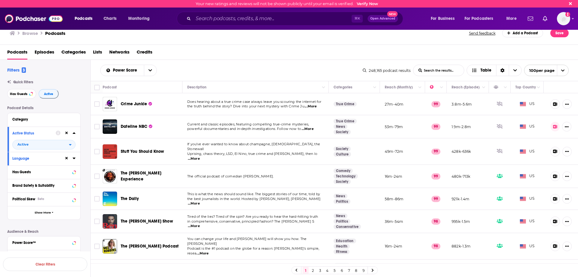
click at [43, 133] on div "Active Status" at bounding box center [31, 133] width 39 height 4
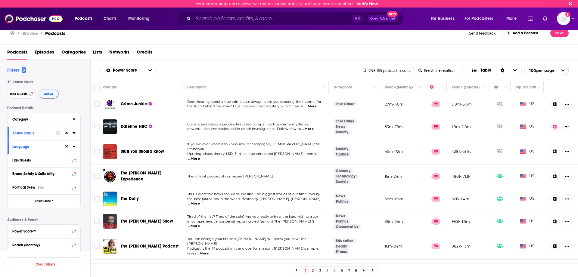
click at [40, 123] on button "Category" at bounding box center [42, 120] width 60 height 8
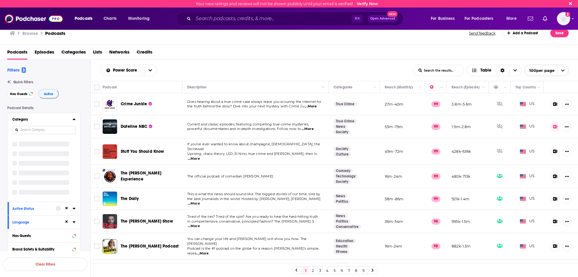
click at [51, 131] on input at bounding box center [43, 130] width 63 height 8
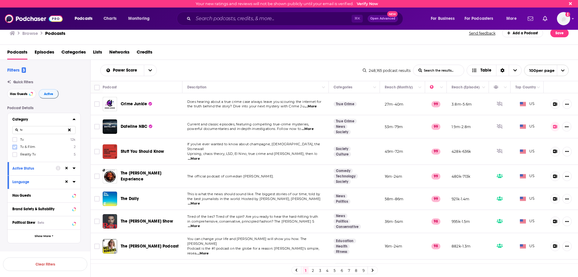
type input "tv"
click at [15, 148] on icon at bounding box center [15, 147] width 4 height 4
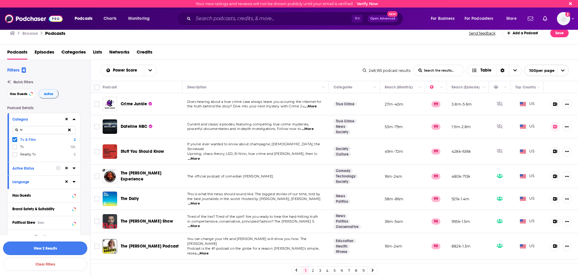
click at [55, 249] on button "View 2 Results" at bounding box center [45, 249] width 84 height 14
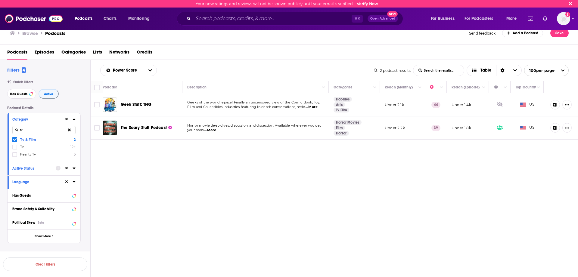
click at [70, 129] on icon at bounding box center [69, 130] width 3 height 4
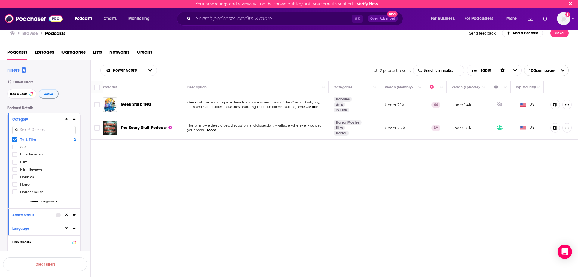
click at [40, 134] on input at bounding box center [43, 130] width 63 height 8
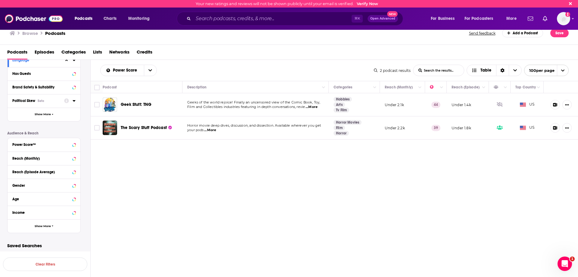
scroll to position [167, 0]
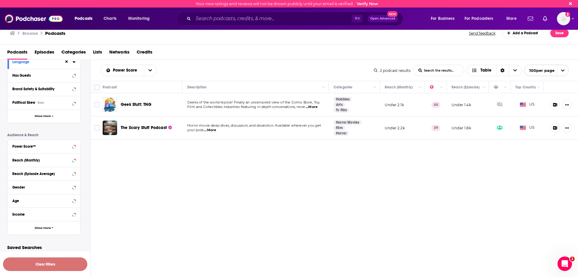
click at [71, 264] on button "Clear Filters" at bounding box center [45, 265] width 84 height 14
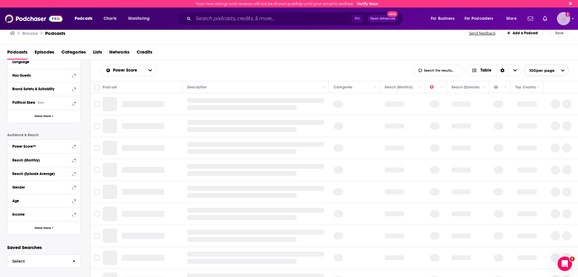
click at [567, 18] on img "Logged in as MegaphoneSupport" at bounding box center [563, 18] width 13 height 13
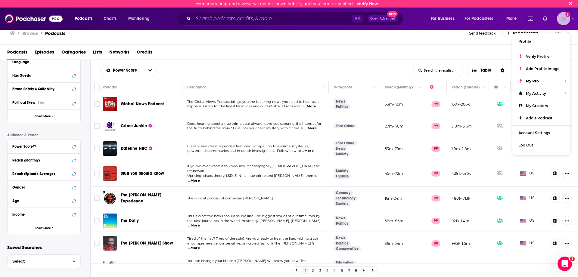
click at [567, 18] on img "Logged in as MegaphoneSupport" at bounding box center [563, 18] width 13 height 13
click at [182, 67] on div "Power Score List Search Input Search the results... Table" at bounding box center [256, 70] width 313 height 11
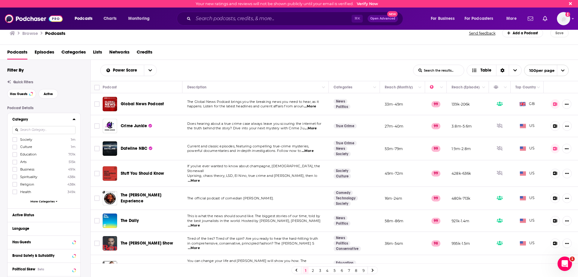
click at [49, 125] on div at bounding box center [43, 130] width 63 height 14
click at [49, 128] on input at bounding box center [43, 130] width 63 height 8
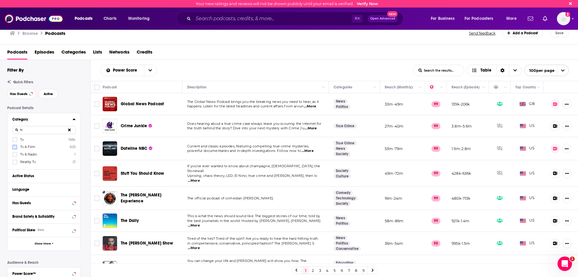
type input "tv"
click at [12, 147] on label at bounding box center [14, 147] width 5 height 5
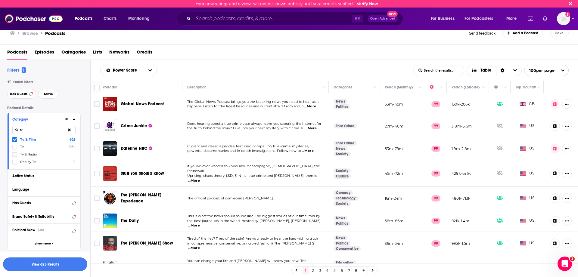
click at [67, 260] on button "View 625 Results" at bounding box center [45, 265] width 84 height 14
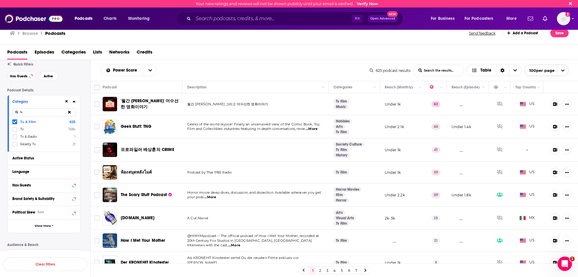
scroll to position [21, 0]
click at [37, 155] on div "Active Status" at bounding box center [36, 155] width 48 height 4
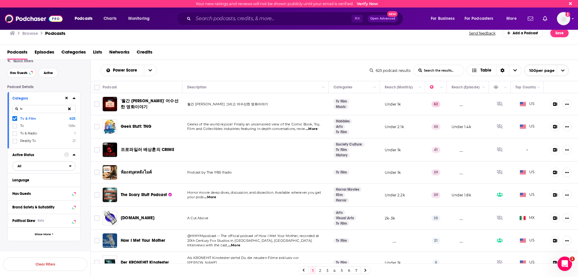
click at [36, 167] on span "All" at bounding box center [41, 166] width 56 height 8
click at [38, 186] on span "Active" at bounding box center [30, 185] width 30 height 3
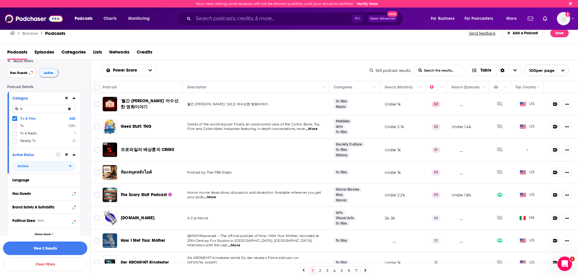
click at [58, 153] on icon at bounding box center [58, 154] width 5 height 5
click at [85, 148] on div "Podcast Details Category tv Tv & Film 625 Tv 158k Tv & Radio 1 Reality Tv 21 Ac…" at bounding box center [48, 219] width 83 height 268
click at [70, 110] on icon at bounding box center [69, 108] width 3 height 3
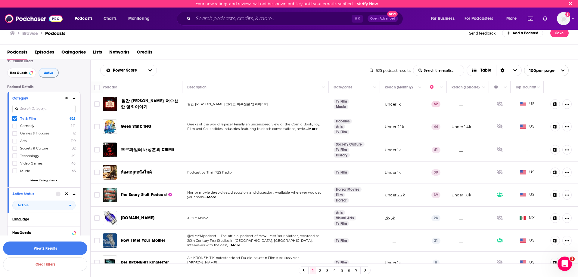
click at [49, 111] on input at bounding box center [43, 109] width 63 height 8
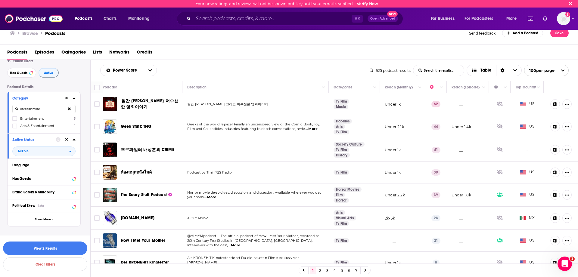
click at [19, 117] on label "Entertainment 3" at bounding box center [43, 118] width 63 height 5
click at [15, 120] on input "multiSelectOption-entertainment-0" at bounding box center [15, 120] width 0 height 0
click at [51, 110] on input "entertainment" at bounding box center [43, 109] width 63 height 8
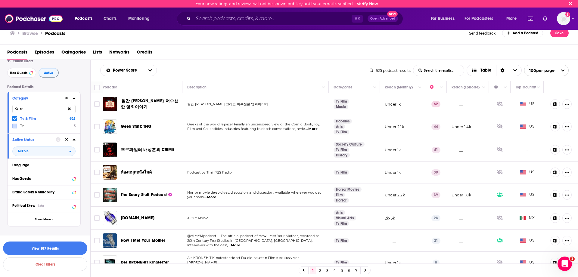
type input "tv"
click at [57, 247] on button "View 10k+ Results" at bounding box center [45, 249] width 84 height 14
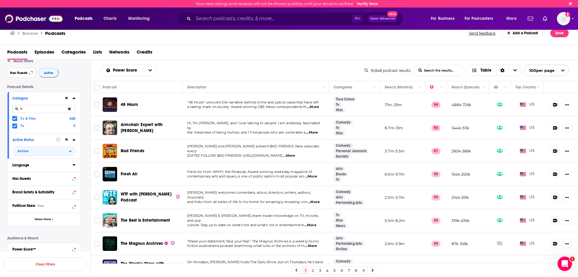
click at [64, 167] on div "Language" at bounding box center [40, 165] width 56 height 4
click at [25, 187] on span "English" at bounding box center [26, 185] width 12 height 4
click at [15, 187] on input "multiSelectOption-en-0" at bounding box center [15, 187] width 0 height 0
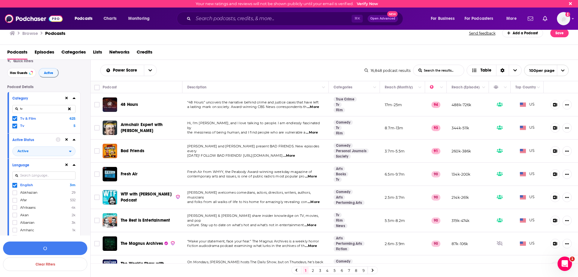
click at [49, 169] on button "Language" at bounding box center [38, 165] width 52 height 8
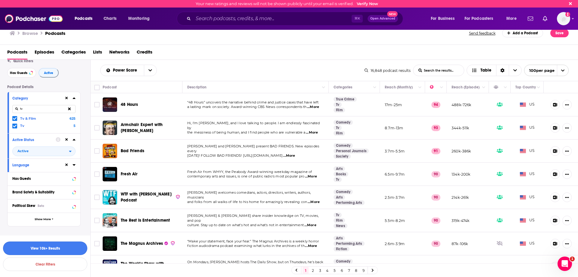
click at [54, 248] on button "View 10k+ Results" at bounding box center [45, 249] width 84 height 14
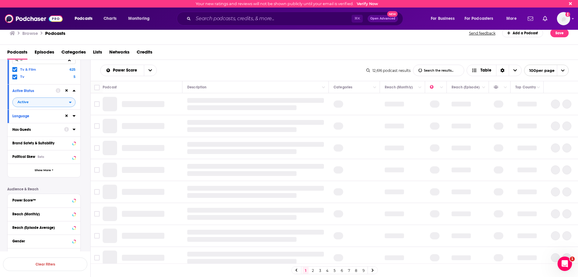
scroll to position [89, 0]
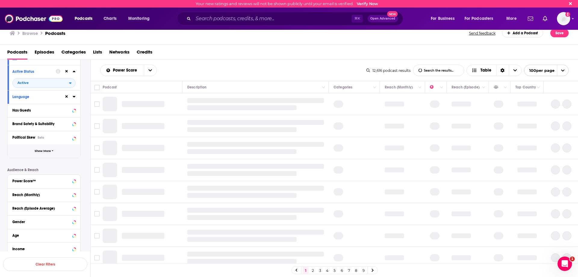
click at [53, 153] on button "Show More" at bounding box center [44, 151] width 73 height 14
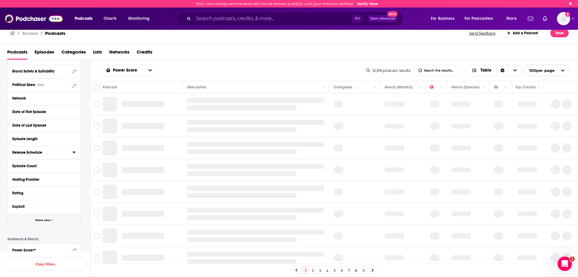
scroll to position [143, 0]
click at [34, 209] on button "Explicit" at bounding box center [43, 206] width 63 height 8
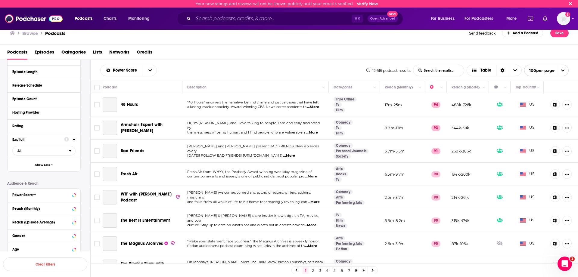
scroll to position [261, 0]
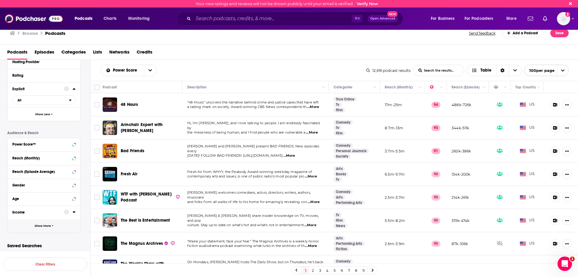
click at [37, 226] on span "Show More" at bounding box center [43, 225] width 16 height 3
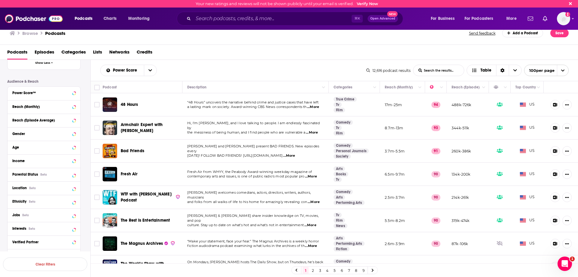
scroll to position [319, 0]
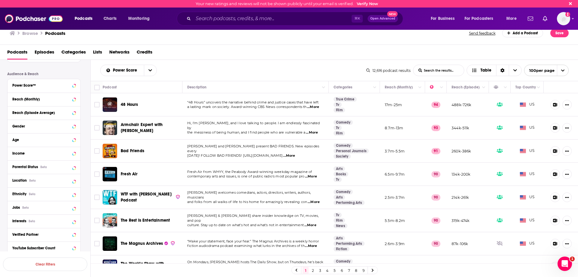
click at [41, 183] on div "Location Beta" at bounding box center [41, 180] width 59 height 4
click at [13, 208] on label at bounding box center [14, 207] width 5 height 5
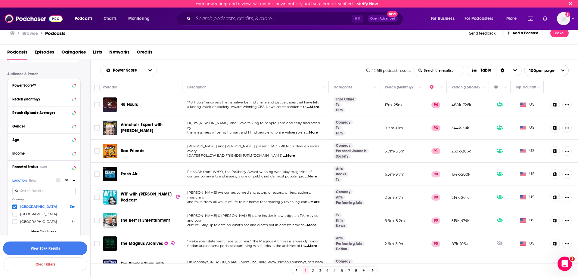
click at [59, 246] on button "View 10k+ Results" at bounding box center [45, 249] width 84 height 14
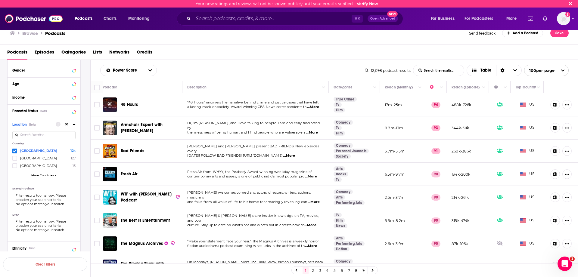
scroll to position [296, 0]
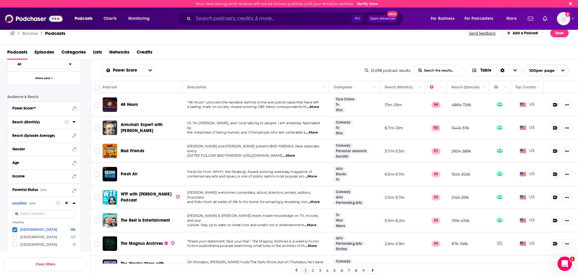
click at [32, 121] on button "Reach (Monthly)" at bounding box center [38, 122] width 52 height 8
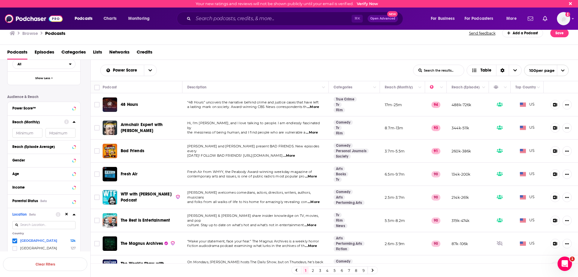
click at [31, 134] on input "number" at bounding box center [27, 133] width 30 height 10
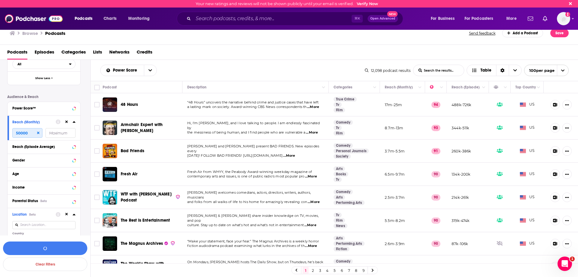
type input "50000"
click at [61, 133] on input "number" at bounding box center [60, 133] width 30 height 10
type input "150000"
click at [69, 247] on button "View 5k Results" at bounding box center [45, 249] width 84 height 14
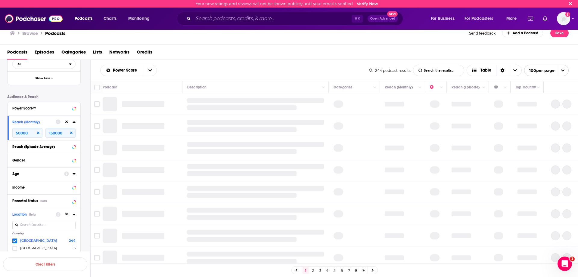
scroll to position [294, 0]
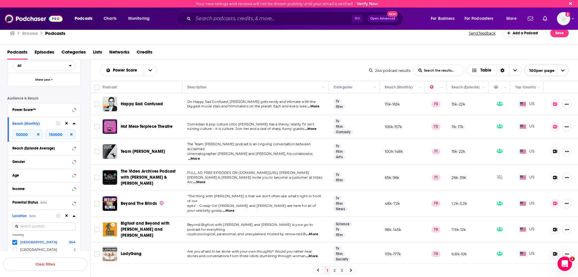
click at [208, 67] on div "Power Score List Search Input Search the results... Table" at bounding box center [234, 70] width 269 height 11
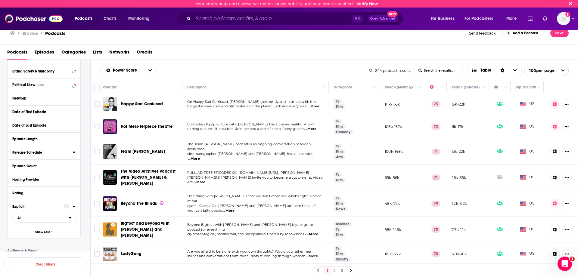
scroll to position [149, 0]
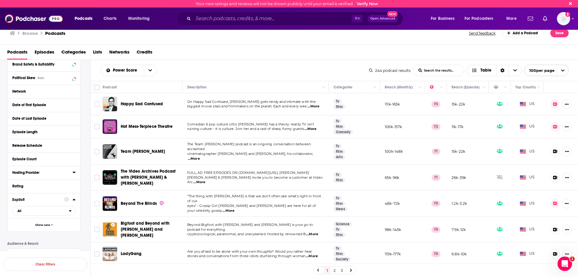
click at [39, 174] on div "Hosting Provider" at bounding box center [40, 173] width 56 height 4
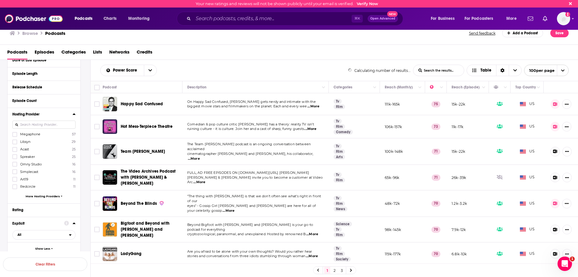
scroll to position [209, 0]
click at [15, 140] on icon at bounding box center [15, 140] width 4 height 4
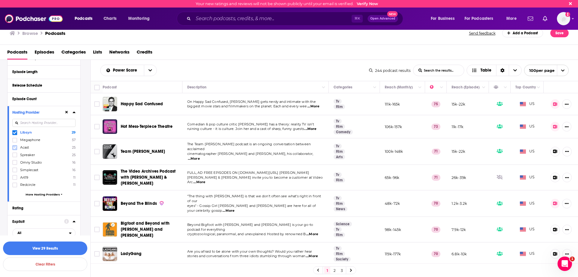
click at [15, 146] on label at bounding box center [14, 147] width 5 height 5
click at [15, 155] on icon at bounding box center [15, 155] width 4 height 3
click at [14, 164] on icon at bounding box center [15, 163] width 4 height 4
click at [14, 169] on icon at bounding box center [15, 170] width 4 height 4
click at [14, 177] on icon at bounding box center [15, 178] width 4 height 4
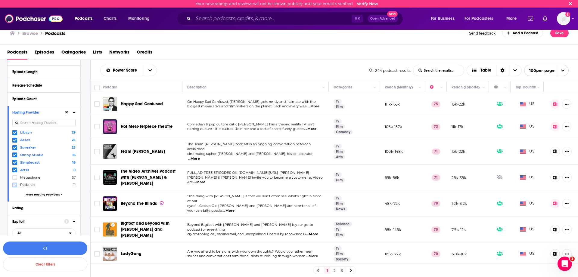
click at [14, 184] on icon at bounding box center [15, 185] width 4 height 4
click at [54, 194] on span "More Hosting Providers" at bounding box center [43, 194] width 34 height 3
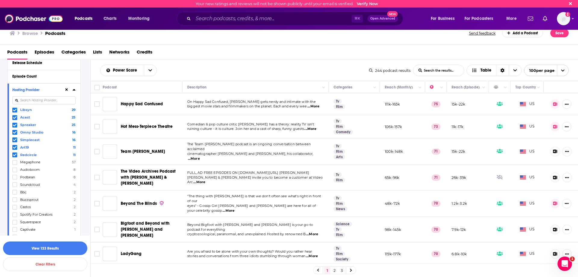
scroll to position [262, 0]
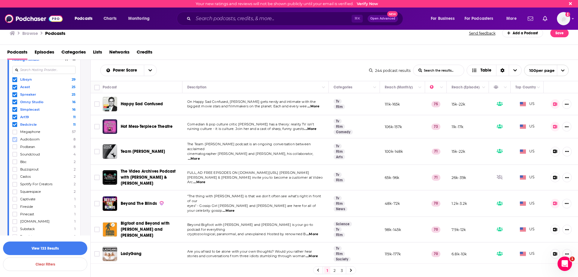
click at [17, 139] on label at bounding box center [14, 139] width 5 height 5
click at [15, 145] on icon at bounding box center [15, 147] width 4 height 4
click at [14, 154] on icon at bounding box center [15, 155] width 4 height 4
click at [14, 159] on label at bounding box center [14, 161] width 5 height 5
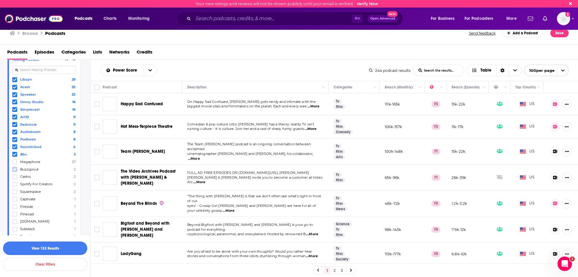
click at [14, 169] on icon at bounding box center [15, 169] width 4 height 3
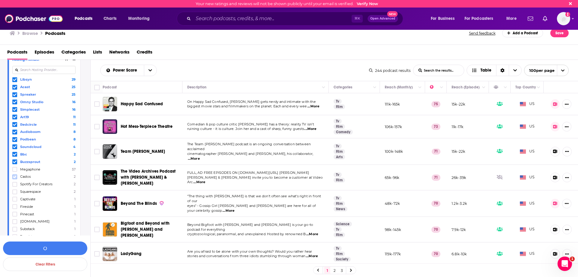
click at [14, 175] on icon at bounding box center [15, 177] width 4 height 4
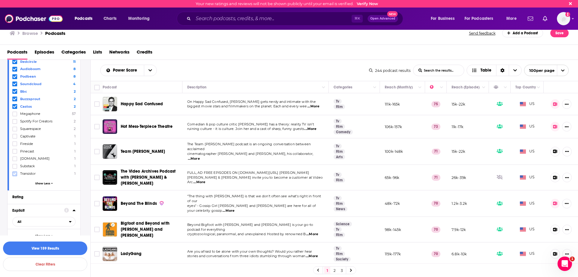
click at [14, 172] on icon at bounding box center [15, 174] width 4 height 4
click at [14, 165] on icon at bounding box center [15, 166] width 4 height 3
click at [15, 165] on icon at bounding box center [15, 167] width 4 height 4
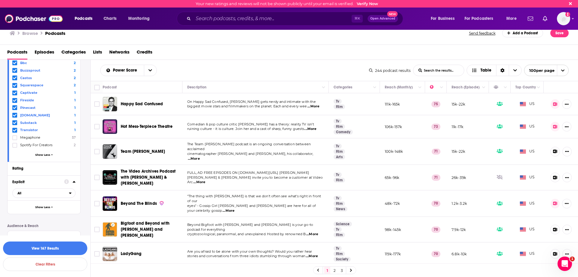
scroll to position [355, 0]
click at [63, 246] on button "View 167 Results" at bounding box center [45, 249] width 84 height 14
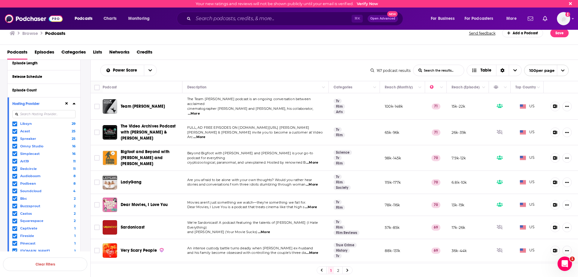
scroll to position [205, 0]
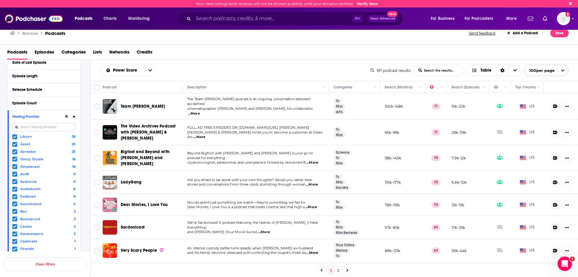
click at [48, 117] on div "Hosting Provider" at bounding box center [36, 117] width 48 height 4
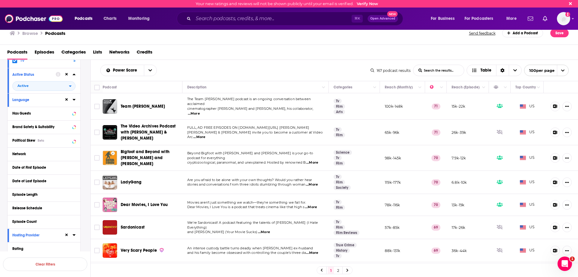
scroll to position [84, 0]
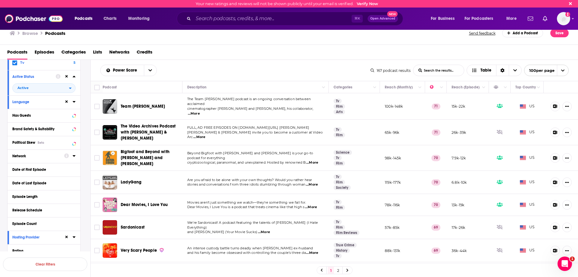
click at [32, 158] on div "Network" at bounding box center [36, 156] width 48 height 4
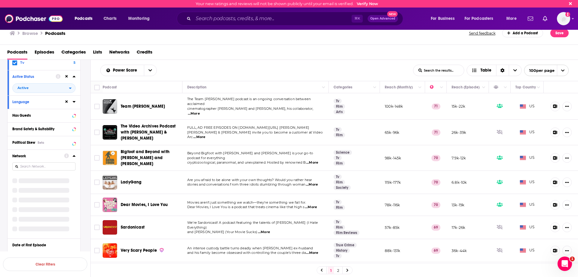
click at [42, 156] on div "Network" at bounding box center [36, 156] width 48 height 4
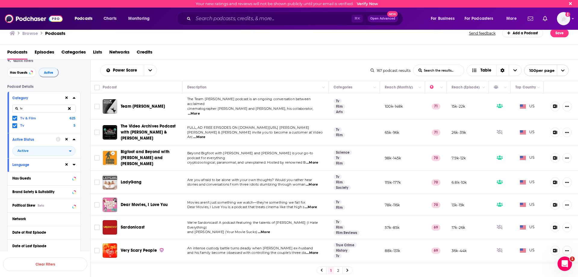
scroll to position [0, 0]
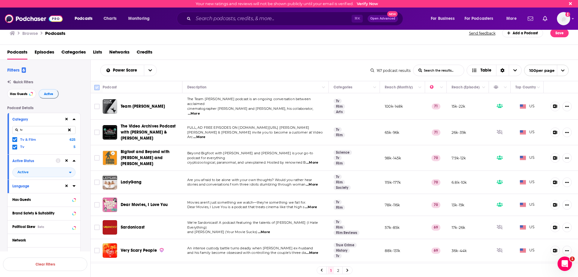
click at [94, 86] on input "Toggle select all" at bounding box center [96, 87] width 5 height 5
checkbox input "true"
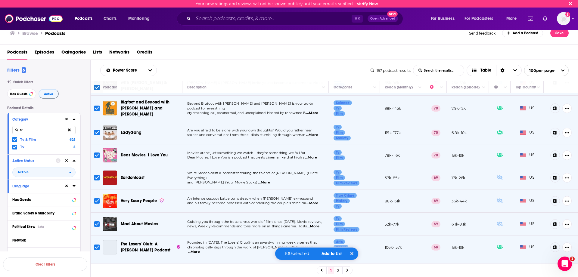
scroll to position [63, 0]
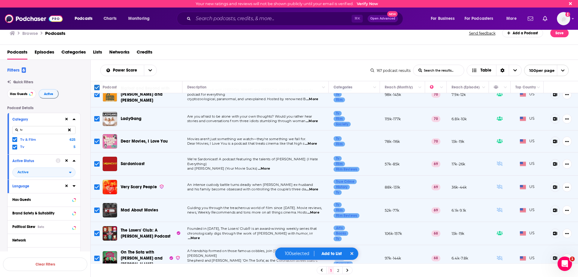
click at [330, 252] on button "Add to List" at bounding box center [332, 253] width 30 height 5
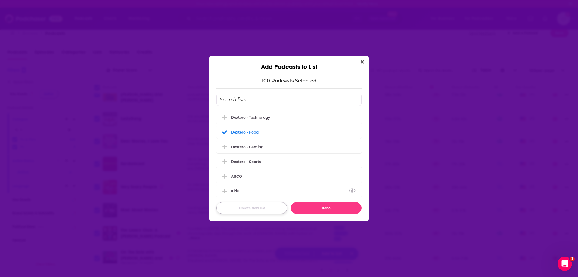
click at [249, 209] on button "Create New List" at bounding box center [251, 208] width 71 height 12
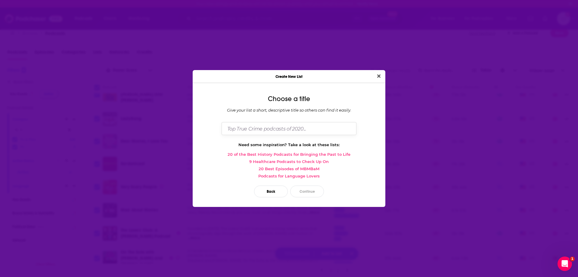
click at [254, 129] on input "Dialog" at bounding box center [288, 128] width 135 height 13
type input "Dextero - TV & Film"
click at [316, 193] on button "Continue" at bounding box center [307, 192] width 34 height 12
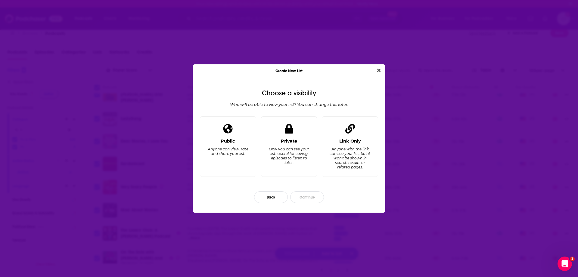
click at [298, 157] on div "Only you can see your list. Useful for saving episodes to listen to later." at bounding box center [288, 156] width 41 height 18
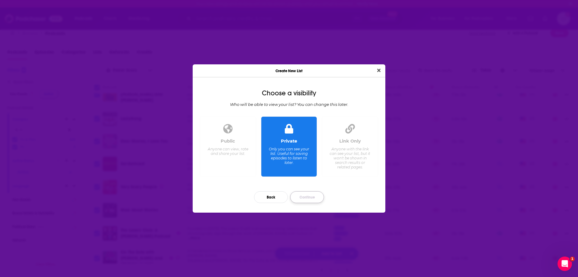
click at [309, 197] on button "Continue" at bounding box center [307, 197] width 34 height 12
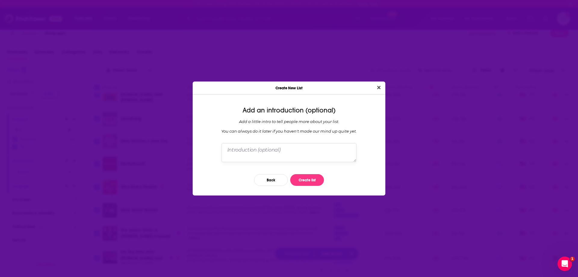
click at [289, 157] on textarea "Dialog" at bounding box center [288, 152] width 135 height 19
paste textarea "shows between 50-150K monthly downloads in the US."
type textarea "TV & Film shows between 50-150K monthly downloads in the [GEOGRAPHIC_DATA]."
click at [315, 174] on button "Create list" at bounding box center [307, 180] width 34 height 12
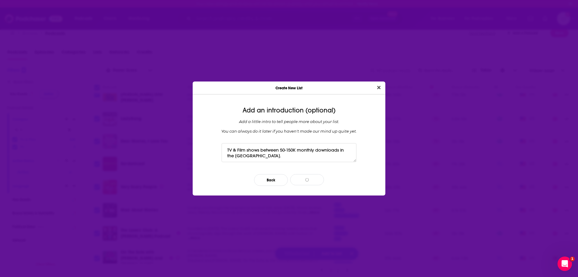
click at [235, 123] on div "Add a little intro to tell people more about your list. You can always do it la…" at bounding box center [288, 126] width 183 height 14
click at [289, 154] on textarea "TV & Film shows between 50-150K monthly downloads in the [GEOGRAPHIC_DATA]." at bounding box center [288, 152] width 135 height 19
click at [320, 152] on textarea "TV & Film shows between 50-150K monthly downloads in the [GEOGRAPHIC_DATA]." at bounding box center [288, 152] width 135 height 19
click at [324, 123] on div "Add a little intro to tell people more about your list. You can always do it la…" at bounding box center [288, 126] width 183 height 14
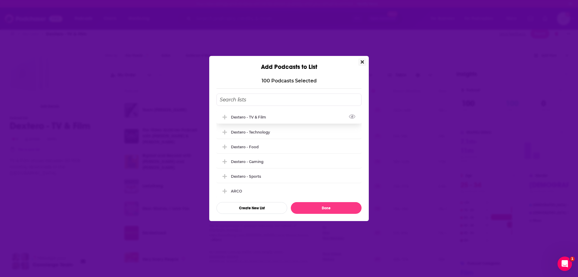
click at [225, 116] on icon "Add Podcast To List" at bounding box center [224, 117] width 5 height 5
click at [319, 207] on button "Done" at bounding box center [326, 208] width 71 height 12
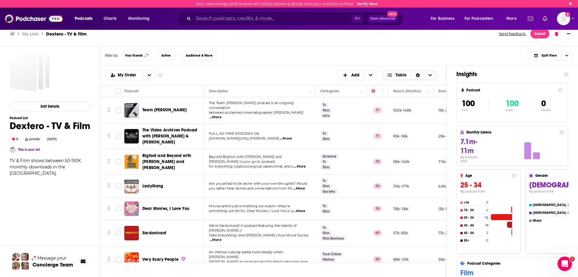
click at [431, 74] on icon "Choose View" at bounding box center [430, 75] width 4 height 4
click at [497, 47] on div "Filter by Has Guests Active Audience & More Split View" at bounding box center [339, 56] width 478 height 20
click at [571, 35] on button "Show More Button" at bounding box center [569, 34] width 10 height 10
click at [542, 98] on button "Share" at bounding box center [548, 92] width 58 height 11
click at [567, 61] on div "Show additional menu" at bounding box center [571, 58] width 12 height 12
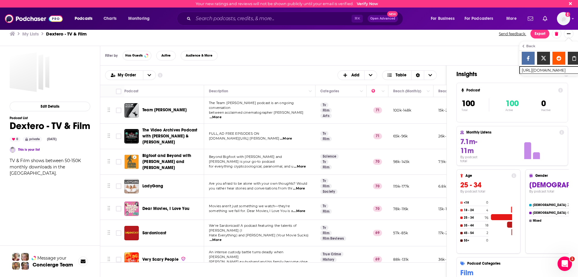
click at [29, 35] on h3 "My Lists" at bounding box center [30, 34] width 17 height 6
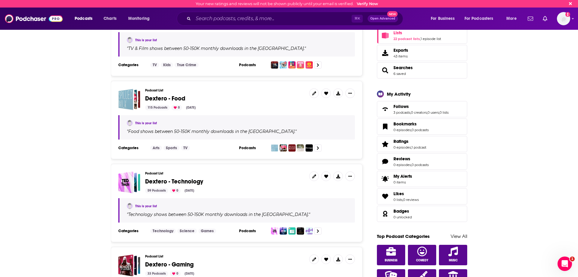
scroll to position [135, 0]
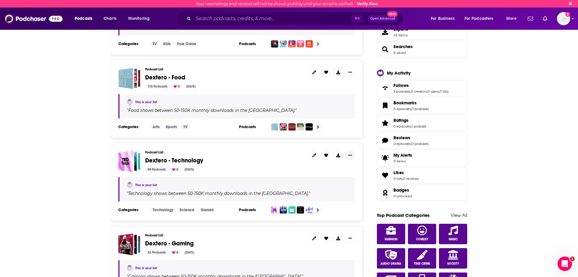
click at [349, 153] on icon "Show More Button" at bounding box center [350, 155] width 4 height 4
click at [311, 203] on button "Share" at bounding box center [330, 202] width 58 height 11
click at [354, 182] on div "Show additional menu" at bounding box center [352, 179] width 12 height 12
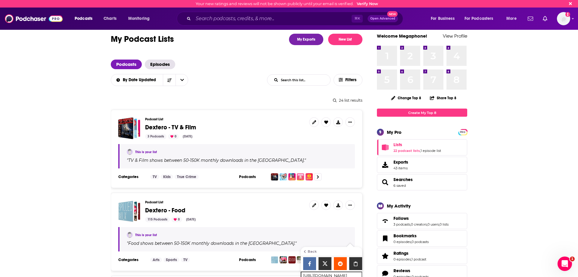
scroll to position [0, 0]
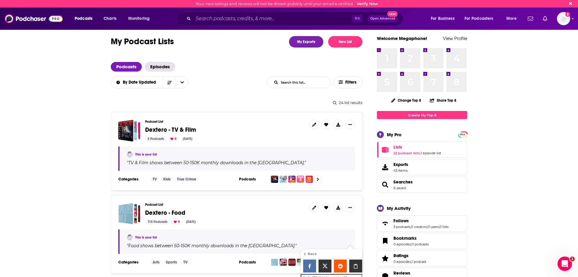
click at [200, 128] on span "Dextero - TV & Film" at bounding box center [224, 130] width 159 height 7
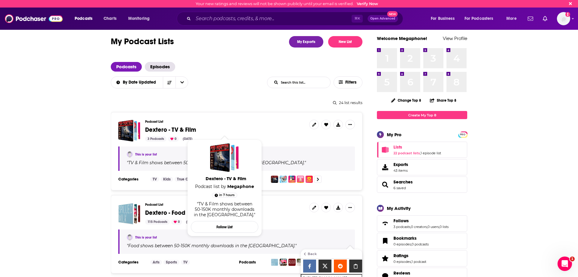
click at [182, 130] on span "Dextero - TV & Film" at bounding box center [170, 130] width 51 height 8
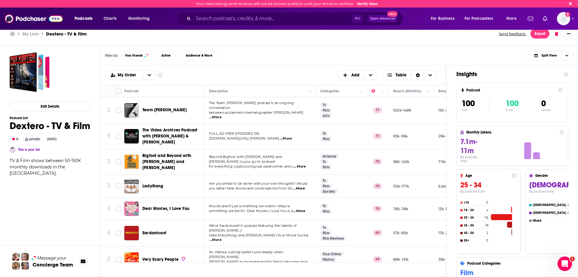
click at [232, 60] on div "Filter by Has Guests Active Audience & More Split View" at bounding box center [339, 56] width 478 height 20
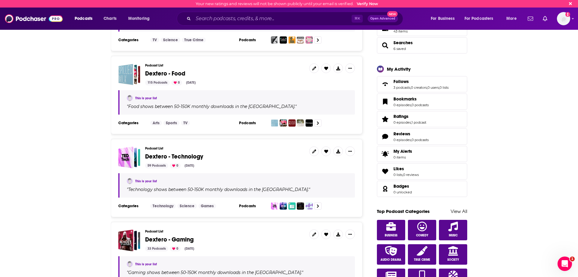
scroll to position [103, 0]
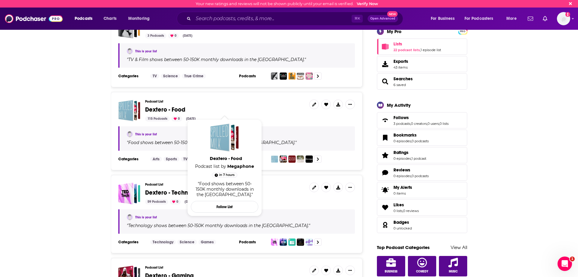
click at [173, 109] on span "Dextero - Food" at bounding box center [165, 110] width 40 height 8
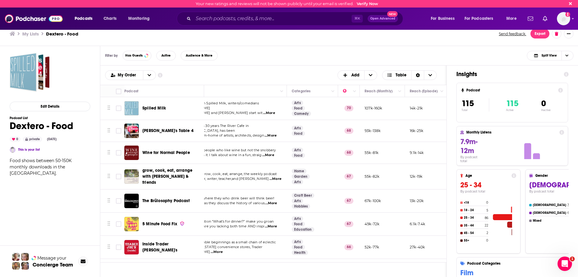
scroll to position [0, 28]
click at [56, 164] on div "Food shows between 50-150K monthly downloads in the [GEOGRAPHIC_DATA]." at bounding box center [50, 167] width 81 height 19
click at [62, 109] on button "Edit Details" at bounding box center [50, 107] width 81 height 10
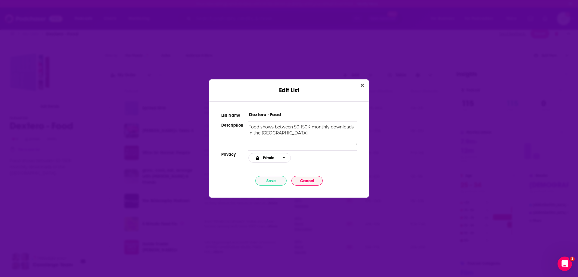
click at [292, 137] on textarea "Food shows between 50-150K monthly downloads in the [GEOGRAPHIC_DATA]." at bounding box center [302, 135] width 108 height 22
click at [278, 133] on textarea "Food shows between 50-150K monthly downloads in the [GEOGRAPHIC_DATA], not on M…" at bounding box center [302, 135] width 108 height 22
drag, startPoint x: 267, startPoint y: 133, endPoint x: 355, endPoint y: 135, distance: 87.6
click at [355, 135] on textarea "Food shows between 50-150K monthly downloads in the [GEOGRAPHIC_DATA], not host…" at bounding box center [302, 135] width 108 height 22
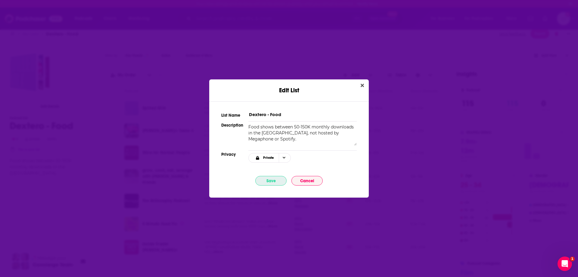
type textarea "Food shows between 50-150K monthly downloads in the [GEOGRAPHIC_DATA], not host…"
click at [267, 183] on button "Save" at bounding box center [270, 181] width 31 height 10
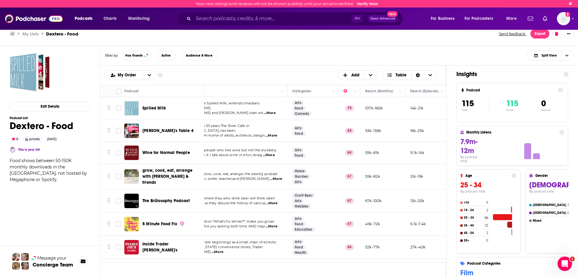
click at [271, 181] on td "Welcome to grow, cook, eat, arrange, the weekly podcast from gardener, writer, …" at bounding box center [231, 177] width 111 height 26
click at [58, 43] on div "My Lists Dextero - Food Send feedback. Export" at bounding box center [289, 34] width 578 height 24
click at [29, 32] on h3 "My Lists" at bounding box center [30, 34] width 17 height 6
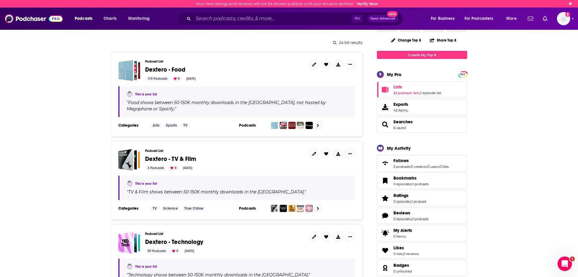
scroll to position [67, 0]
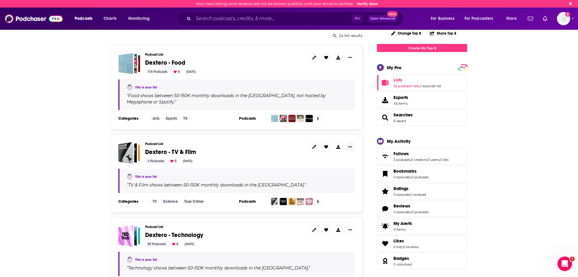
click at [351, 146] on icon "Show More Button" at bounding box center [350, 146] width 4 height 1
click at [223, 149] on span "Dextero - TV & Film" at bounding box center [224, 152] width 159 height 7
click at [313, 145] on icon at bounding box center [314, 147] width 4 height 4
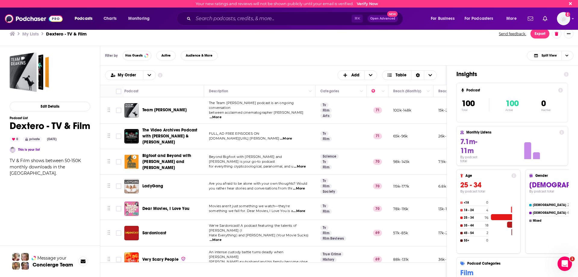
click at [80, 165] on div "Podcast List Dextero - TV & Film 0 private [DATE] This is your list TV & Film s…" at bounding box center [50, 146] width 81 height 60
click at [45, 102] on button "Edit Details" at bounding box center [50, 107] width 81 height 10
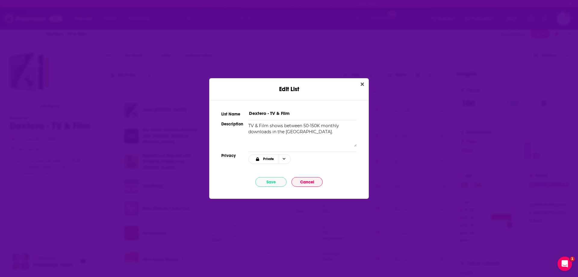
drag, startPoint x: 292, startPoint y: 134, endPoint x: 295, endPoint y: 134, distance: 3.3
click at [295, 134] on textarea "TV & Film shows between 50-150K monthly downloads in the [GEOGRAPHIC_DATA]." at bounding box center [302, 135] width 108 height 24
paste textarea ", not hosted by Megaphone or Spotify."
type textarea "TV & Film shows between 50-150K monthly downloads in the [GEOGRAPHIC_DATA], not…"
click at [270, 184] on button "Save" at bounding box center [270, 182] width 31 height 10
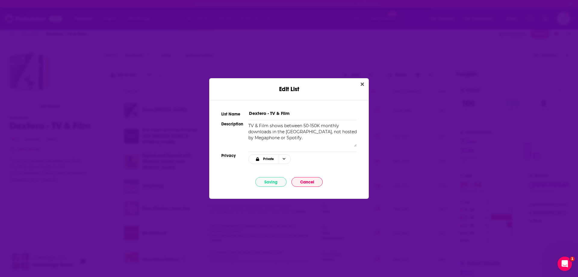
click at [37, 52] on span "Dextero - TV & Film" at bounding box center [30, 72] width 40 height 40
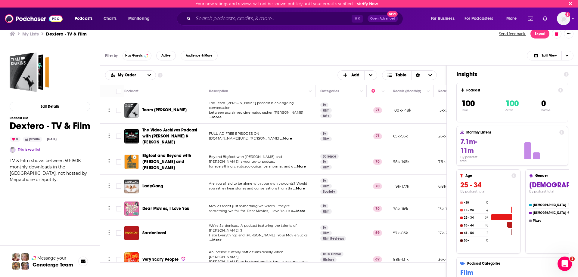
click at [33, 33] on h3 "My Lists" at bounding box center [30, 34] width 17 height 6
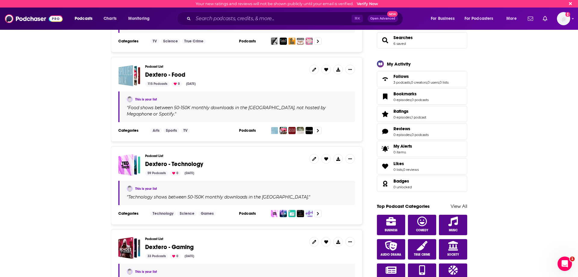
scroll to position [147, 0]
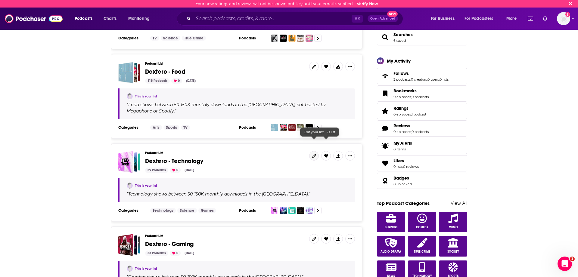
click at [316, 151] on link at bounding box center [314, 156] width 10 height 10
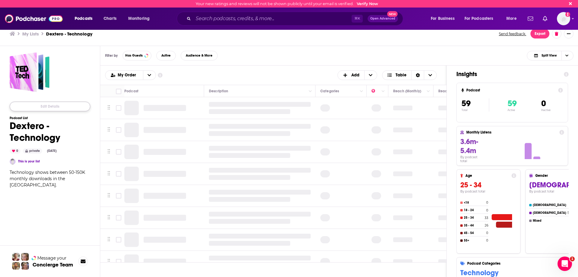
click at [63, 107] on button "Edit Details" at bounding box center [50, 107] width 81 height 10
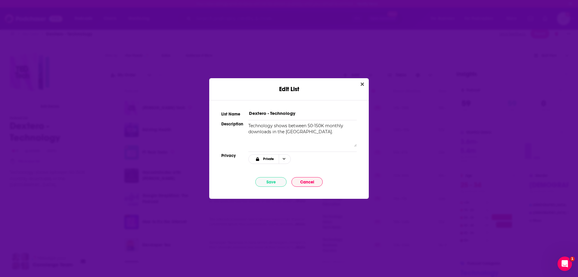
click at [300, 133] on textarea "Technology shows between 50-150K monthly downloads in the [GEOGRAPHIC_DATA]." at bounding box center [302, 135] width 108 height 24
paste textarea ", not hosted by Megaphone or Spotify."
type textarea "Technology shows between 50-150K monthly downloads in the [GEOGRAPHIC_DATA], no…"
click at [274, 183] on button "Save" at bounding box center [270, 182] width 31 height 10
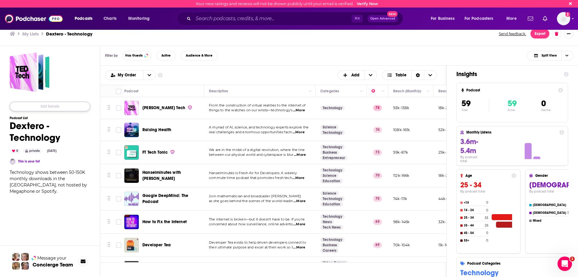
click at [66, 108] on button "Edit Details" at bounding box center [50, 107] width 81 height 10
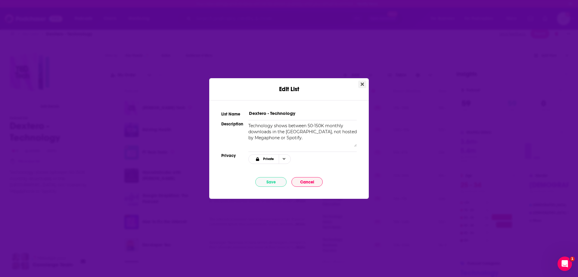
click at [363, 85] on icon "Close" at bounding box center [361, 84] width 3 height 3
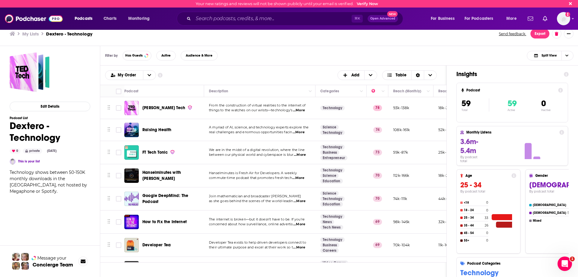
click at [31, 32] on h3 "My Lists" at bounding box center [30, 34] width 17 height 6
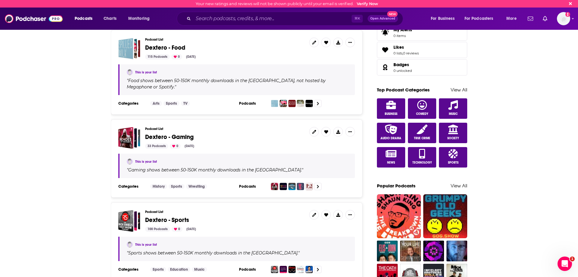
scroll to position [275, 0]
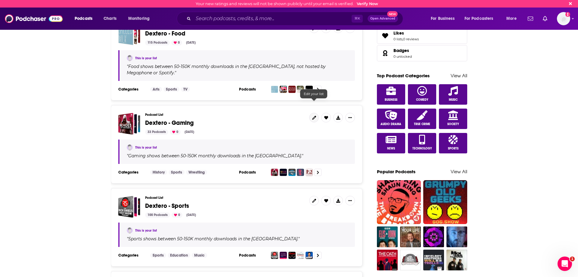
click at [314, 116] on icon at bounding box center [314, 118] width 4 height 4
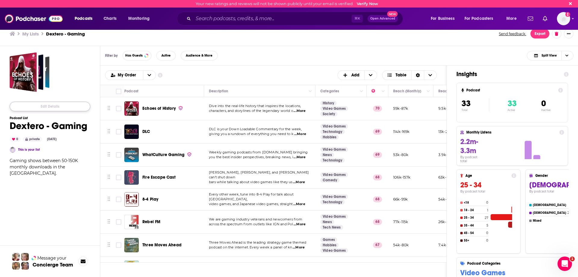
click at [66, 108] on button "Edit Details" at bounding box center [50, 107] width 81 height 10
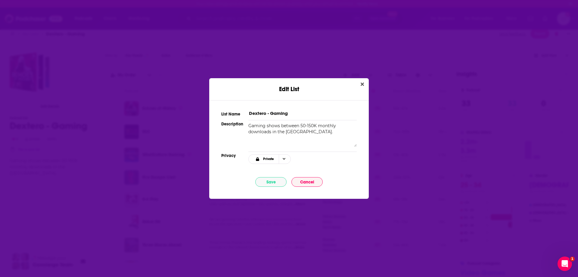
click at [301, 136] on textarea "Gaming shows between 50-150K monthly downloads in the [GEOGRAPHIC_DATA]." at bounding box center [302, 135] width 108 height 24
paste textarea ", not hosted by Megaphone or Spotify."
type textarea "Gaming shows between 50-150K monthly downloads in the [GEOGRAPHIC_DATA], not ho…"
click at [271, 181] on button "Save" at bounding box center [270, 182] width 31 height 10
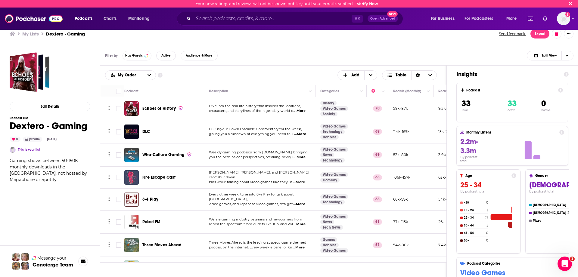
click at [34, 33] on h3 "My Lists" at bounding box center [30, 34] width 17 height 6
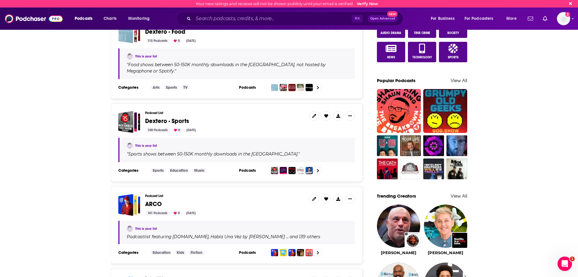
scroll to position [390, 0]
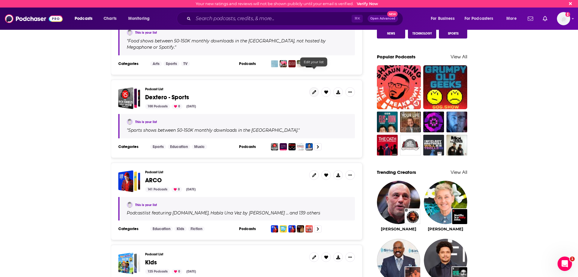
click at [316, 90] on icon at bounding box center [314, 92] width 4 height 4
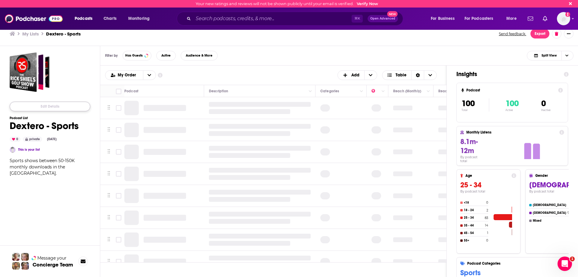
click at [65, 106] on button "Edit Details" at bounding box center [50, 107] width 81 height 10
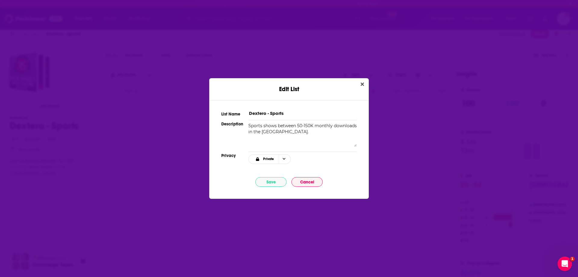
click at [298, 134] on textarea "Sports shows between 50-150K monthly downloads in the [GEOGRAPHIC_DATA]." at bounding box center [302, 135] width 108 height 24
paste textarea ", not hosted by Megaphone or Spotify."
type textarea "Sports shows between 50-150K monthly downloads in the [GEOGRAPHIC_DATA], not ho…"
click at [272, 182] on button "Save" at bounding box center [270, 182] width 31 height 10
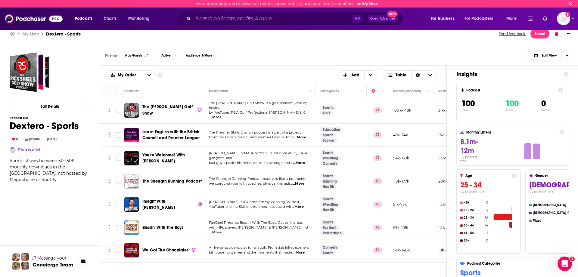
click at [268, 61] on div "Filter by Has Guests Active Audience & More Split View" at bounding box center [339, 56] width 478 height 20
click at [31, 34] on h3 "My Lists" at bounding box center [30, 34] width 17 height 6
